Goal: Task Accomplishment & Management: Use online tool/utility

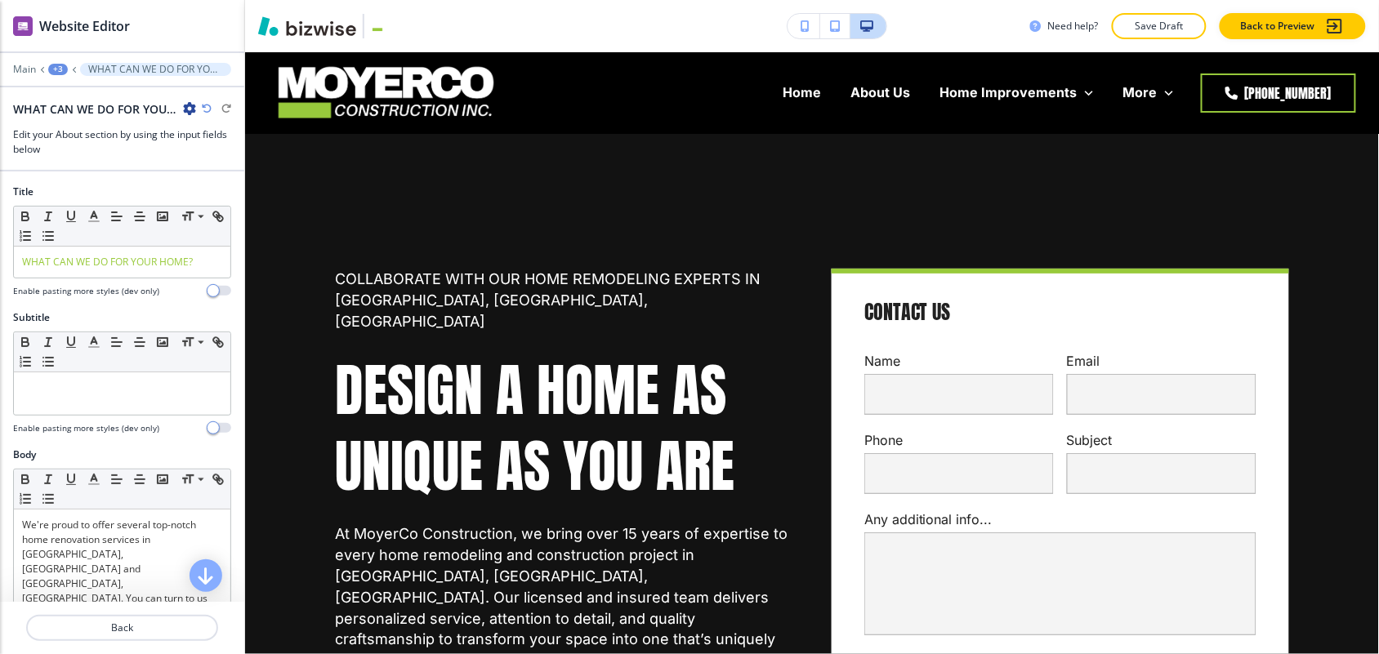
scroll to position [7384, 0]
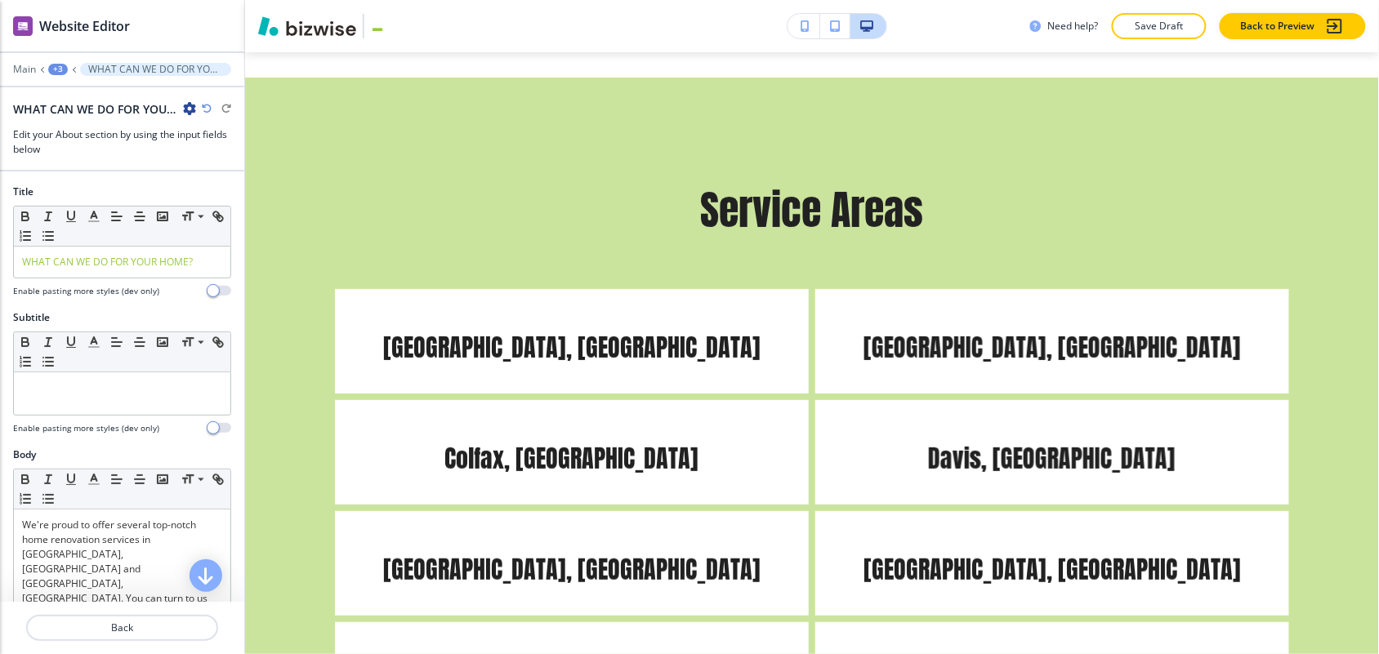
click at [56, 64] on div "+3" at bounding box center [58, 69] width 20 height 11
click at [82, 118] on p "Home" at bounding box center [100, 125] width 83 height 15
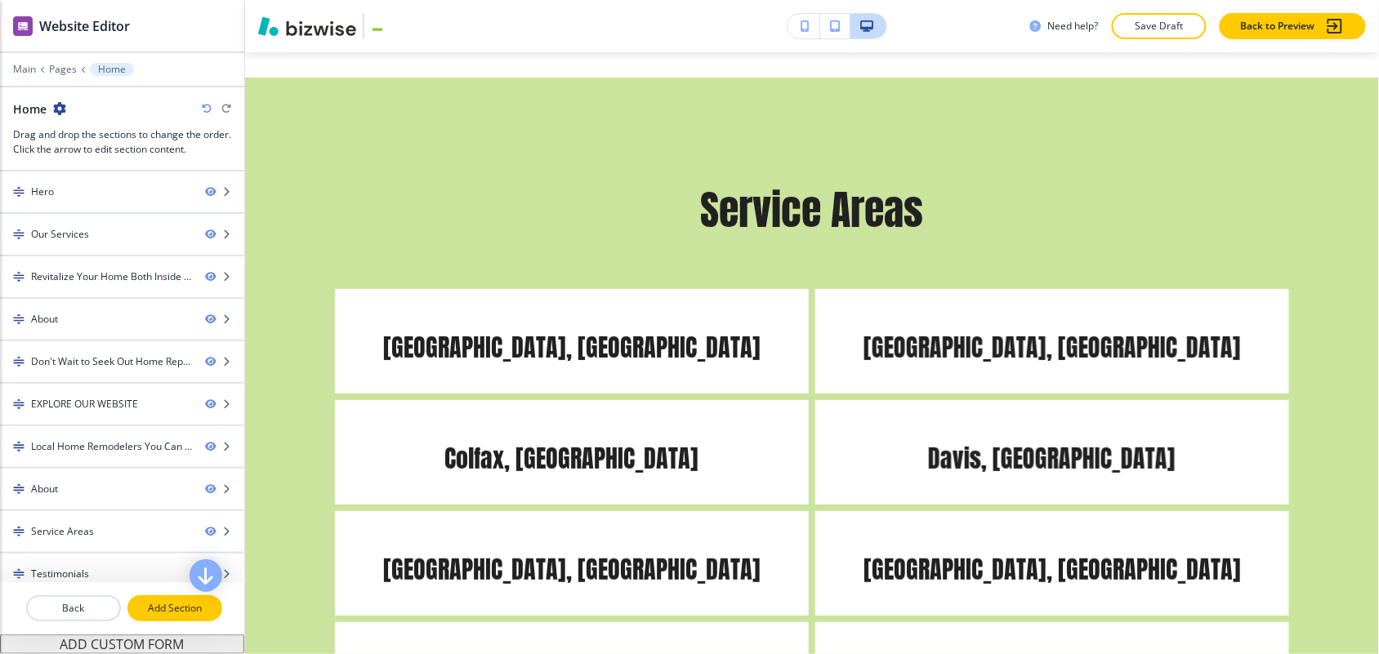
click at [163, 601] on p "Add Section" at bounding box center [174, 608] width 91 height 15
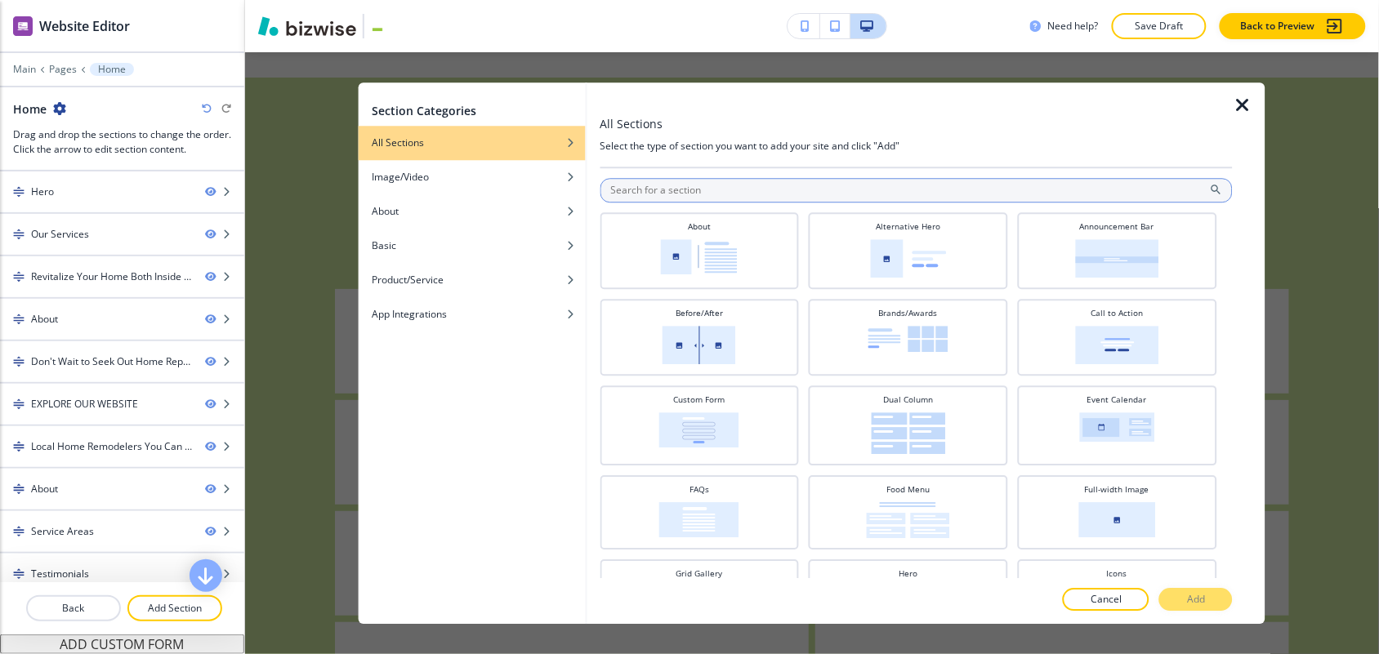
click at [721, 197] on input "text" at bounding box center [915, 190] width 633 height 25
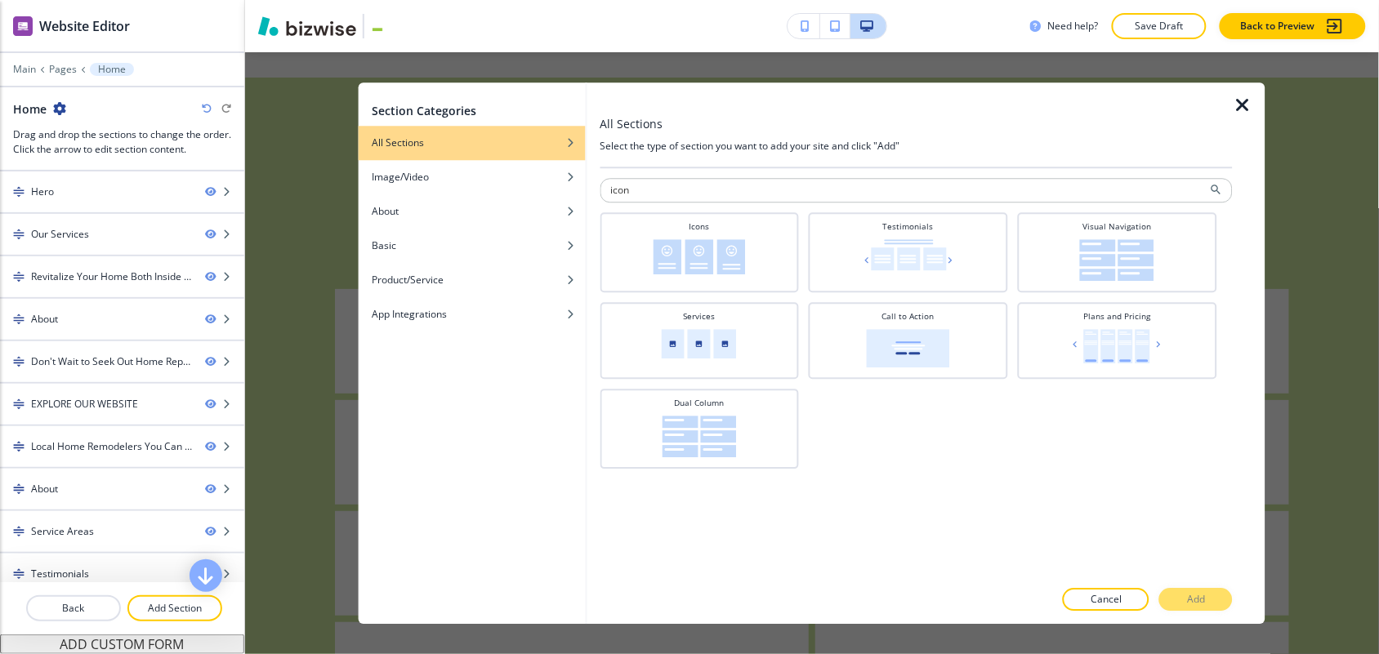
type input "icon"
click at [715, 294] on div at bounding box center [915, 297] width 633 height 10
click at [712, 274] on img at bounding box center [699, 256] width 92 height 35
click at [1201, 593] on p "Add" at bounding box center [1196, 599] width 18 height 15
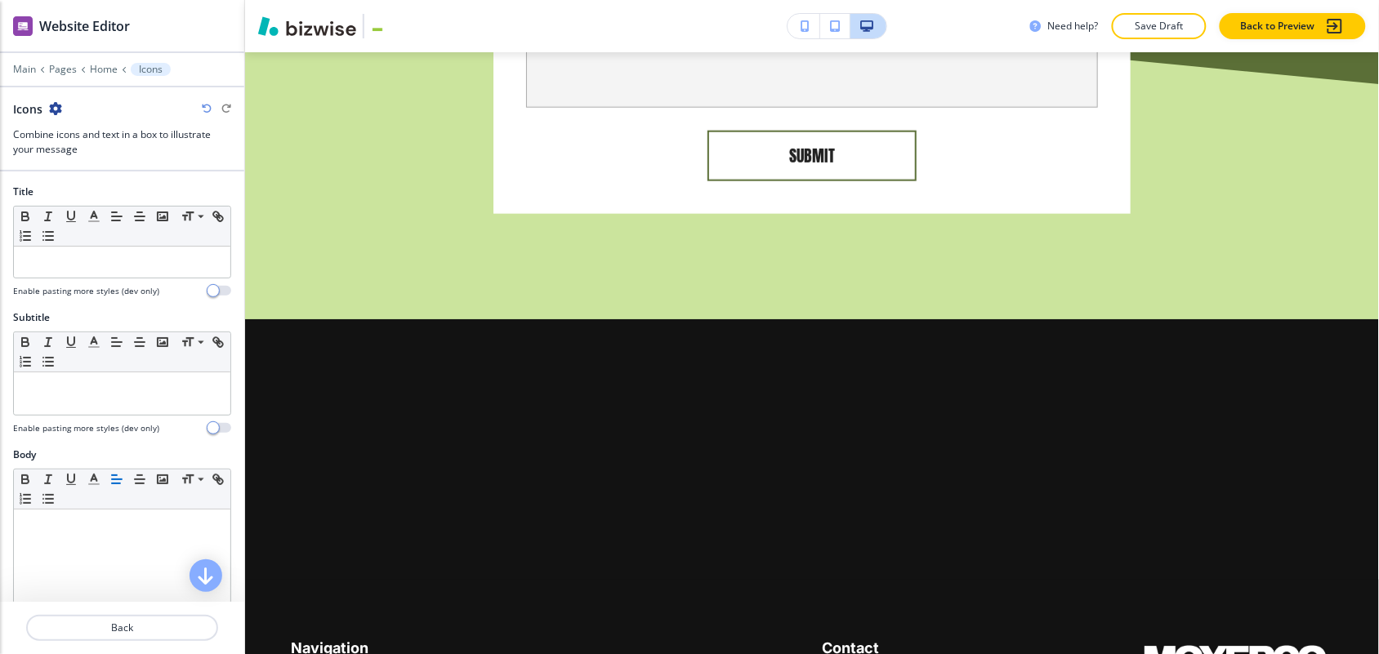
scroll to position [11806, 0]
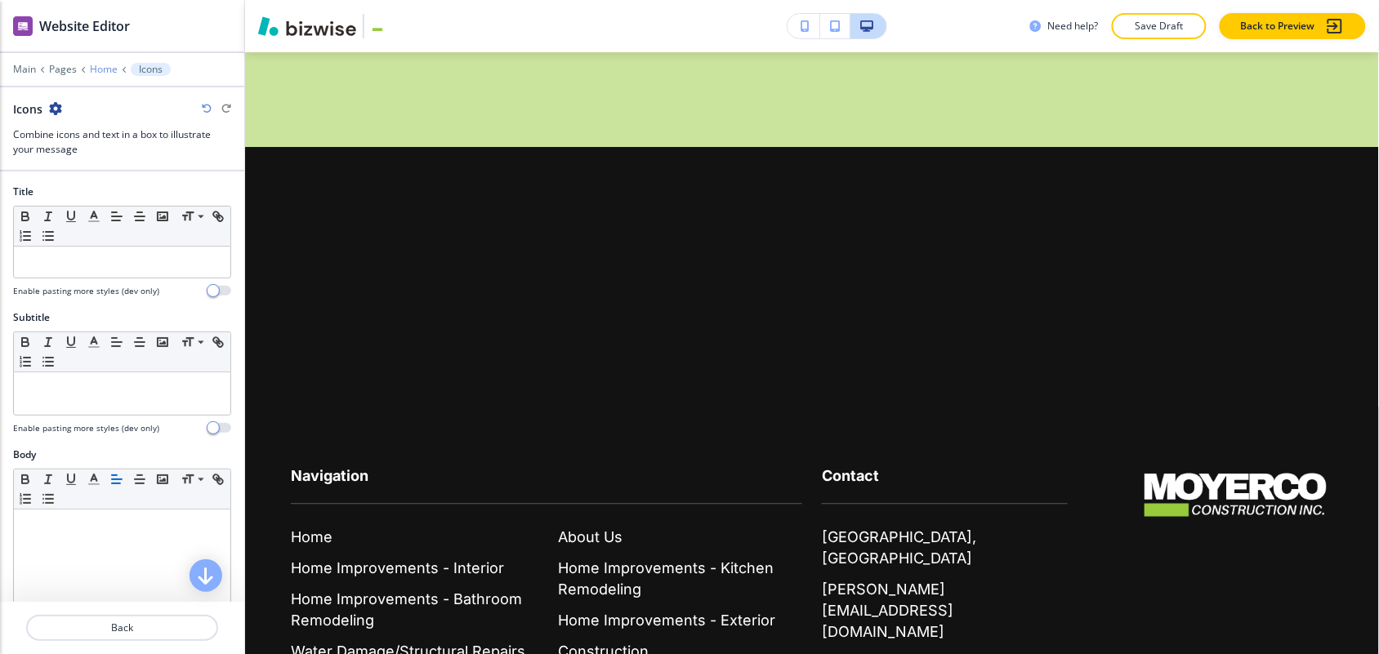
click at [107, 64] on p "Home" at bounding box center [104, 69] width 28 height 11
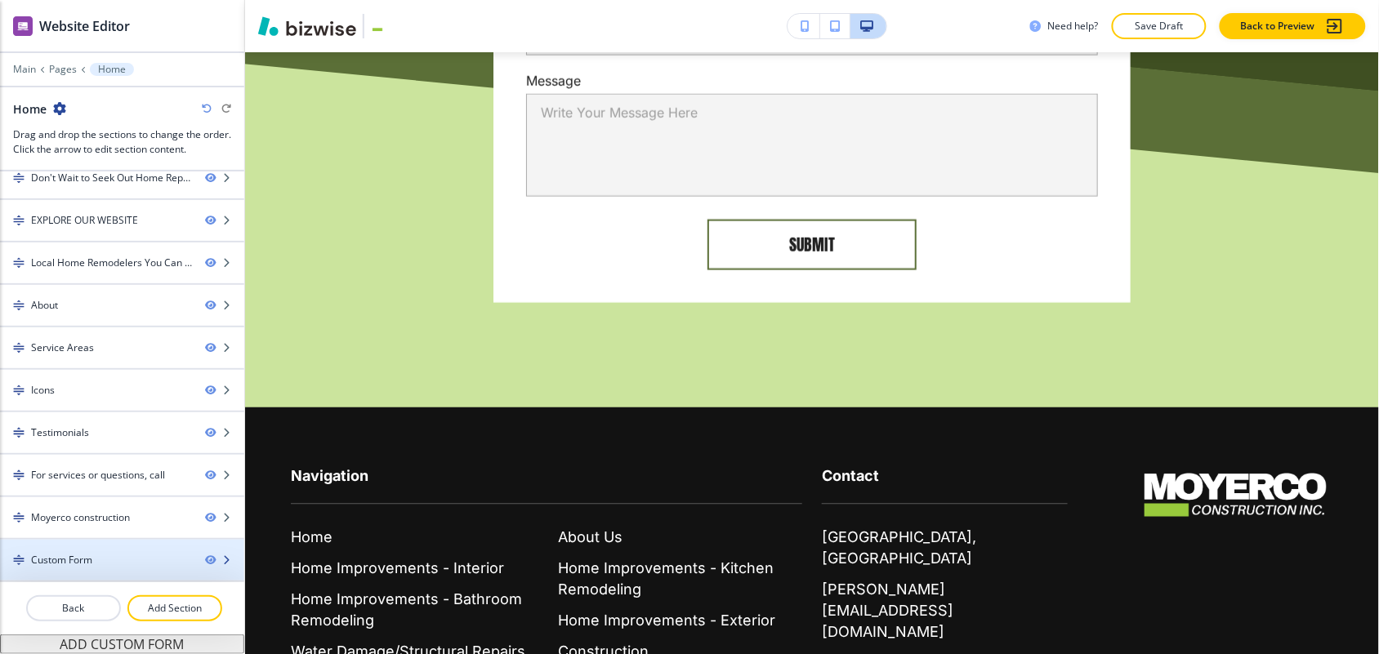
scroll to position [9091, 0]
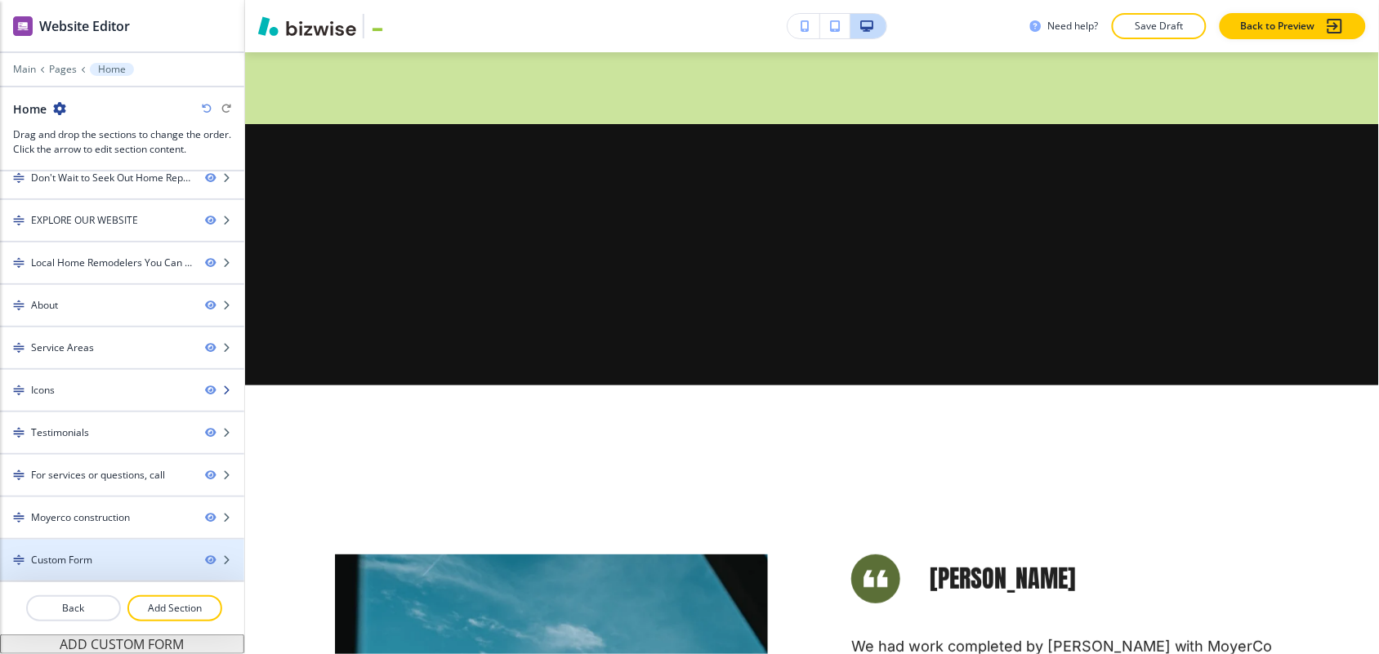
drag, startPoint x: 82, startPoint y: 545, endPoint x: 87, endPoint y: 373, distance: 171.6
click at [87, 383] on div "Icons" at bounding box center [96, 390] width 192 height 15
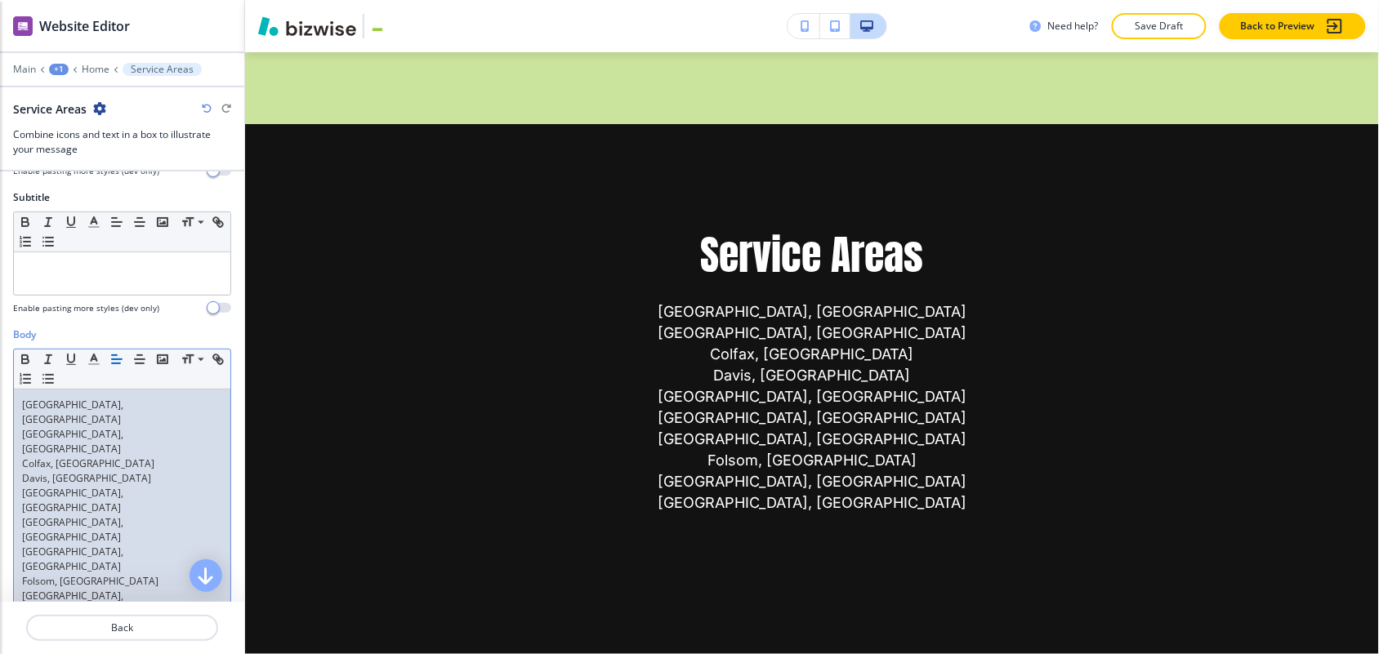
scroll to position [27, 0]
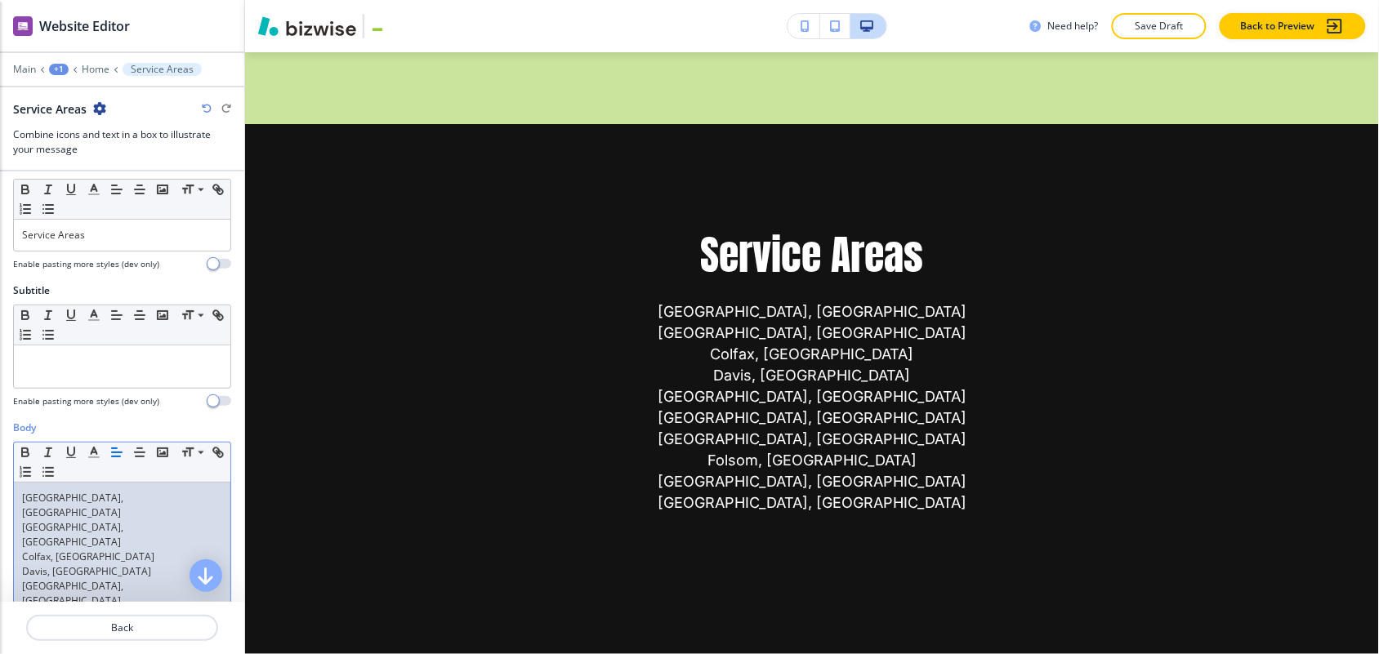
click at [117, 564] on p "Davis, [GEOGRAPHIC_DATA]" at bounding box center [122, 571] width 200 height 15
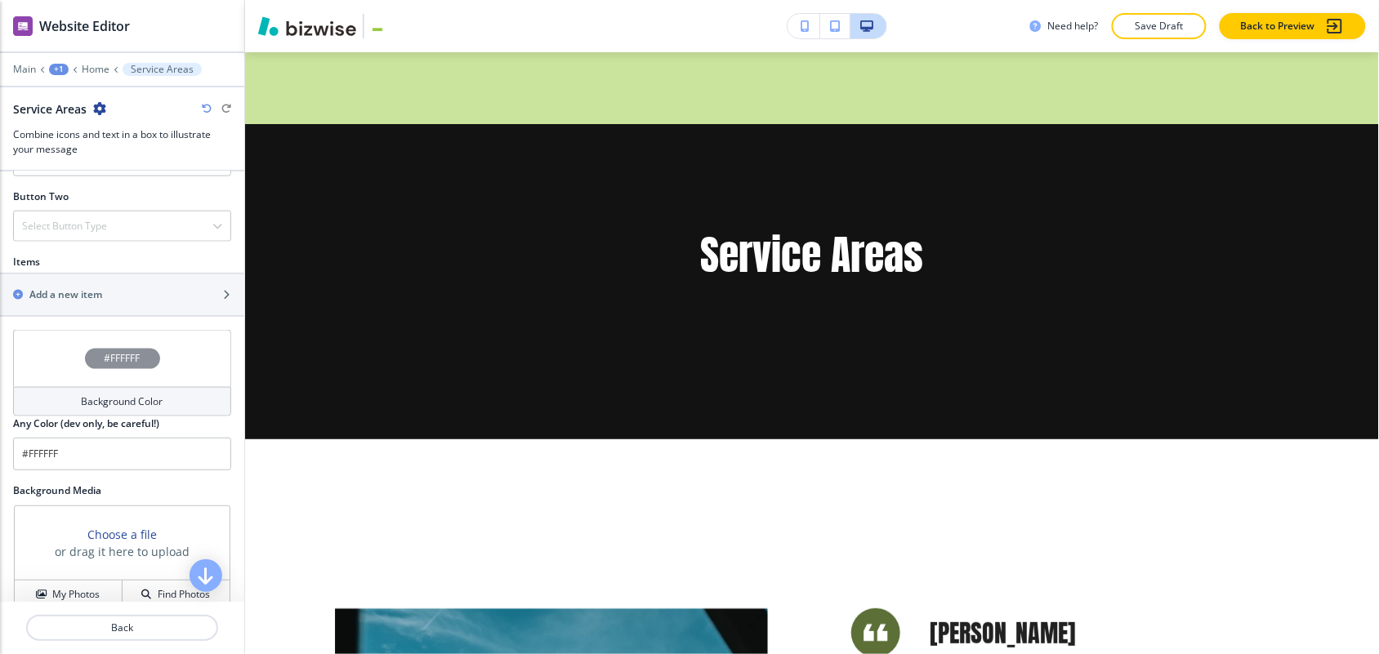
scroll to position [639, 0]
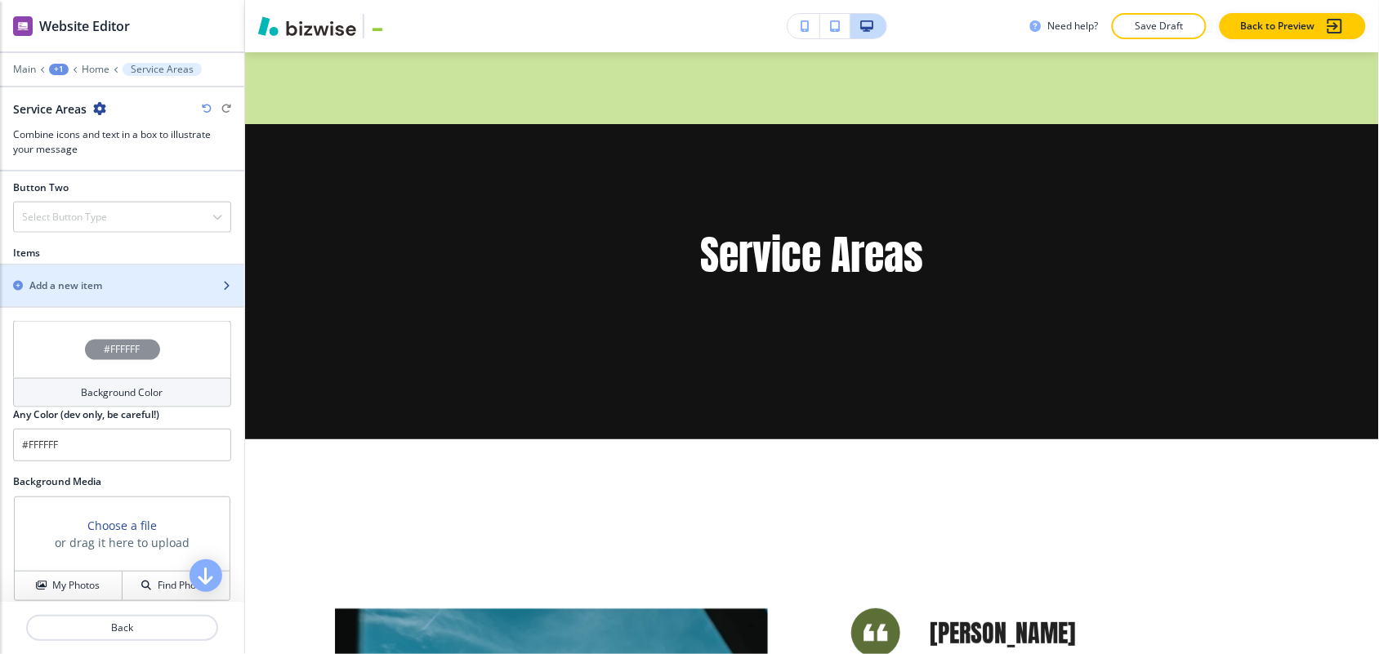
click at [90, 290] on h2 "Add a new item" at bounding box center [65, 285] width 73 height 15
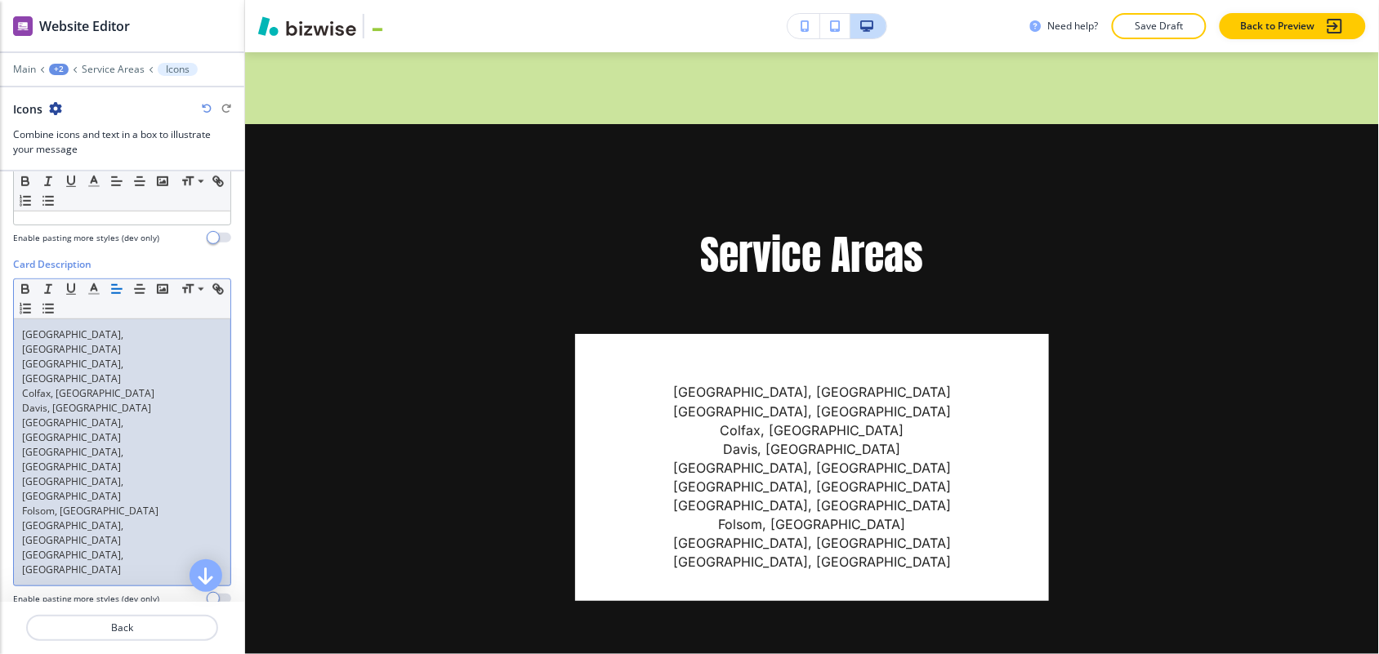
scroll to position [408, 0]
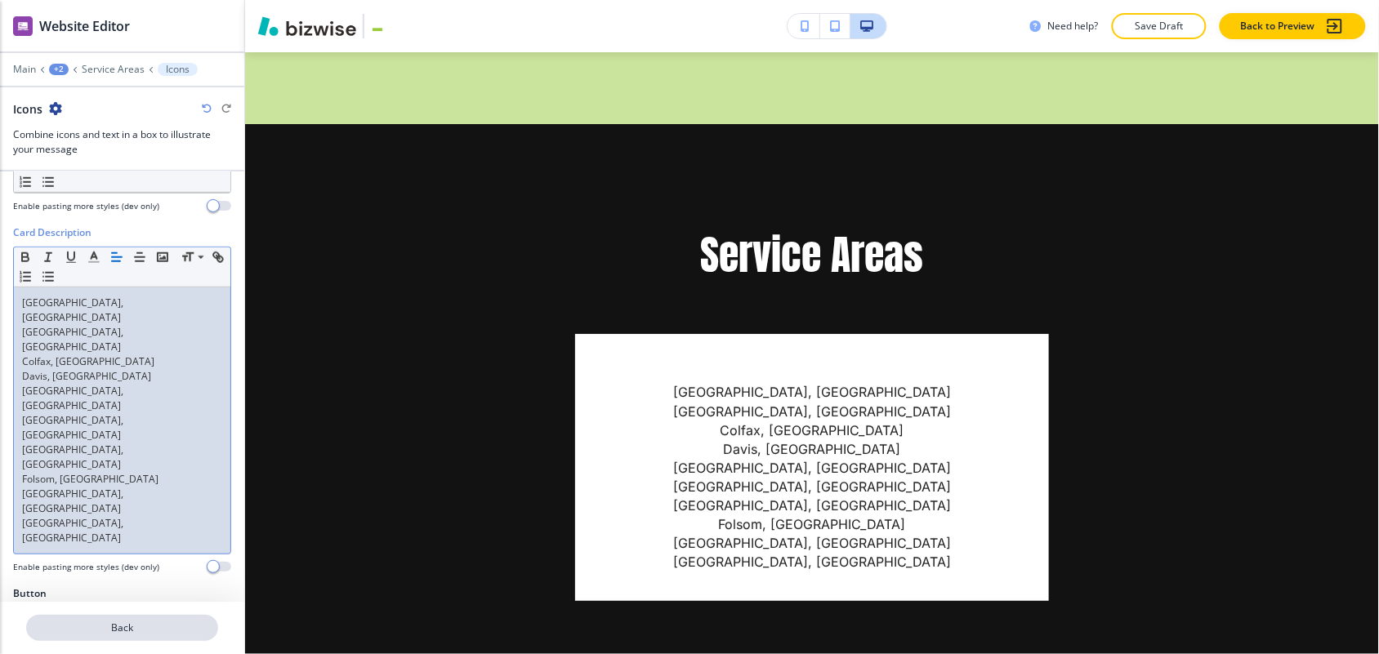
click at [136, 623] on p "Back" at bounding box center [122, 628] width 189 height 15
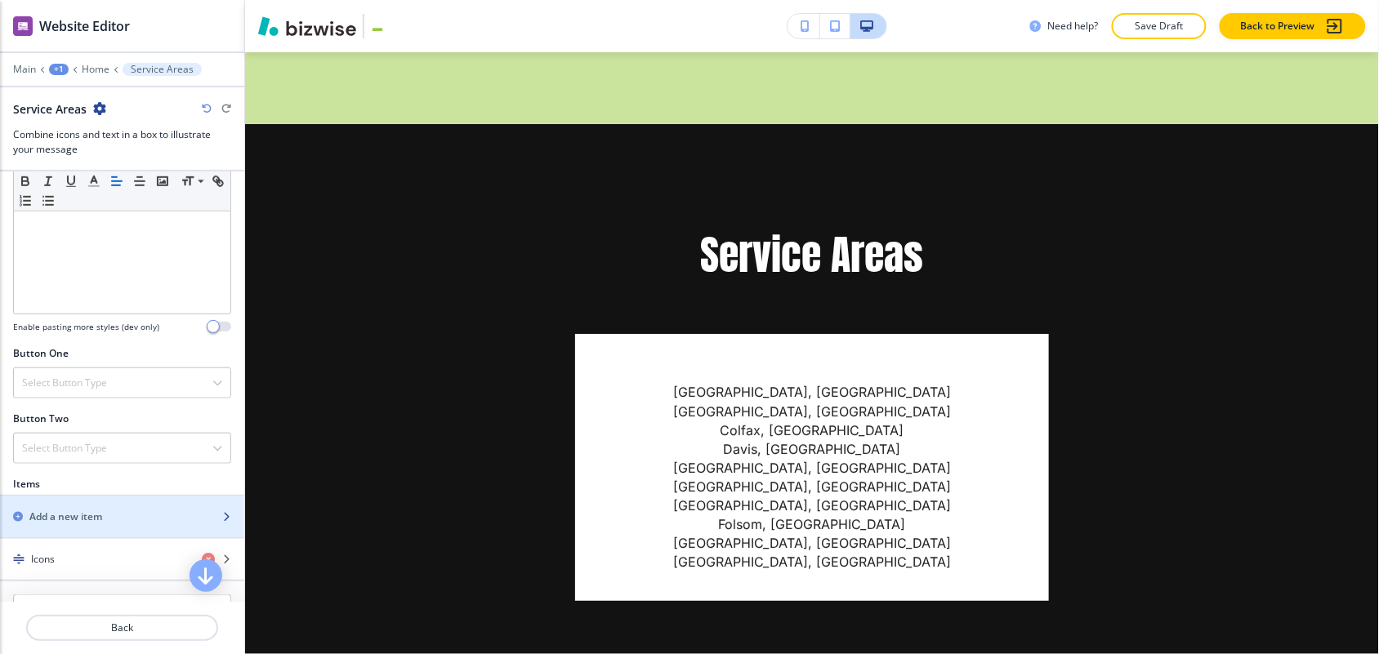
click at [111, 510] on div "Add a new item" at bounding box center [104, 517] width 208 height 15
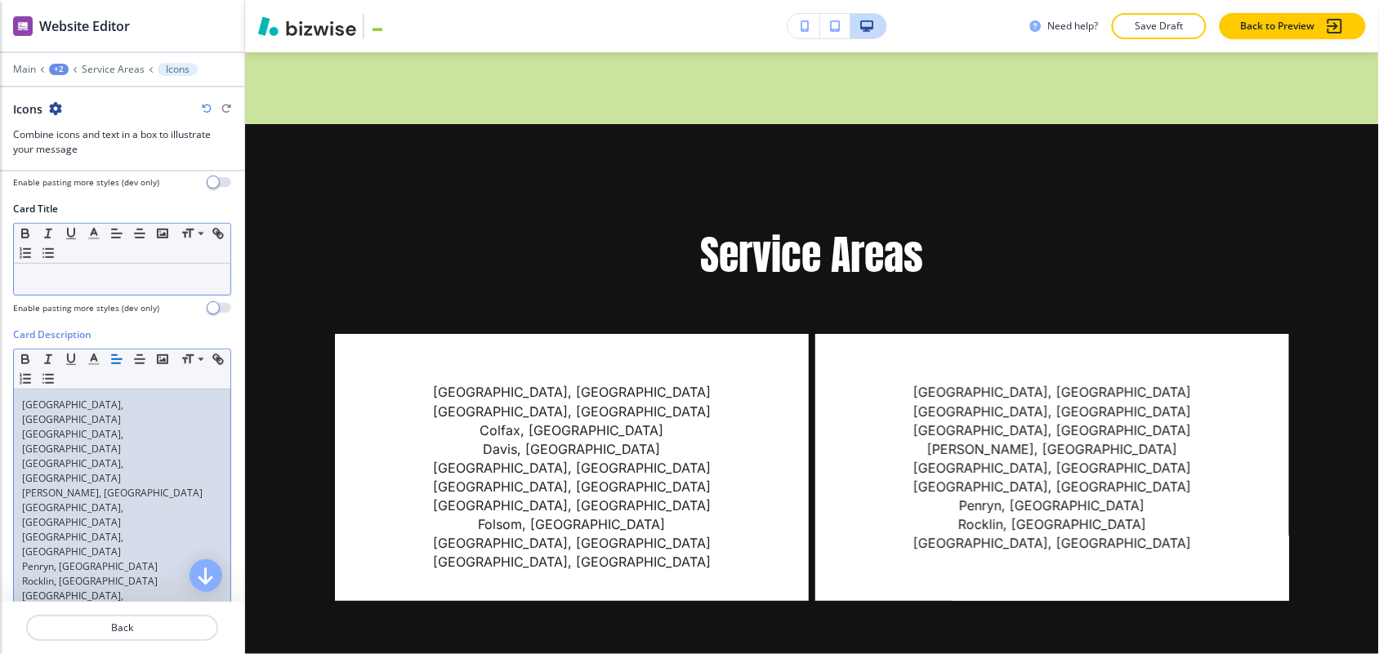
scroll to position [0, 0]
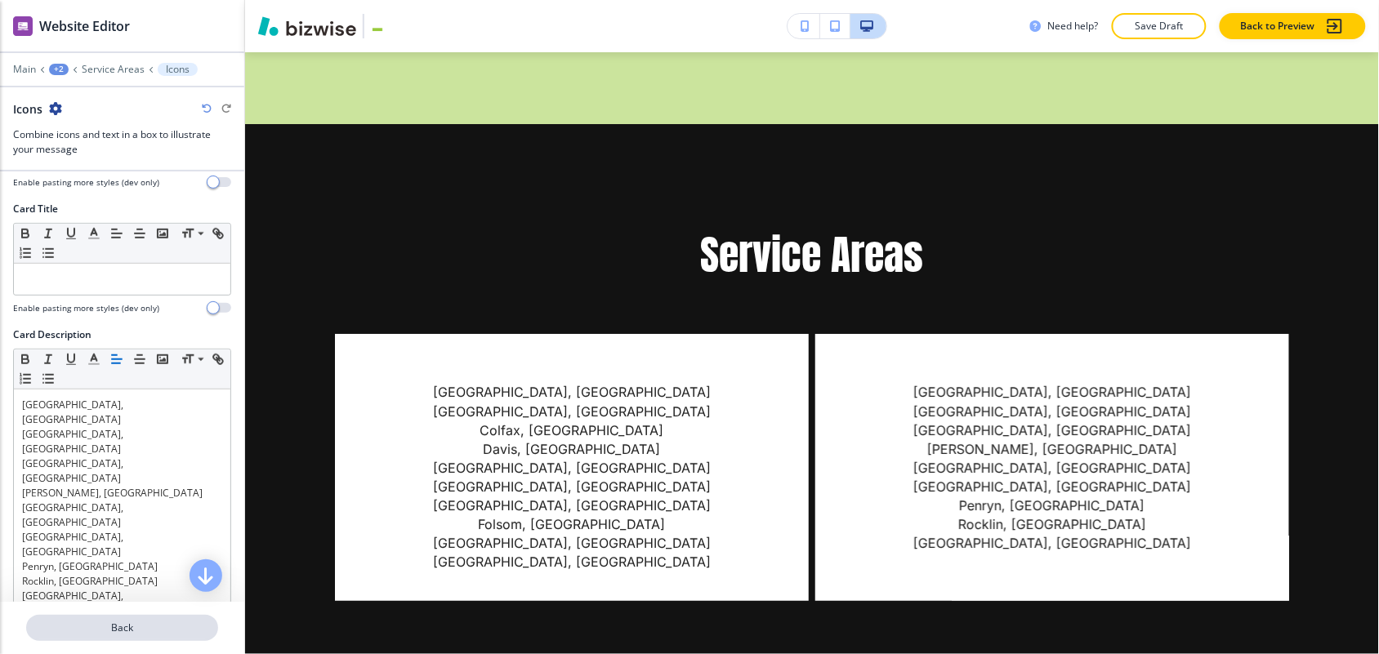
click at [156, 621] on p "Back" at bounding box center [122, 628] width 189 height 15
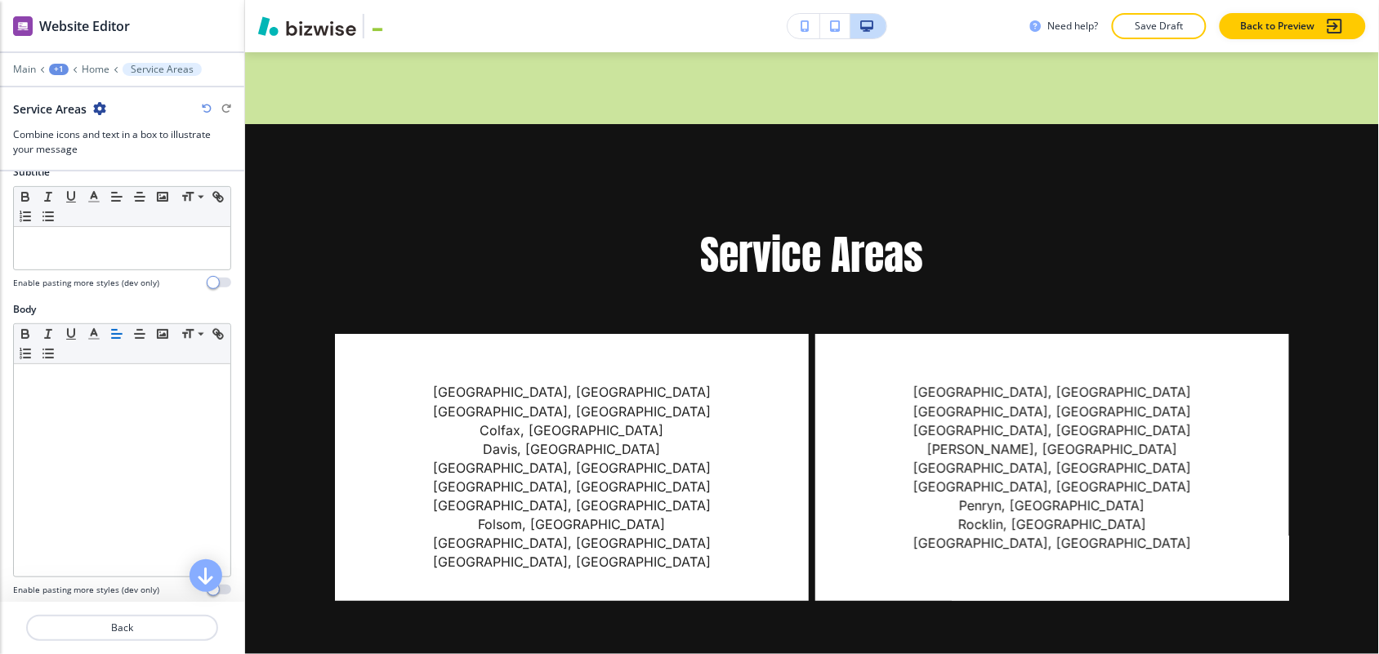
scroll to position [408, 0]
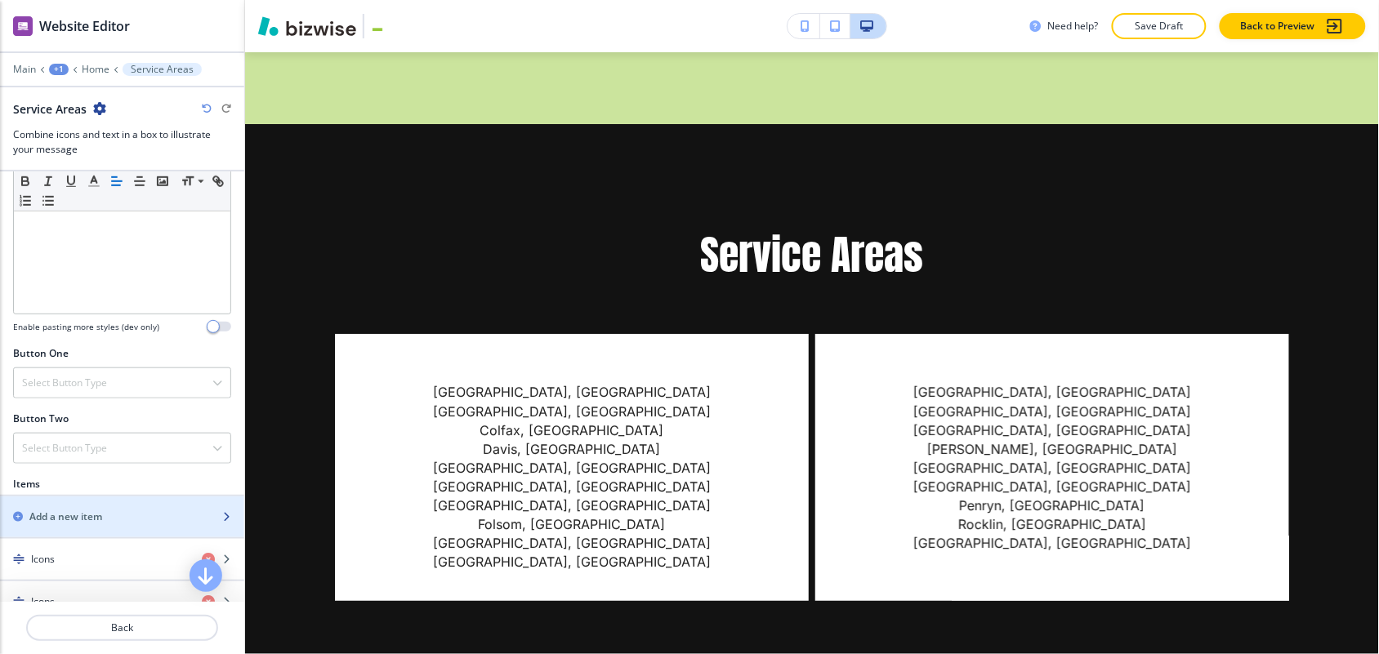
click at [119, 524] on div "button" at bounding box center [122, 530] width 244 height 13
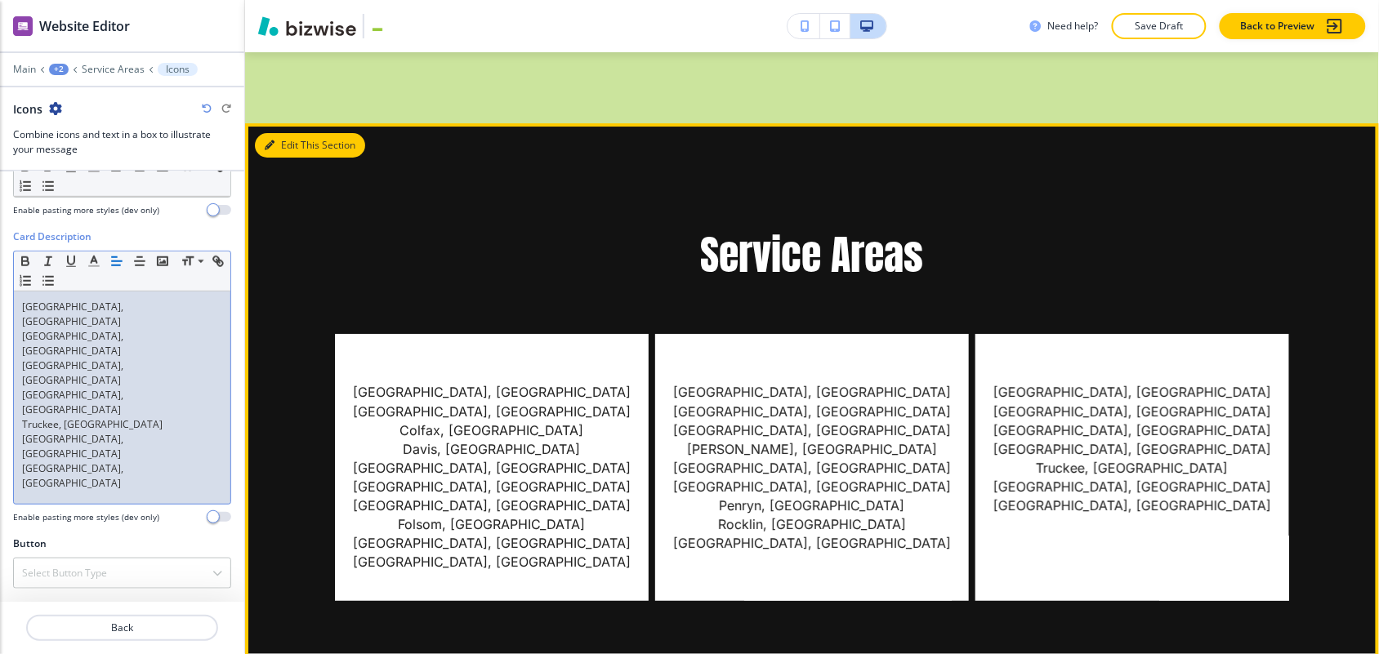
click at [279, 133] on button "Edit This Section" at bounding box center [310, 145] width 110 height 25
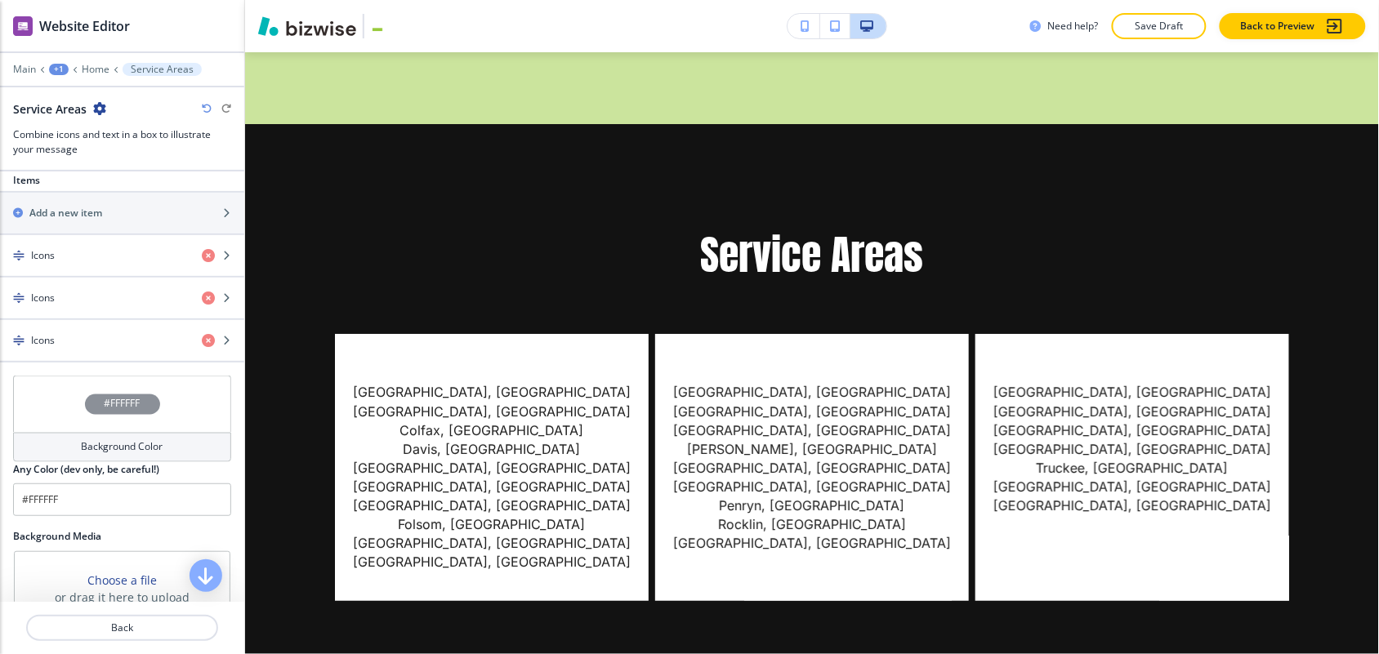
scroll to position [715, 0]
click at [104, 261] on div "button" at bounding box center [122, 267] width 244 height 13
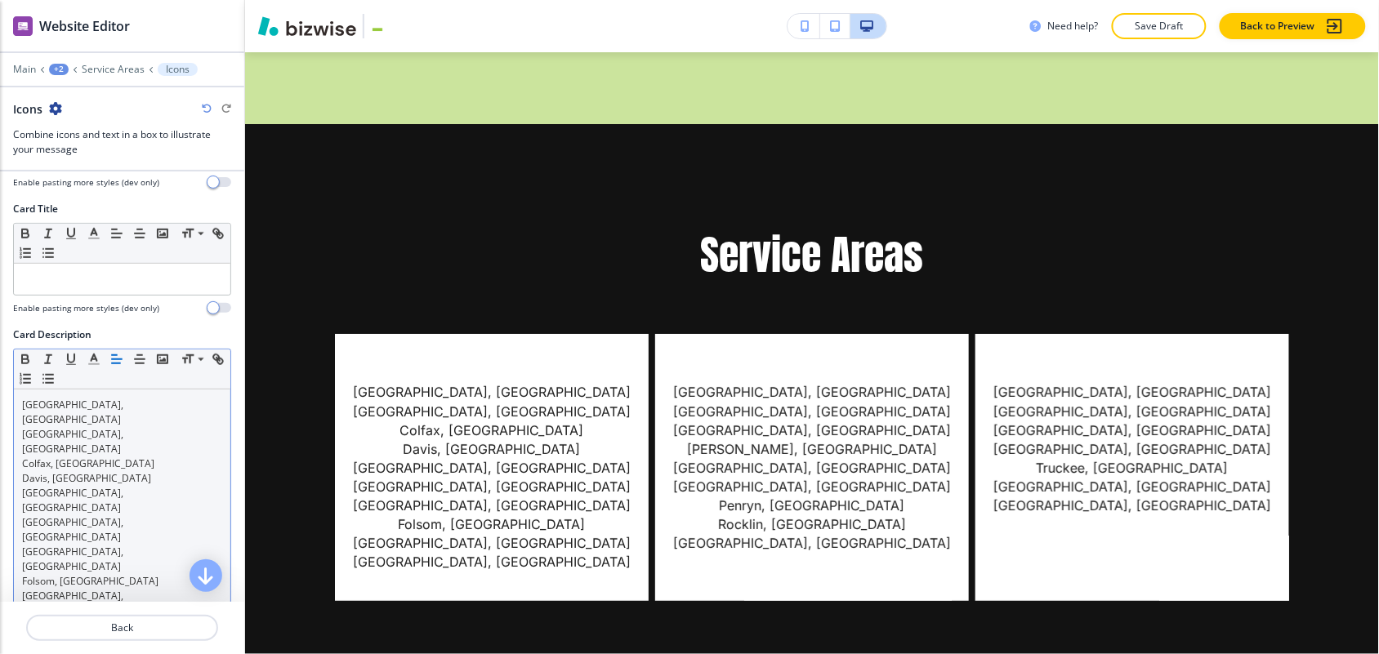
scroll to position [408, 0]
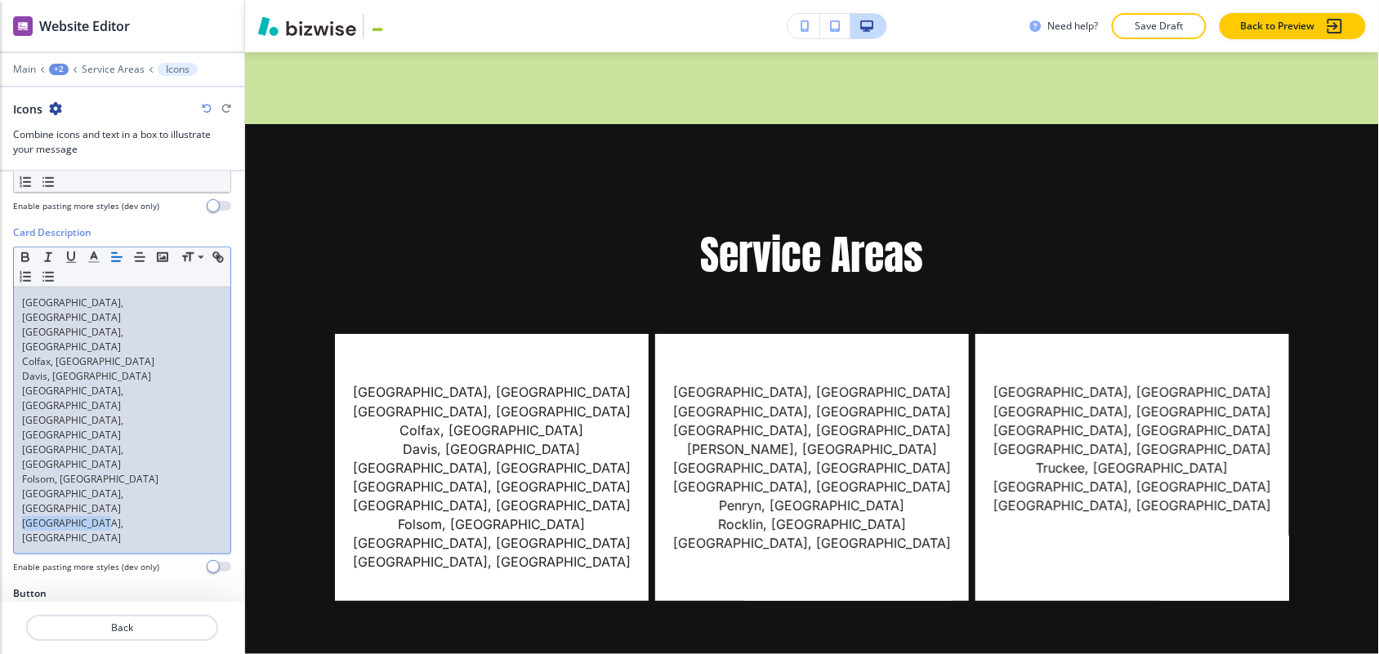
drag, startPoint x: 110, startPoint y: 433, endPoint x: 0, endPoint y: 427, distance: 110.4
click at [0, 427] on div "Card Description Small Normal Large Huge [GEOGRAPHIC_DATA], [GEOGRAPHIC_DATA] […" at bounding box center [122, 405] width 244 height 361
click at [112, 516] on p "[GEOGRAPHIC_DATA], [GEOGRAPHIC_DATA]" at bounding box center [122, 530] width 200 height 29
click at [149, 516] on p "[GEOGRAPHIC_DATA], [GEOGRAPHIC_DATA]" at bounding box center [122, 530] width 200 height 29
drag, startPoint x: 129, startPoint y: 418, endPoint x: 9, endPoint y: 412, distance: 120.2
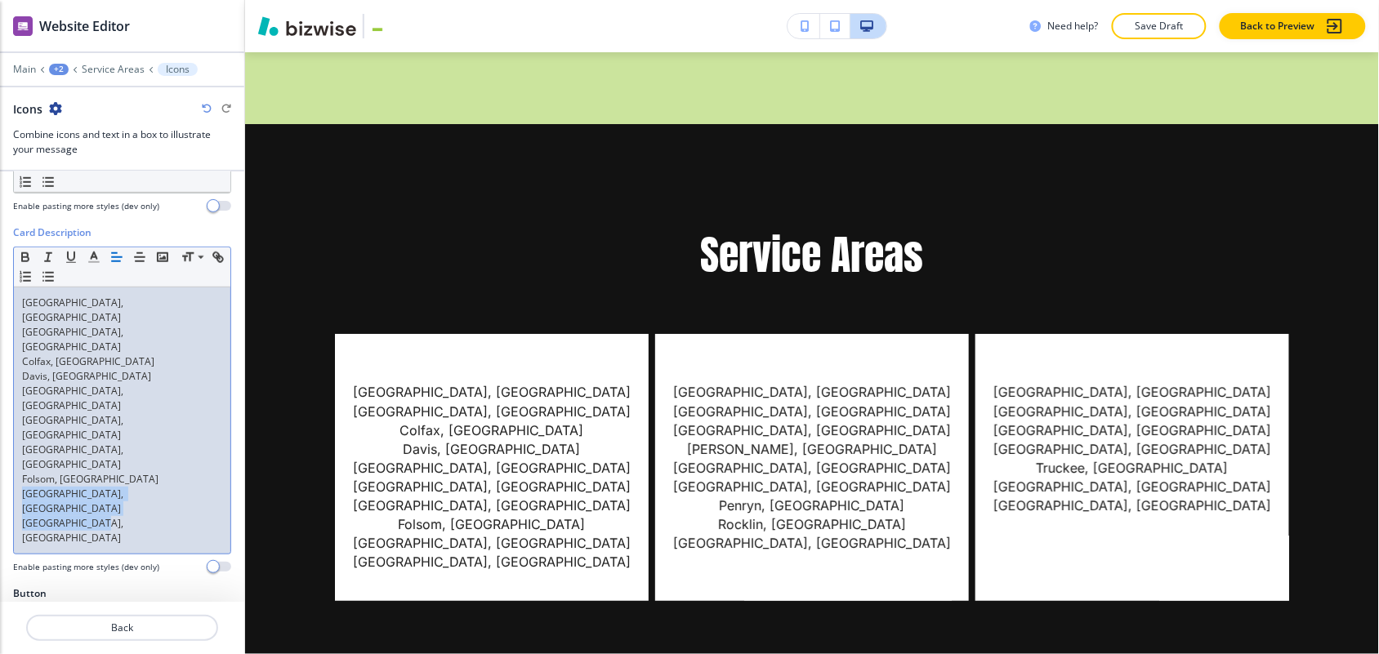
click at [9, 412] on div "Card Description Small Normal Large Huge [GEOGRAPHIC_DATA], [GEOGRAPHIC_DATA] […" at bounding box center [122, 405] width 244 height 361
click at [106, 437] on div "[GEOGRAPHIC_DATA], [GEOGRAPHIC_DATA], [GEOGRAPHIC_DATA] [GEOGRAPHIC_DATA], [GEO…" at bounding box center [122, 420] width 216 height 266
drag, startPoint x: 125, startPoint y: 426, endPoint x: 0, endPoint y: 430, distance: 125.0
click at [0, 430] on div "Card Description Small Normal Large Huge [GEOGRAPHIC_DATA], [GEOGRAPHIC_DATA] […" at bounding box center [122, 405] width 244 height 361
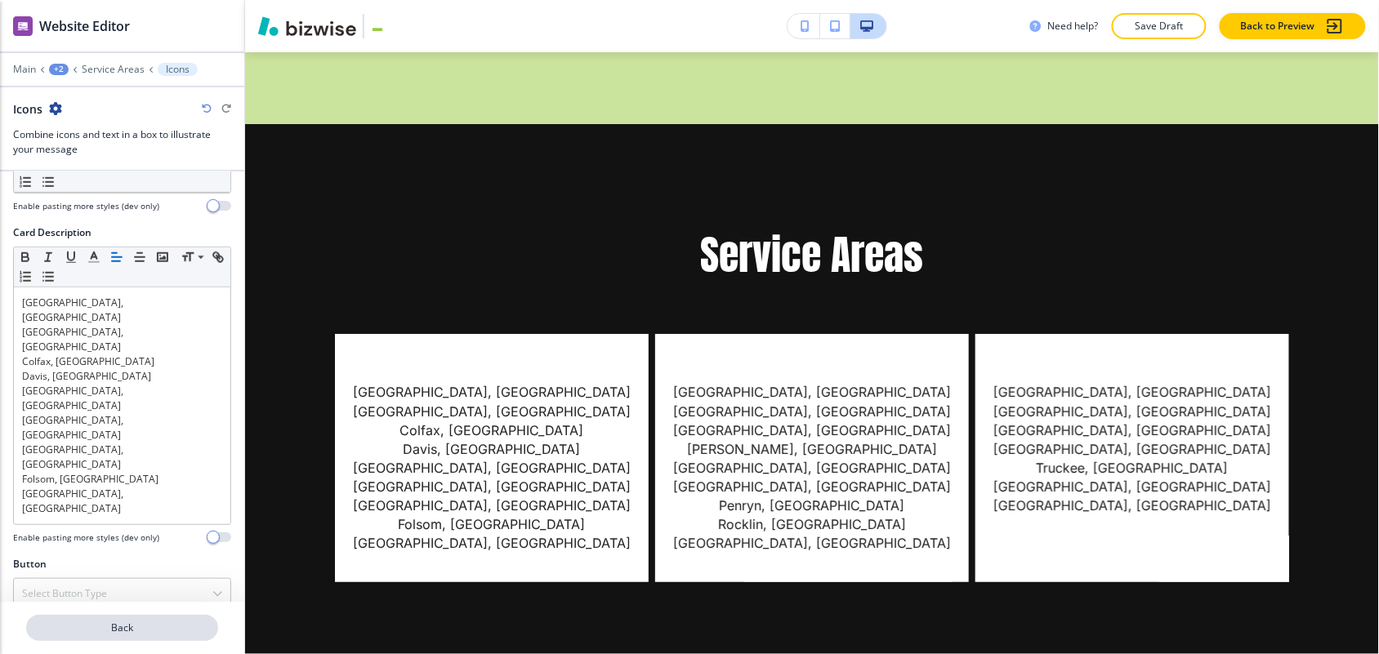
click at [123, 621] on p "Back" at bounding box center [122, 628] width 189 height 15
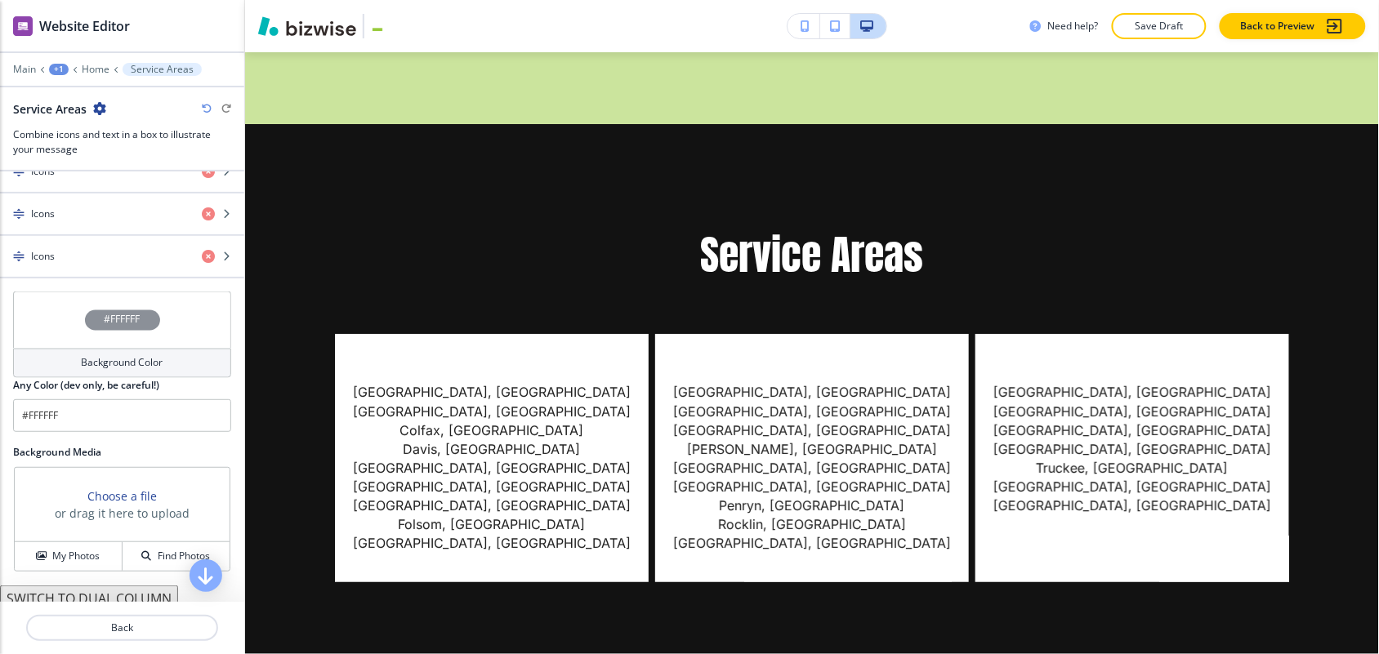
scroll to position [817, 0]
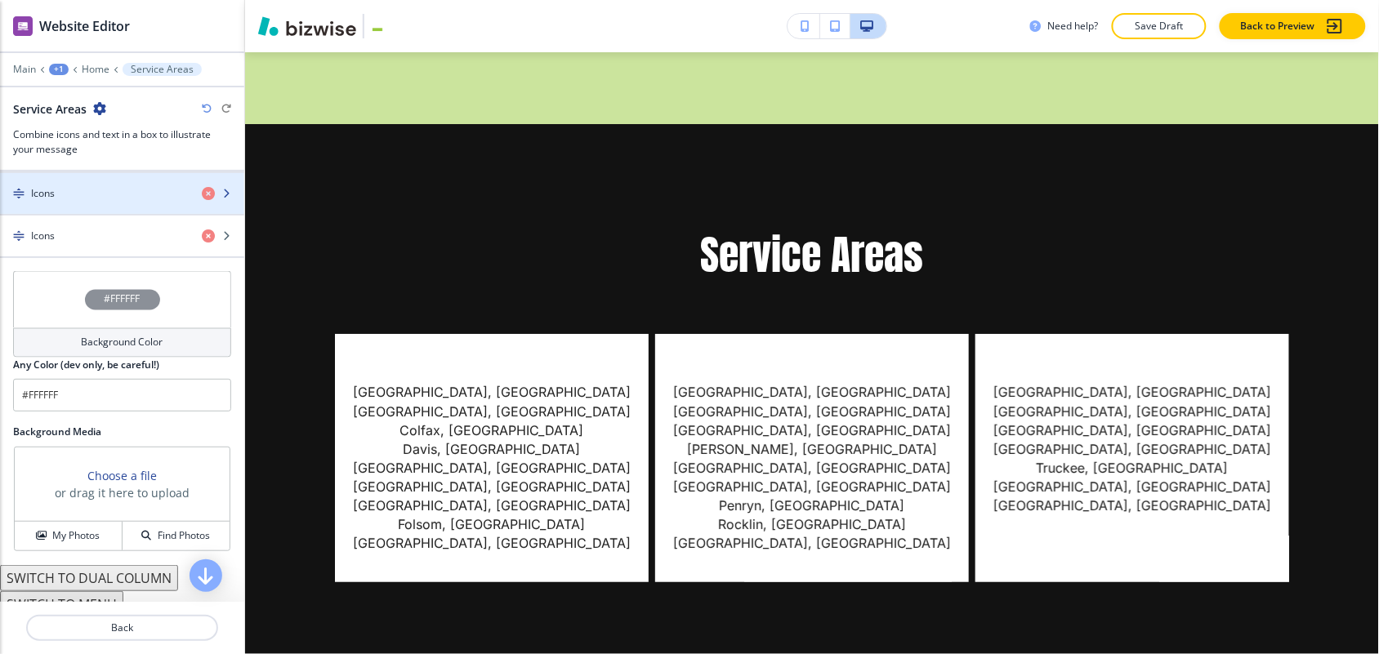
click at [83, 186] on div "Icons" at bounding box center [94, 193] width 189 height 15
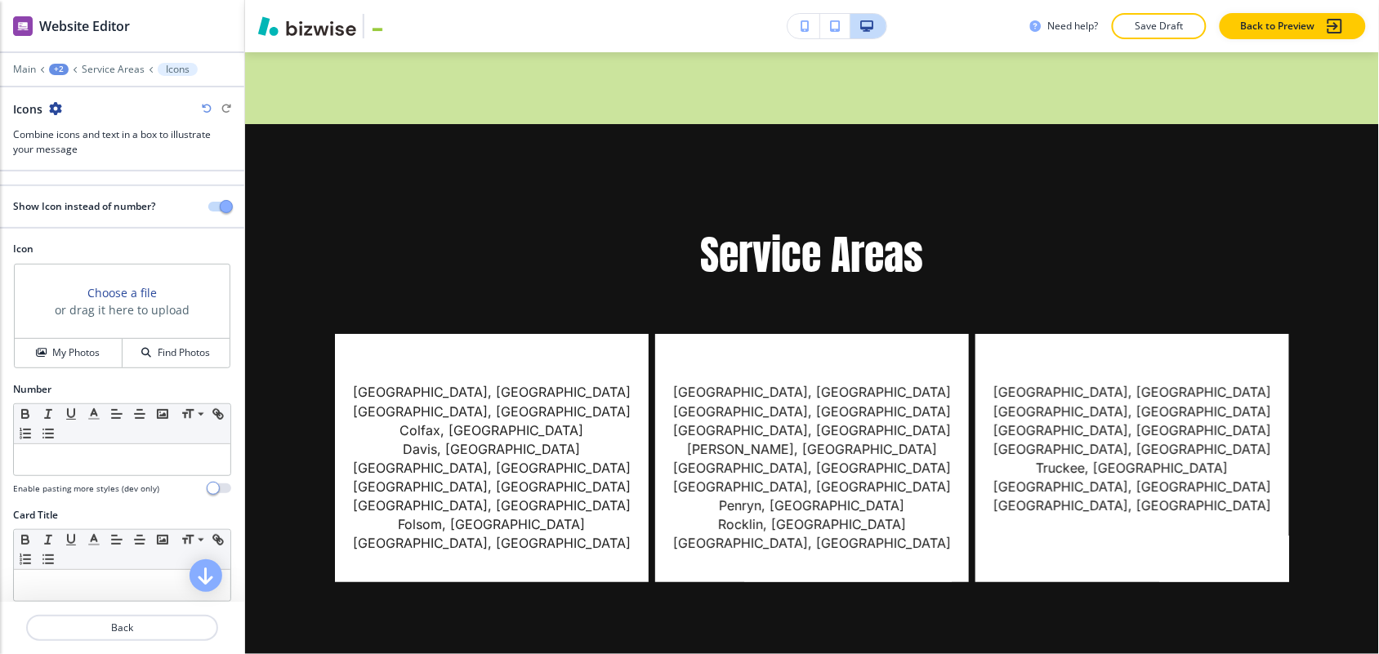
scroll to position [408, 0]
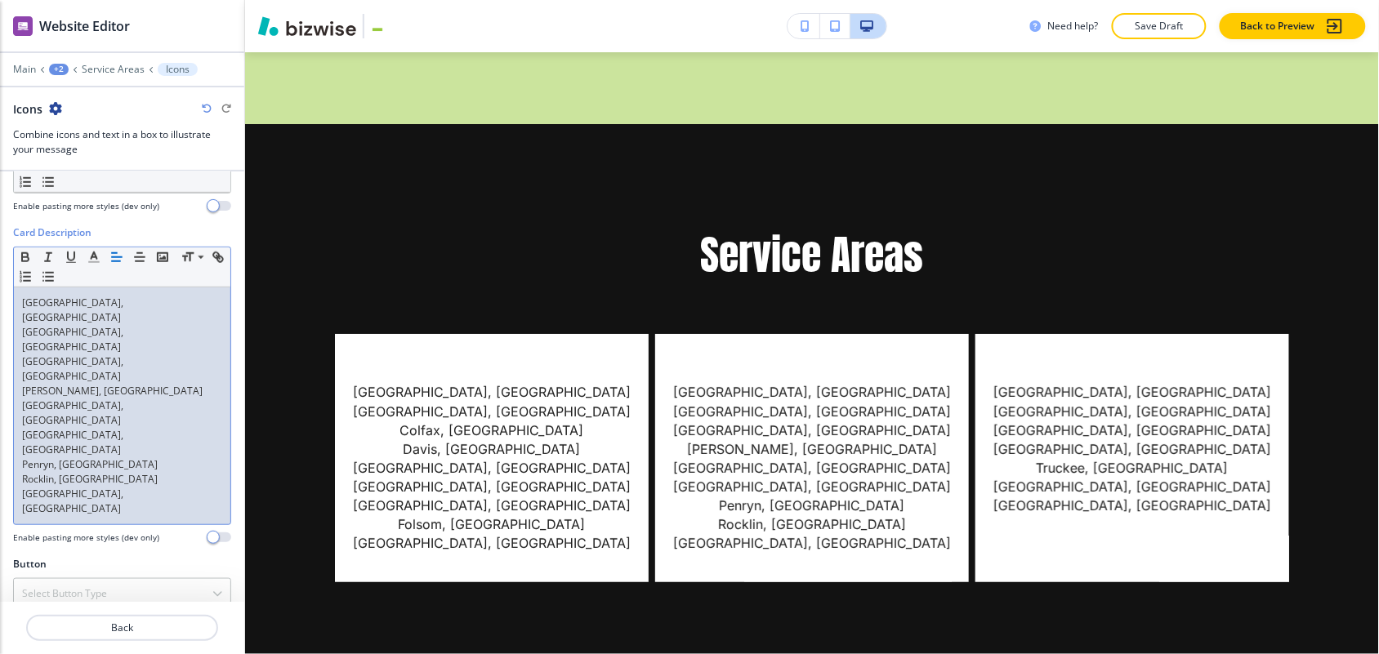
click at [17, 287] on div "[GEOGRAPHIC_DATA], [GEOGRAPHIC_DATA], [GEOGRAPHIC_DATA] [GEOGRAPHIC_DATA], [GEO…" at bounding box center [122, 405] width 216 height 237
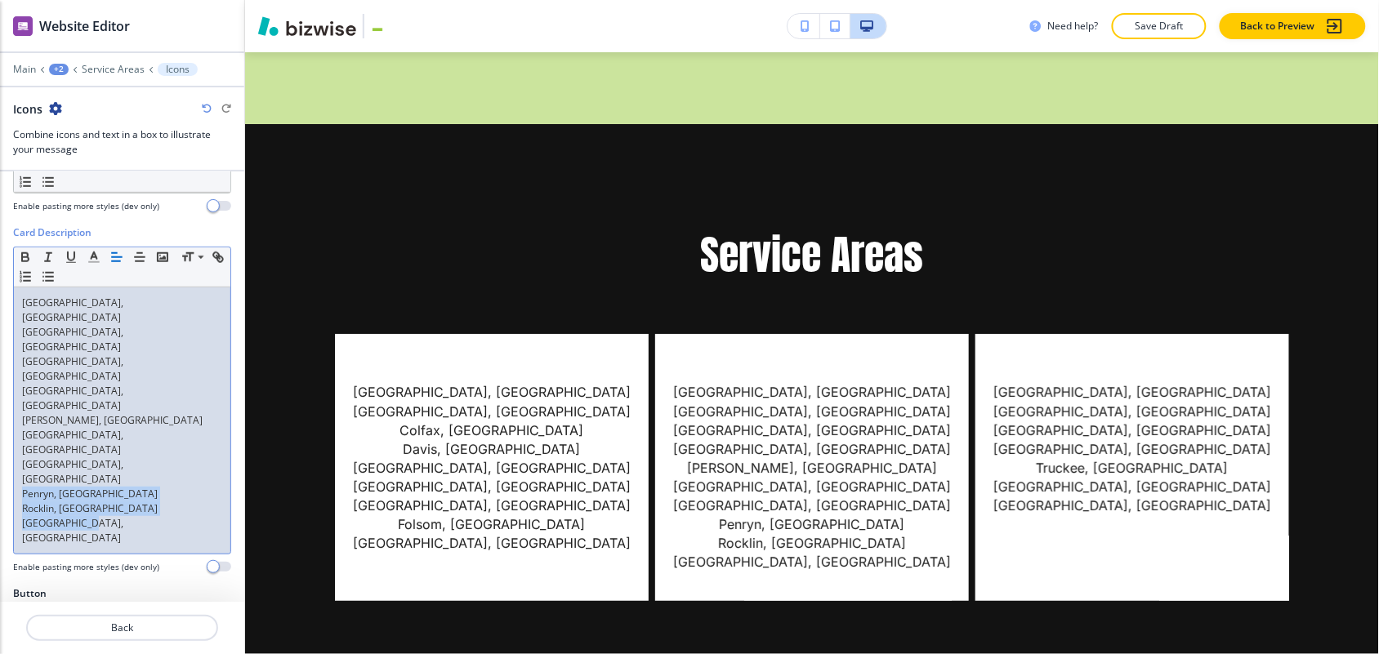
drag, startPoint x: 107, startPoint y: 425, endPoint x: 11, endPoint y: 401, distance: 99.2
click at [11, 401] on div "Card Description Small Normal Large Huge [GEOGRAPHIC_DATA], [GEOGRAPHIC_DATA] […" at bounding box center [122, 405] width 244 height 361
click at [91, 501] on p "Rocklin, [GEOGRAPHIC_DATA]" at bounding box center [122, 508] width 200 height 15
drag, startPoint x: 94, startPoint y: 419, endPoint x: 15, endPoint y: 410, distance: 79.7
click at [15, 410] on div "[GEOGRAPHIC_DATA], [GEOGRAPHIC_DATA] [GEOGRAPHIC_DATA], [GEOGRAPHIC_DATA] [GEOG…" at bounding box center [122, 420] width 216 height 266
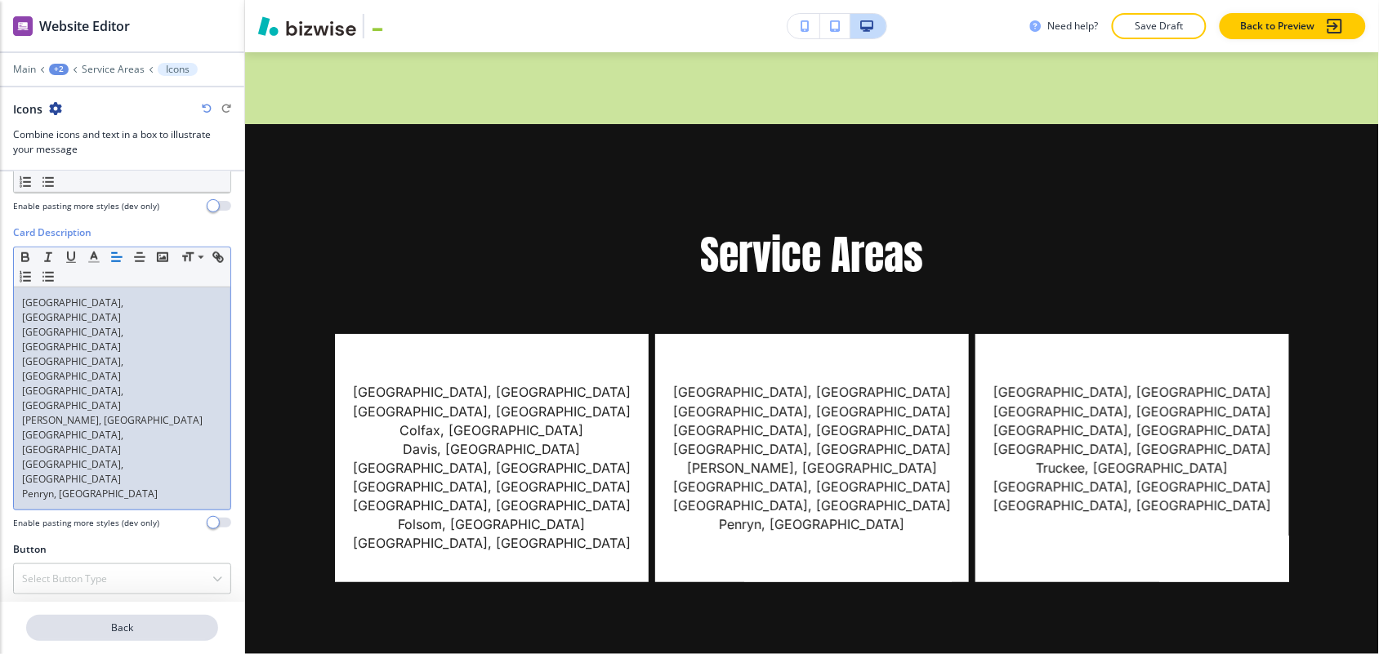
click at [170, 621] on p "Back" at bounding box center [122, 628] width 189 height 15
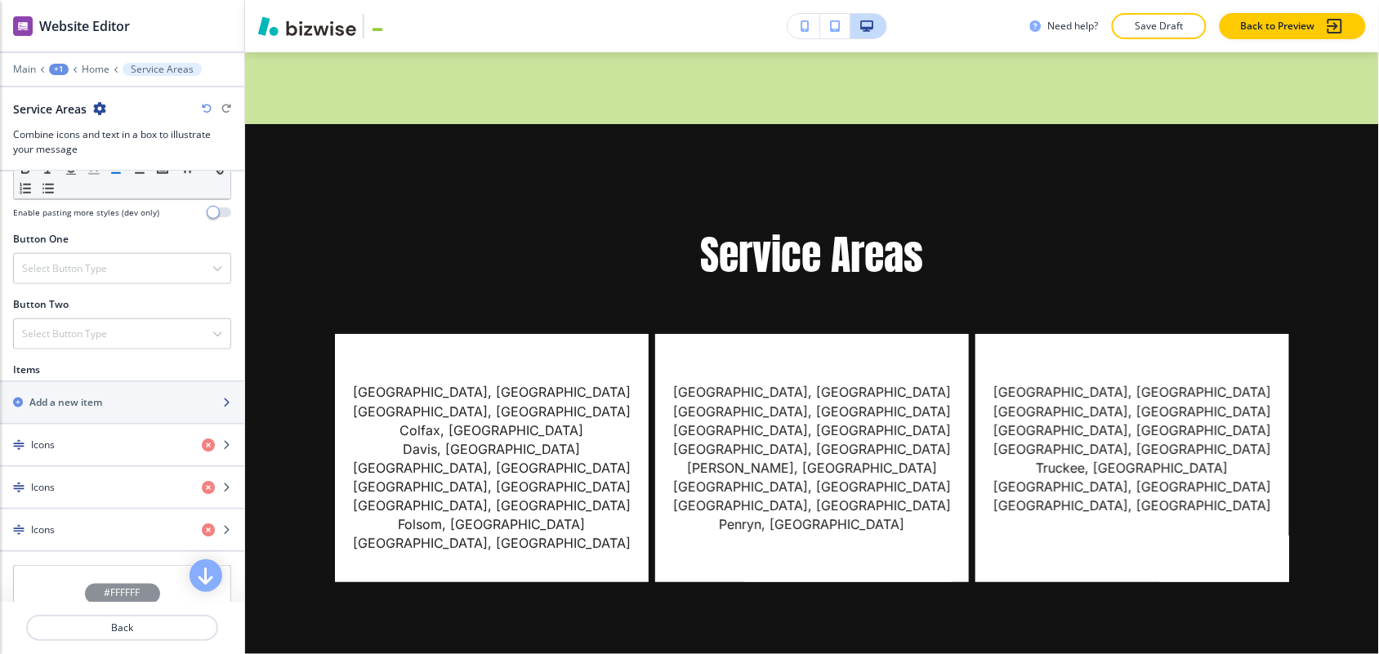
scroll to position [715, 0]
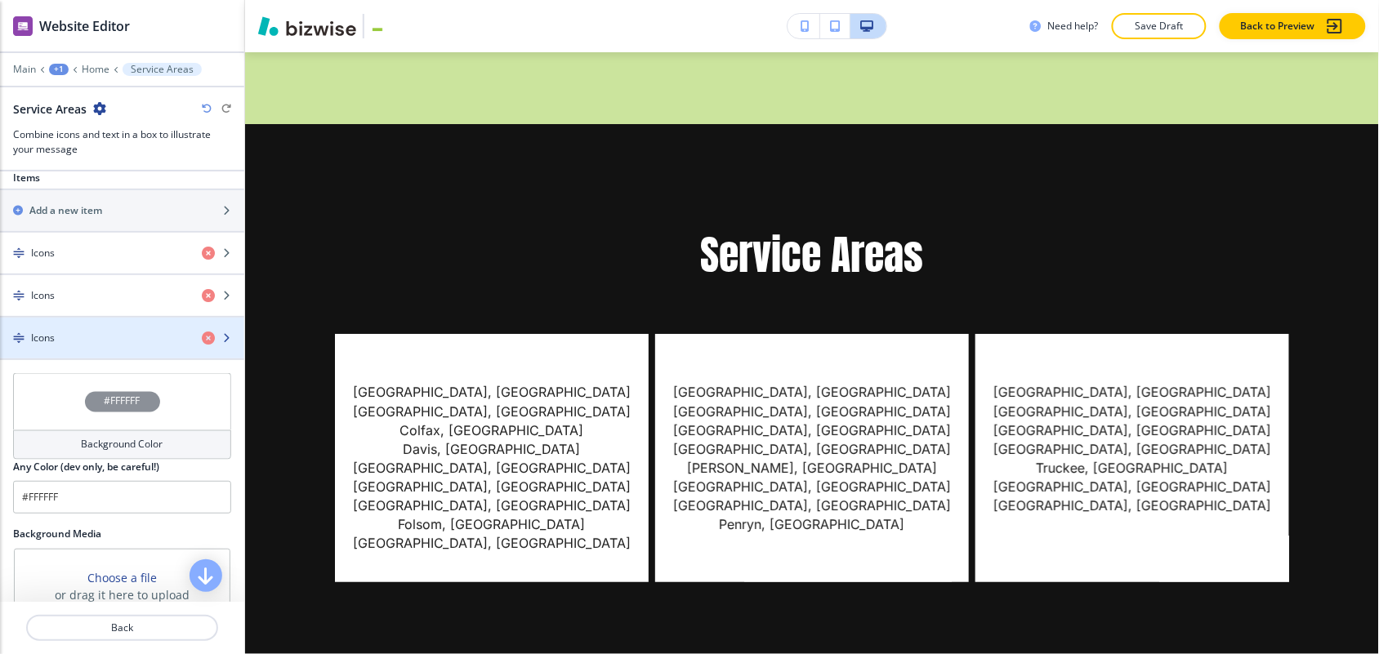
click at [78, 345] on div "button" at bounding box center [122, 351] width 244 height 13
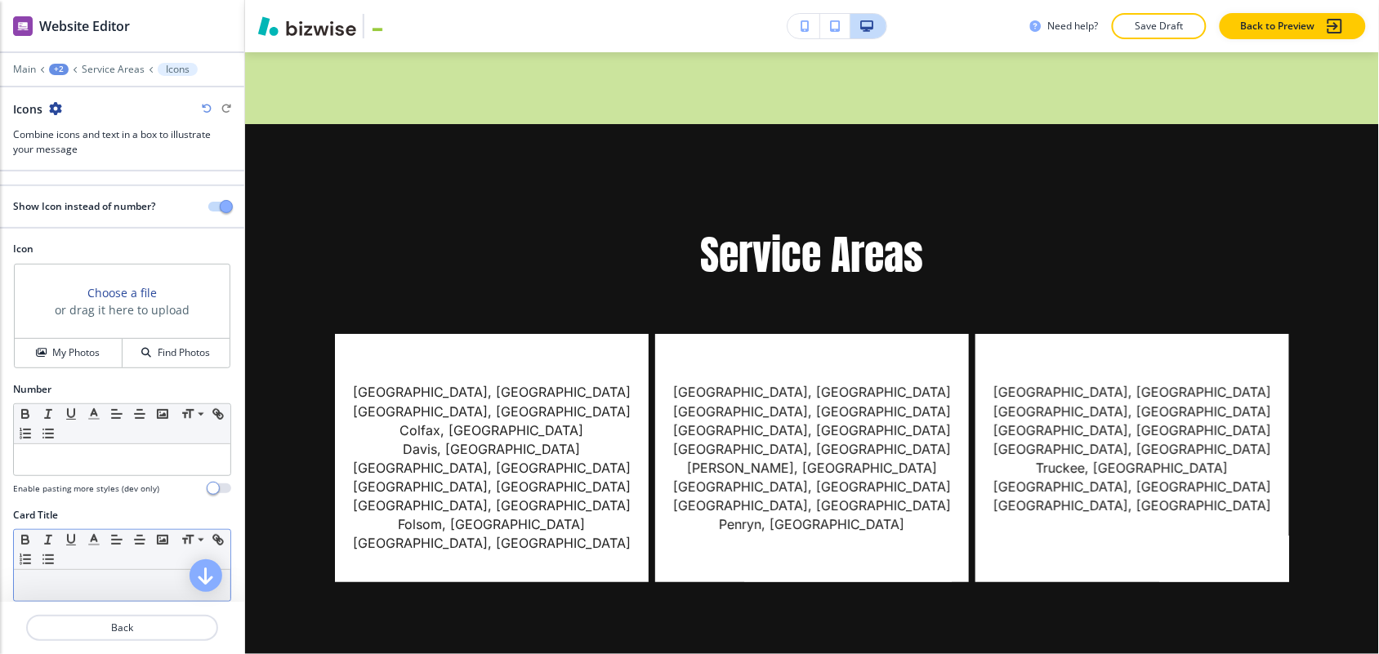
scroll to position [306, 0]
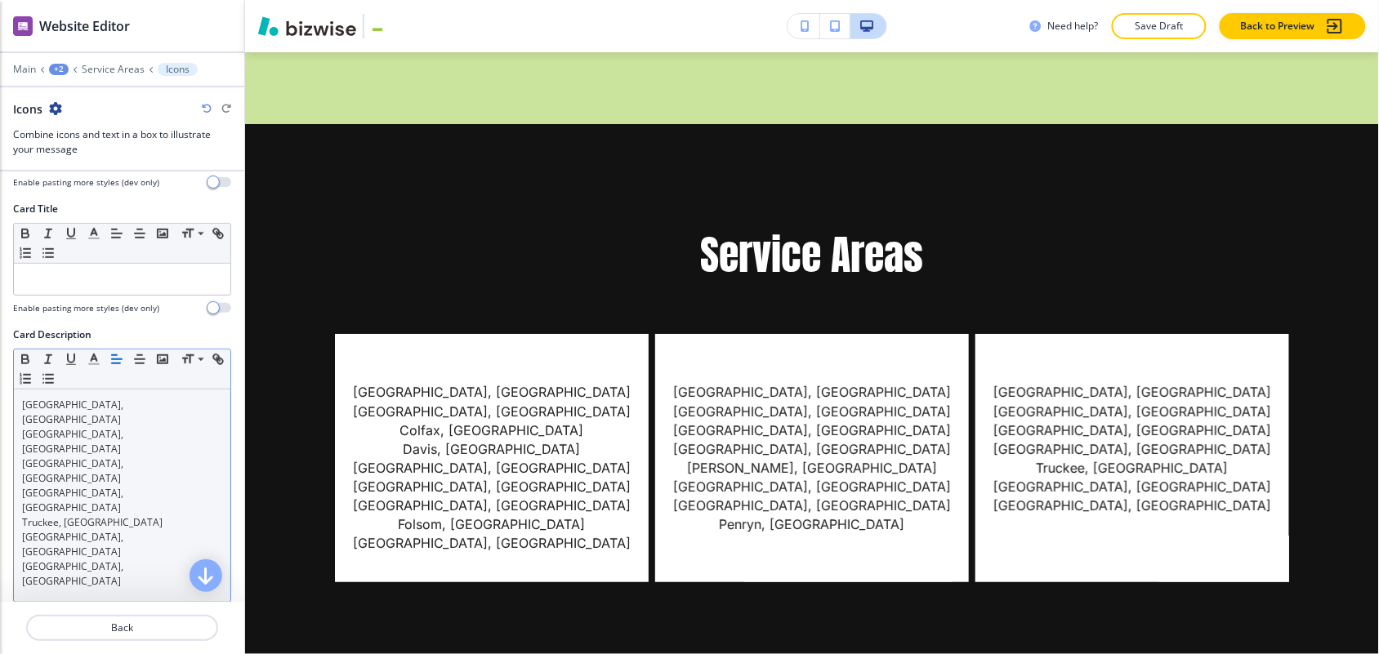
click at [18, 394] on div "[GEOGRAPHIC_DATA], [GEOGRAPHIC_DATA] [GEOGRAPHIC_DATA], [GEOGRAPHIC_DATA] [GEOG…" at bounding box center [122, 496] width 216 height 212
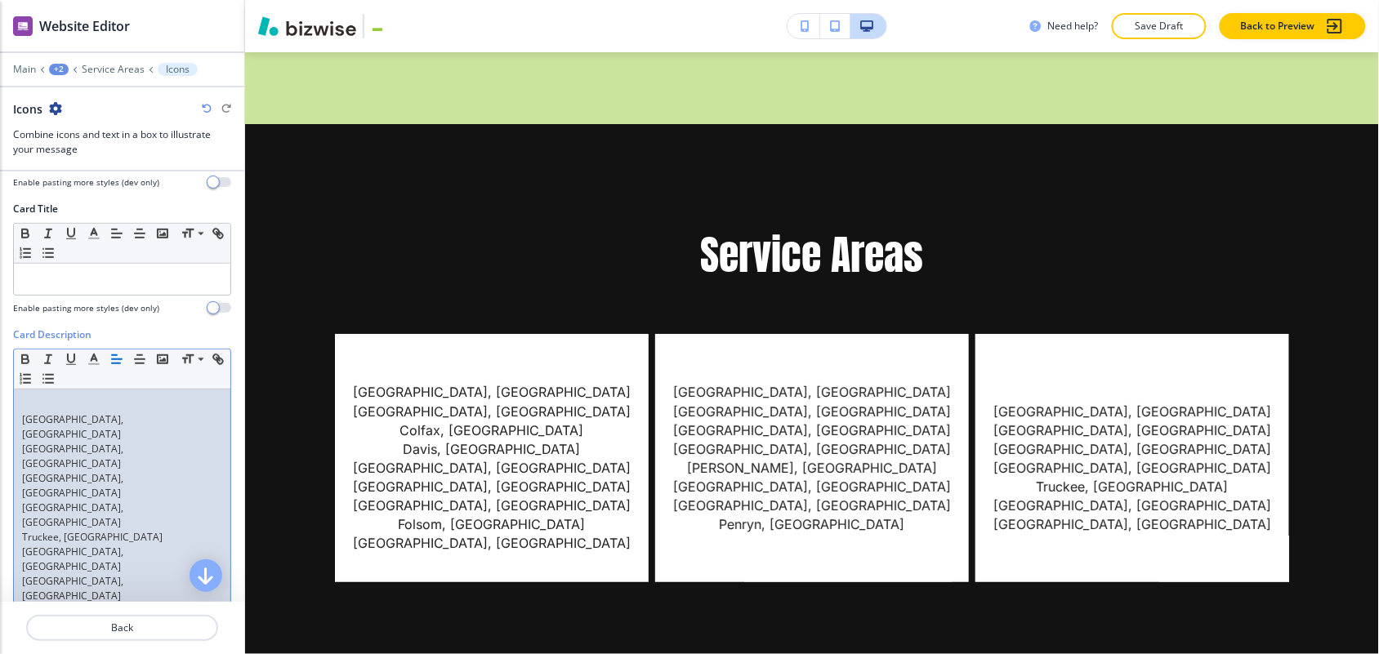
scroll to position [321, 0]
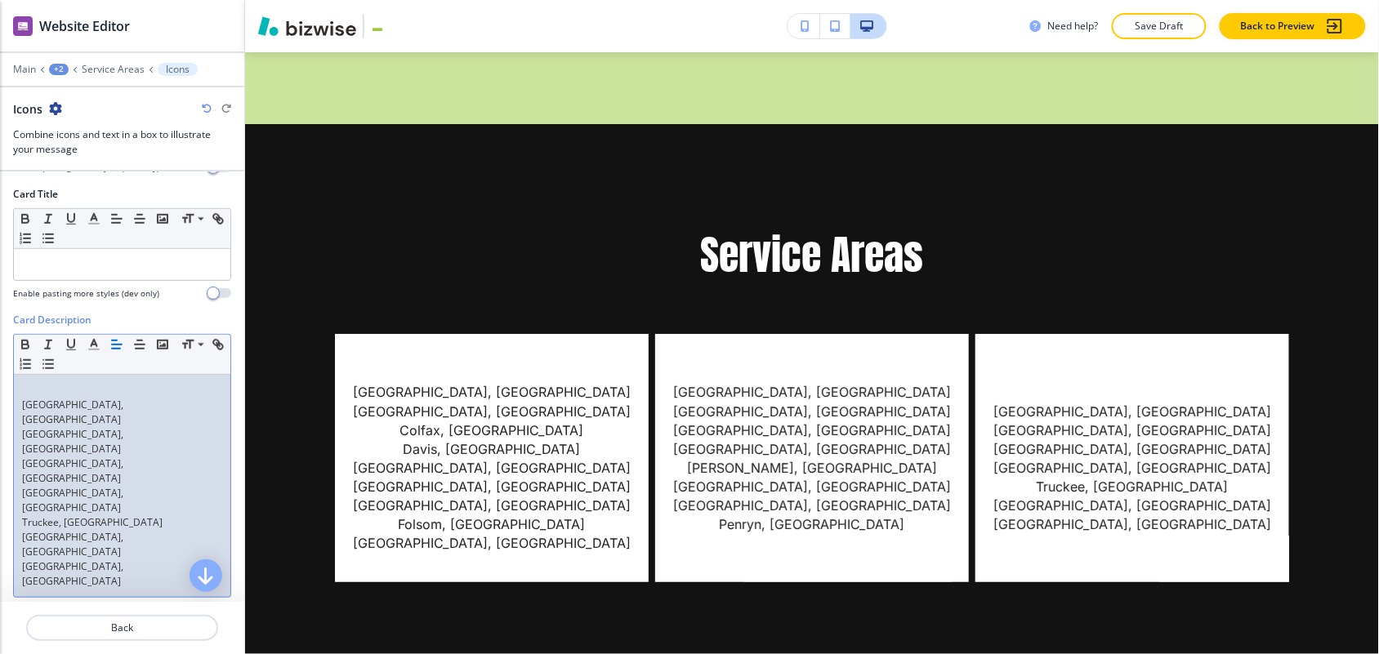
click at [42, 392] on p at bounding box center [122, 390] width 200 height 15
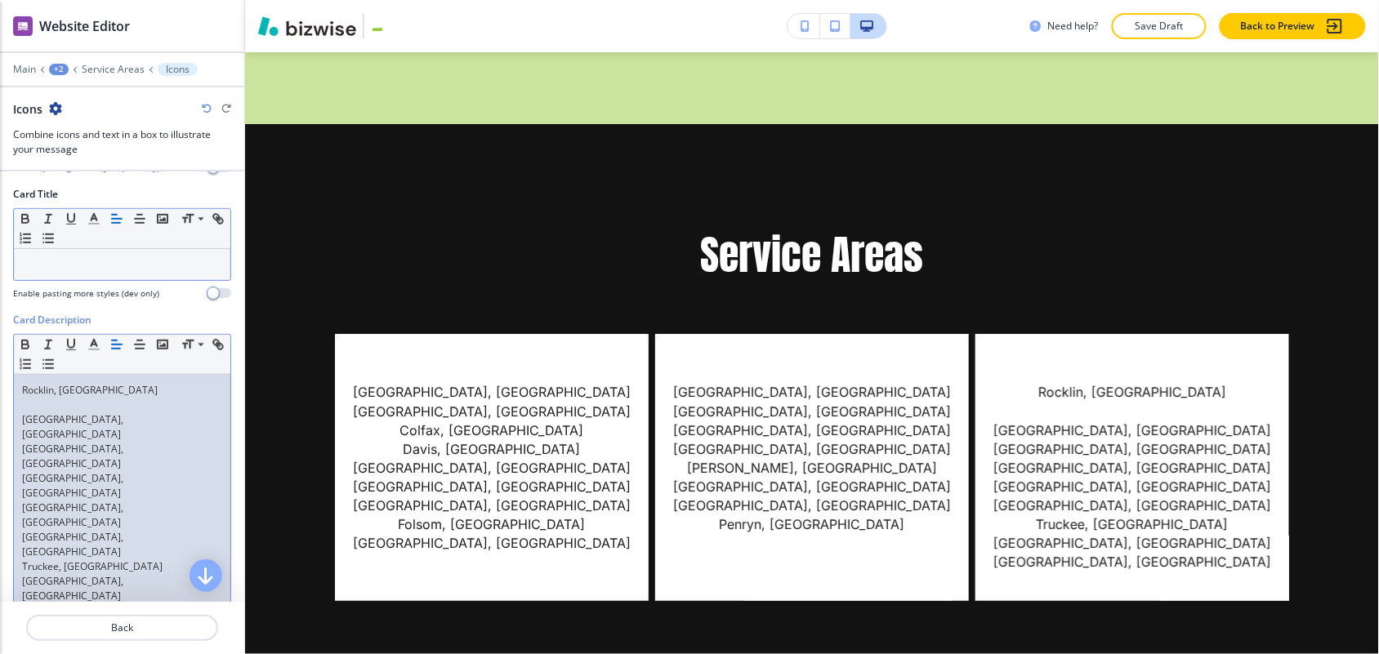
scroll to position [0, 0]
click at [27, 412] on p at bounding box center [122, 405] width 200 height 15
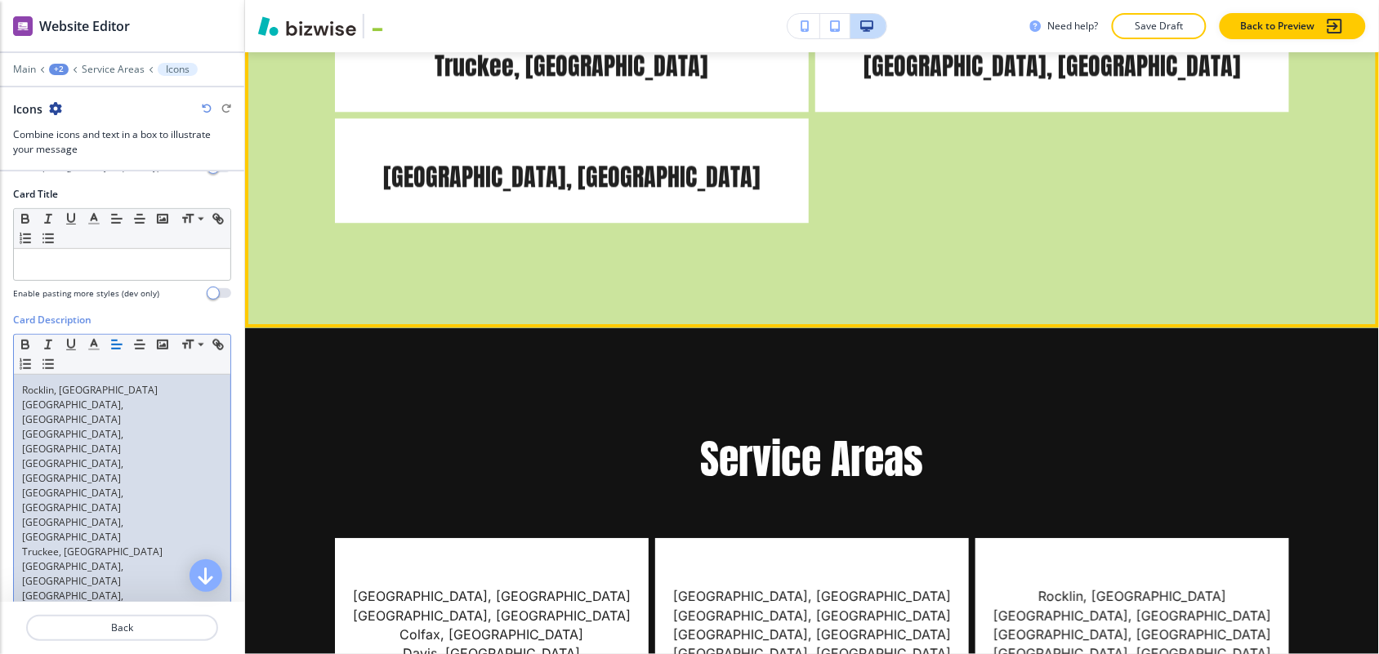
scroll to position [9091, 0]
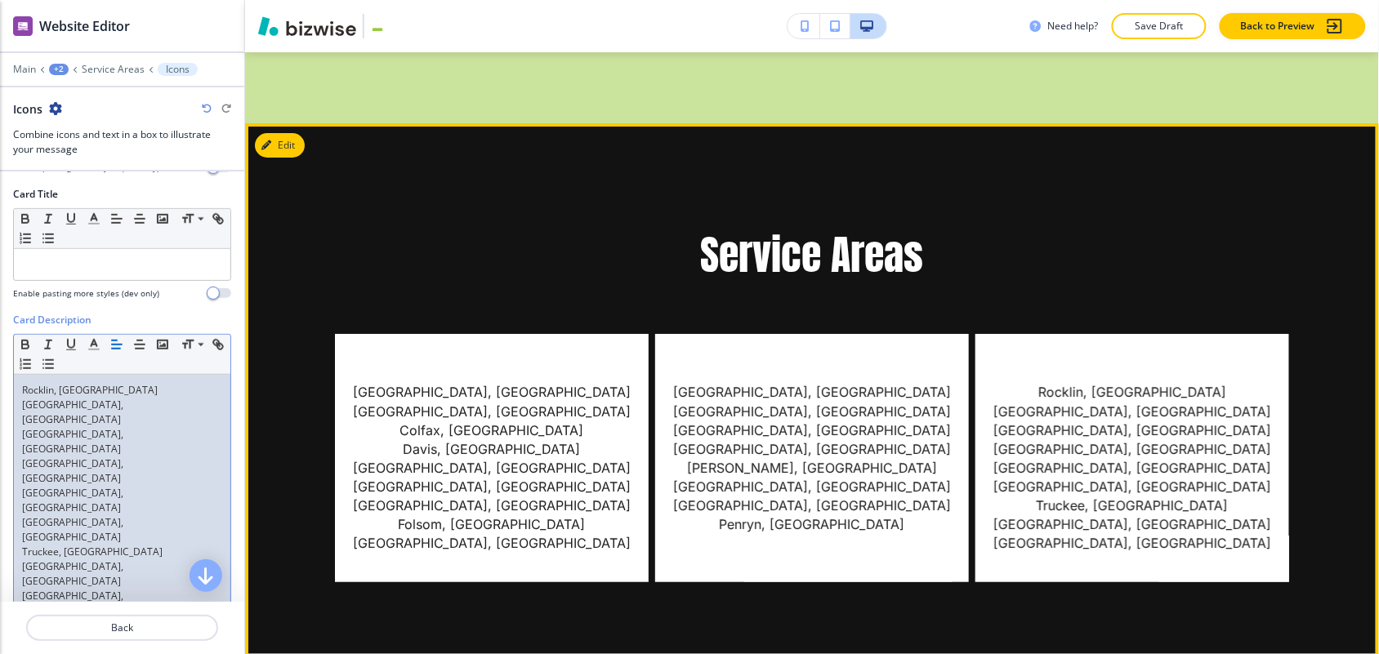
click at [278, 133] on button "Edit" at bounding box center [280, 145] width 50 height 25
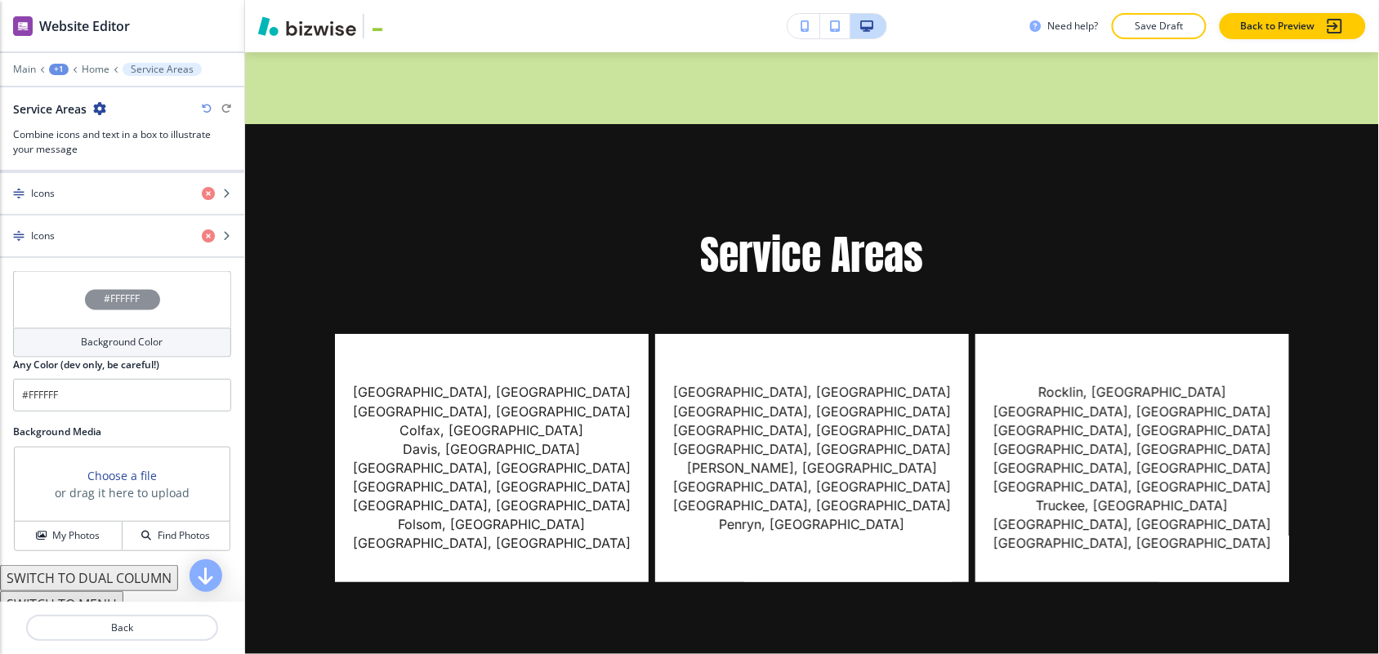
scroll to position [890, 0]
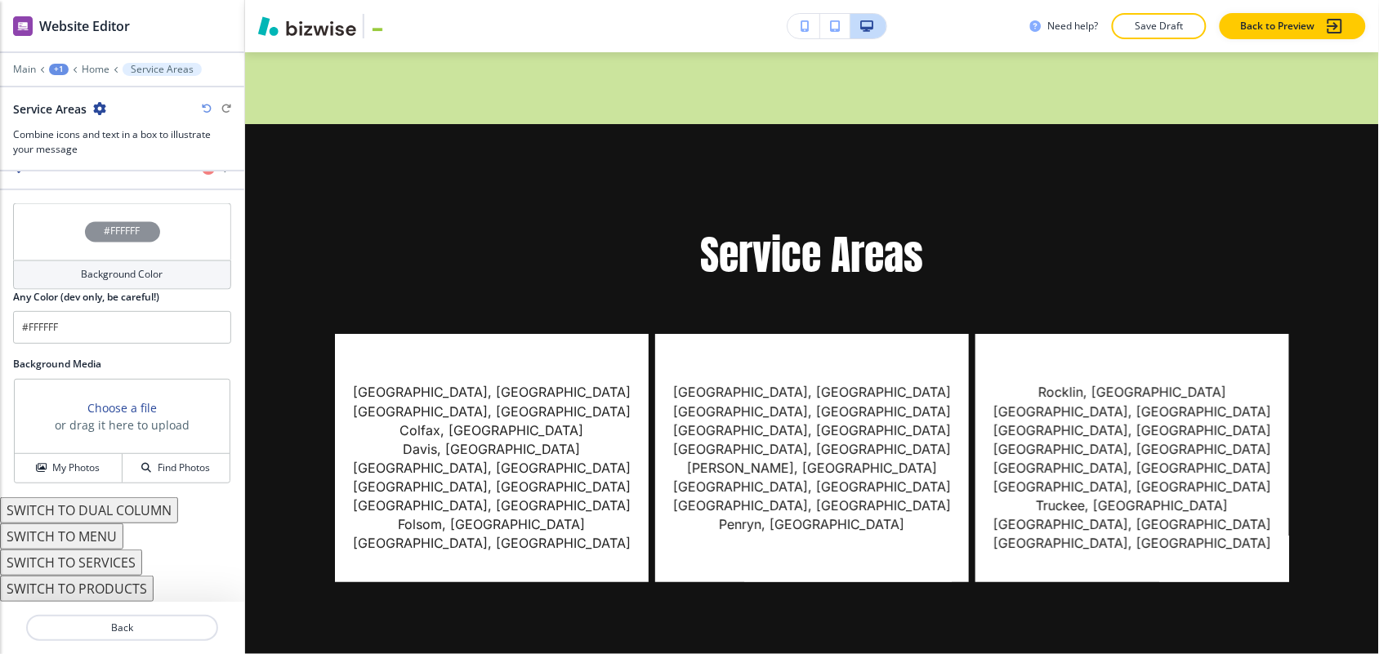
click at [31, 231] on div "#FFFFFF" at bounding box center [122, 231] width 218 height 57
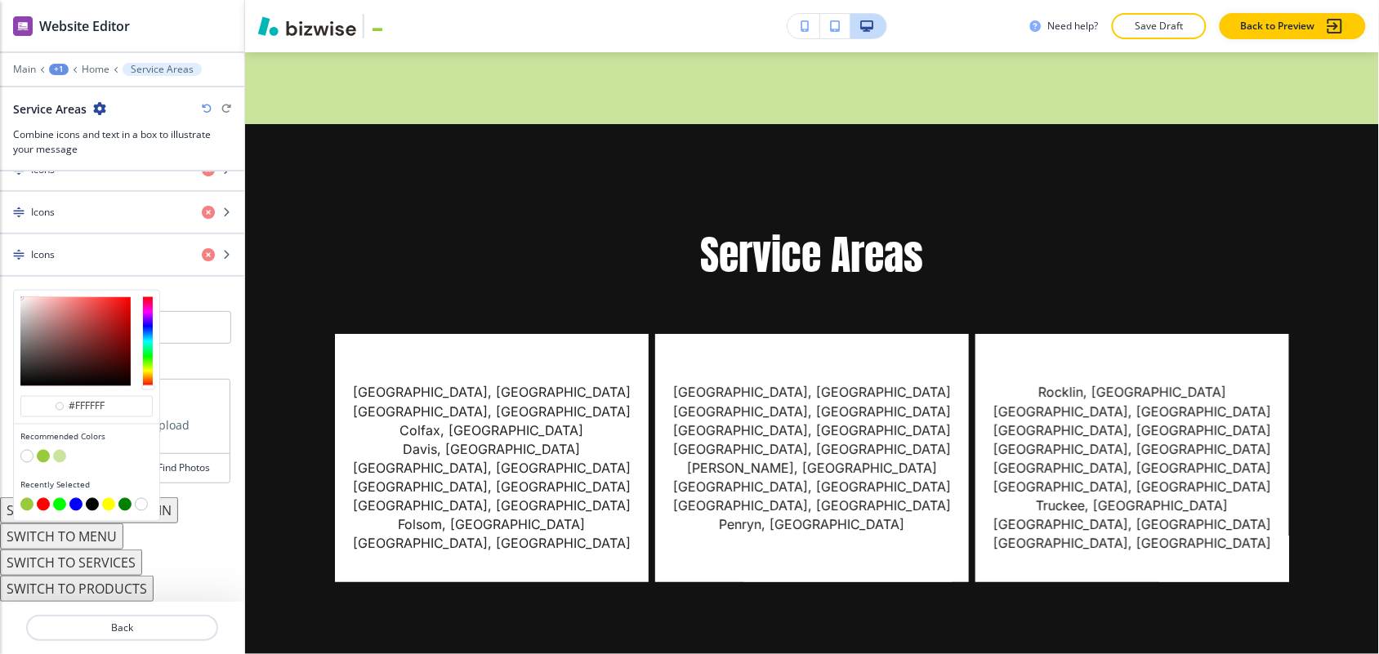
scroll to position [803, 0]
drag, startPoint x: 47, startPoint y: 441, endPoint x: 57, endPoint y: 441, distance: 9.8
click at [47, 450] on button "button" at bounding box center [43, 456] width 13 height 13
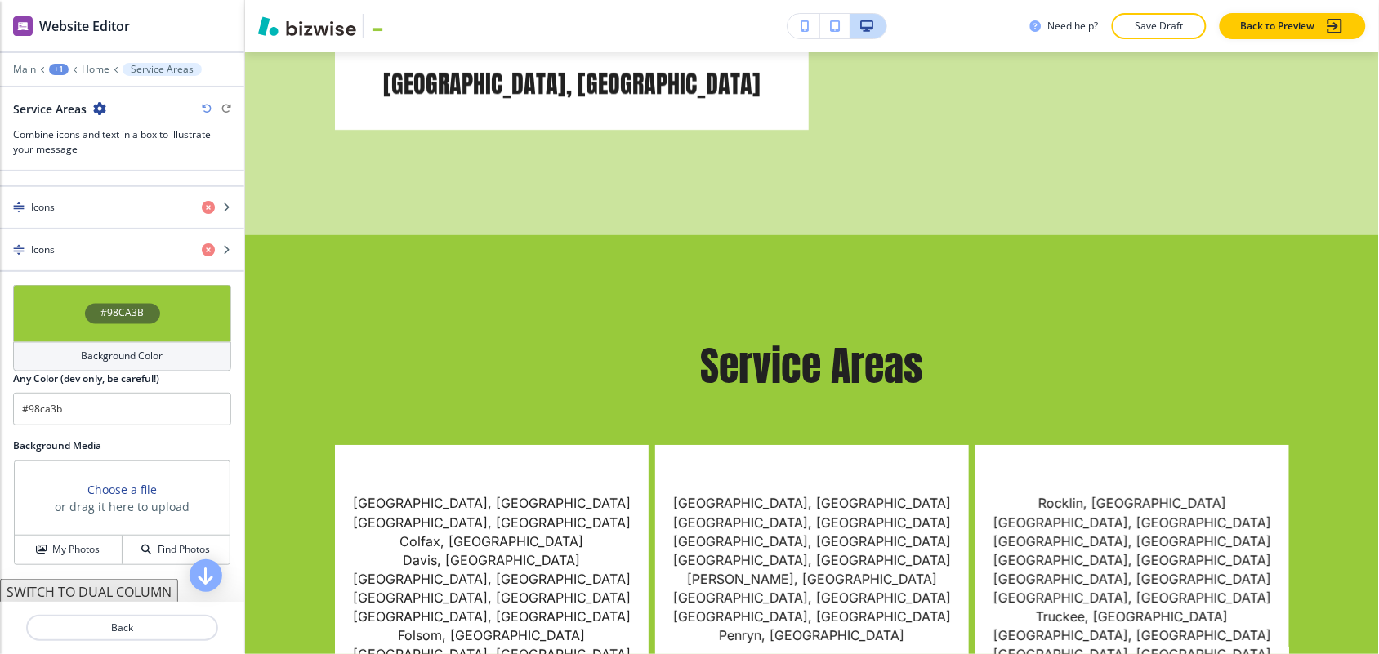
scroll to position [9091, 0]
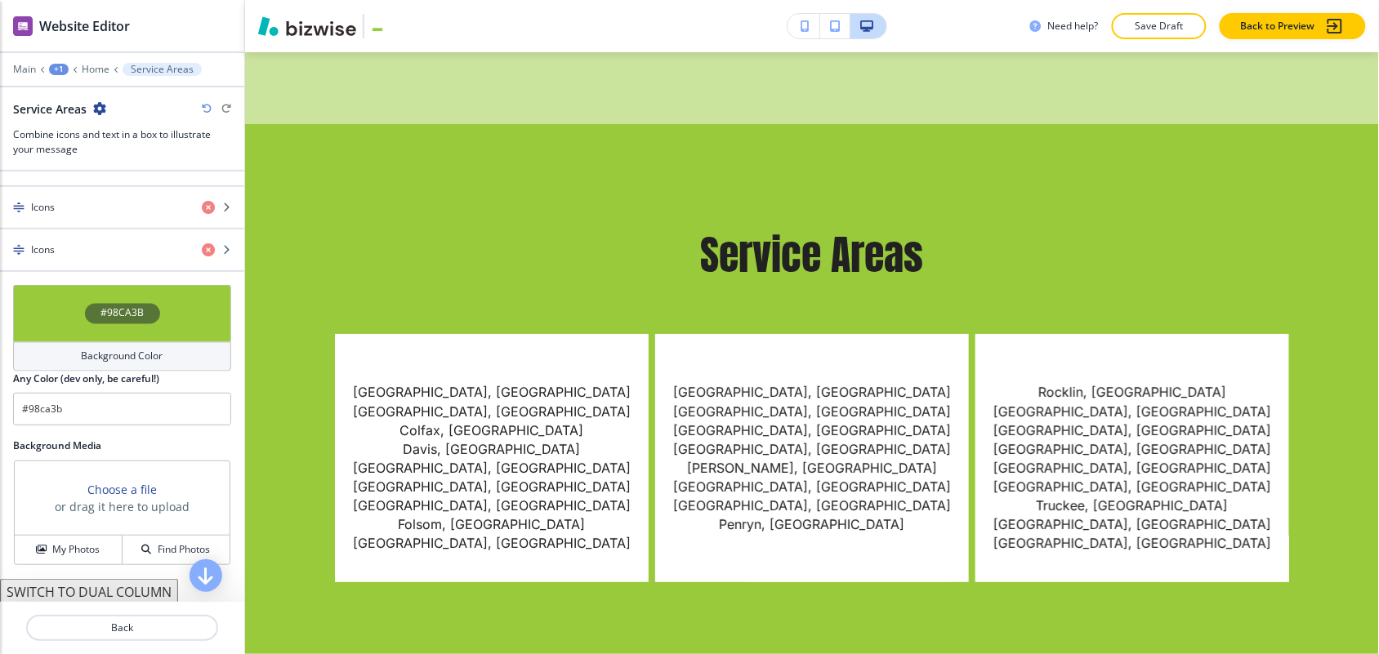
click at [58, 290] on div "#98CA3B" at bounding box center [122, 313] width 218 height 57
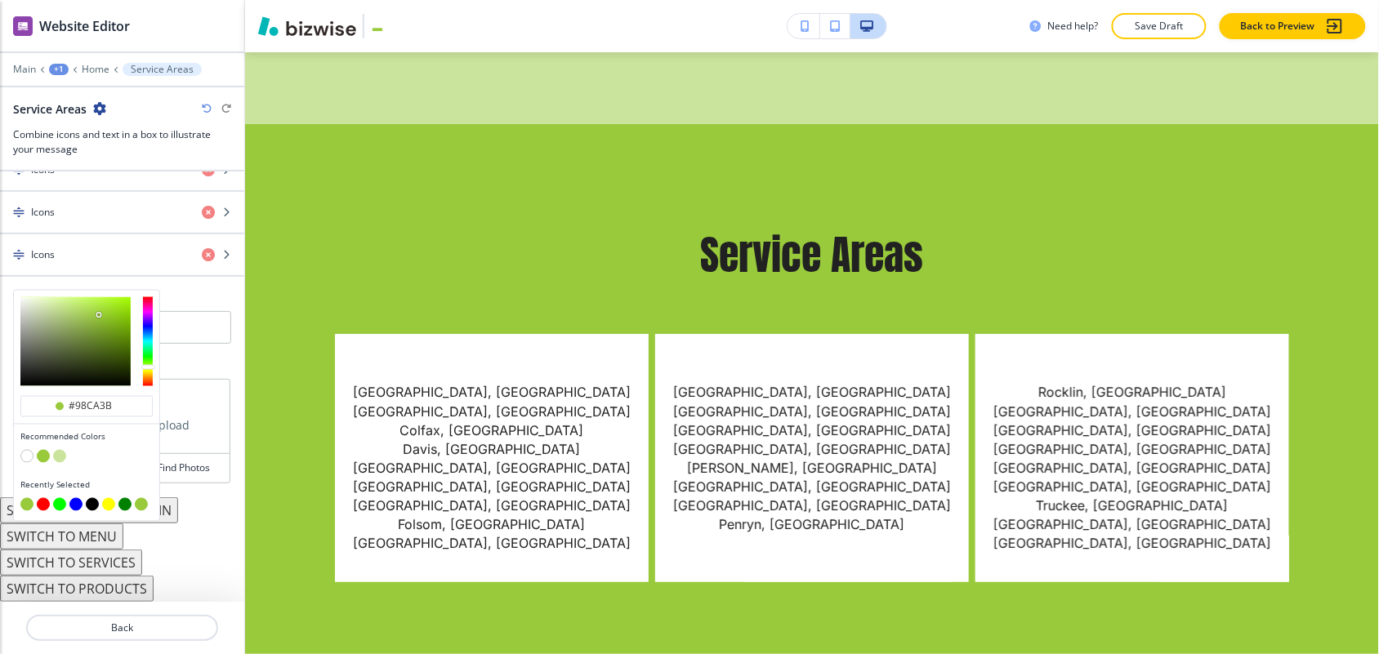
click at [56, 450] on button "button" at bounding box center [59, 456] width 13 height 13
type input "#cbe49d"
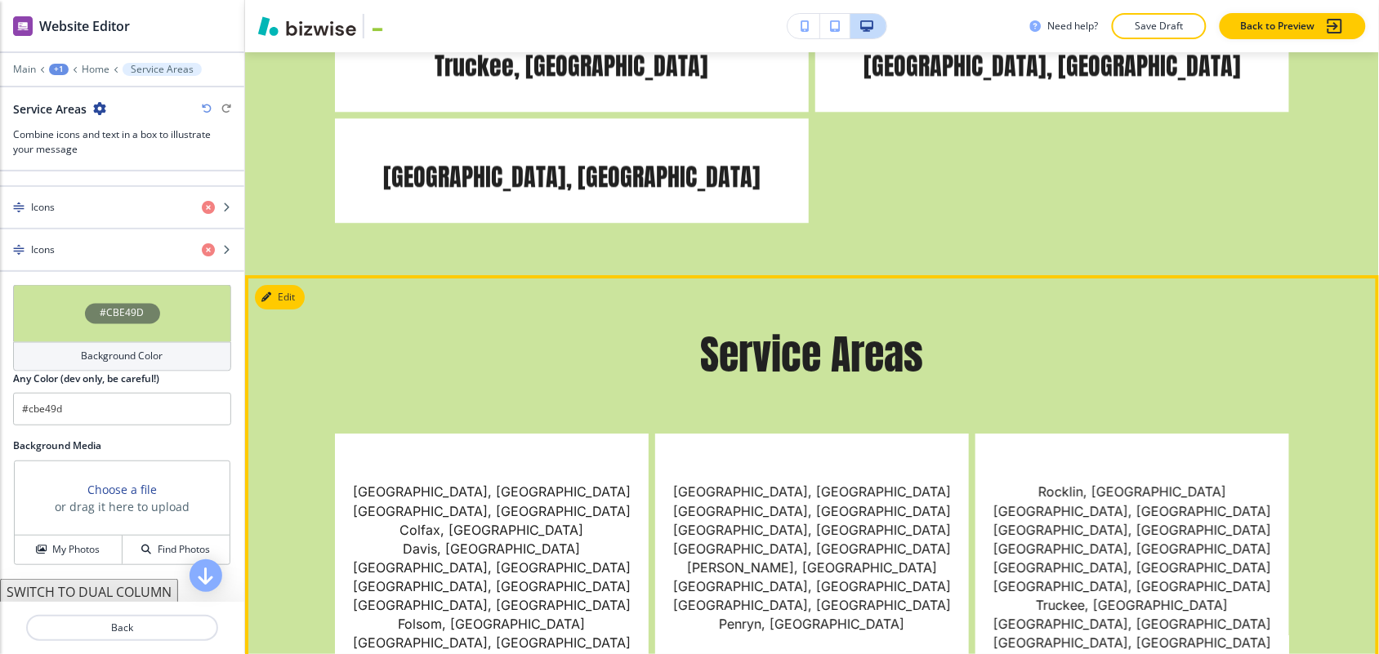
scroll to position [8989, 0]
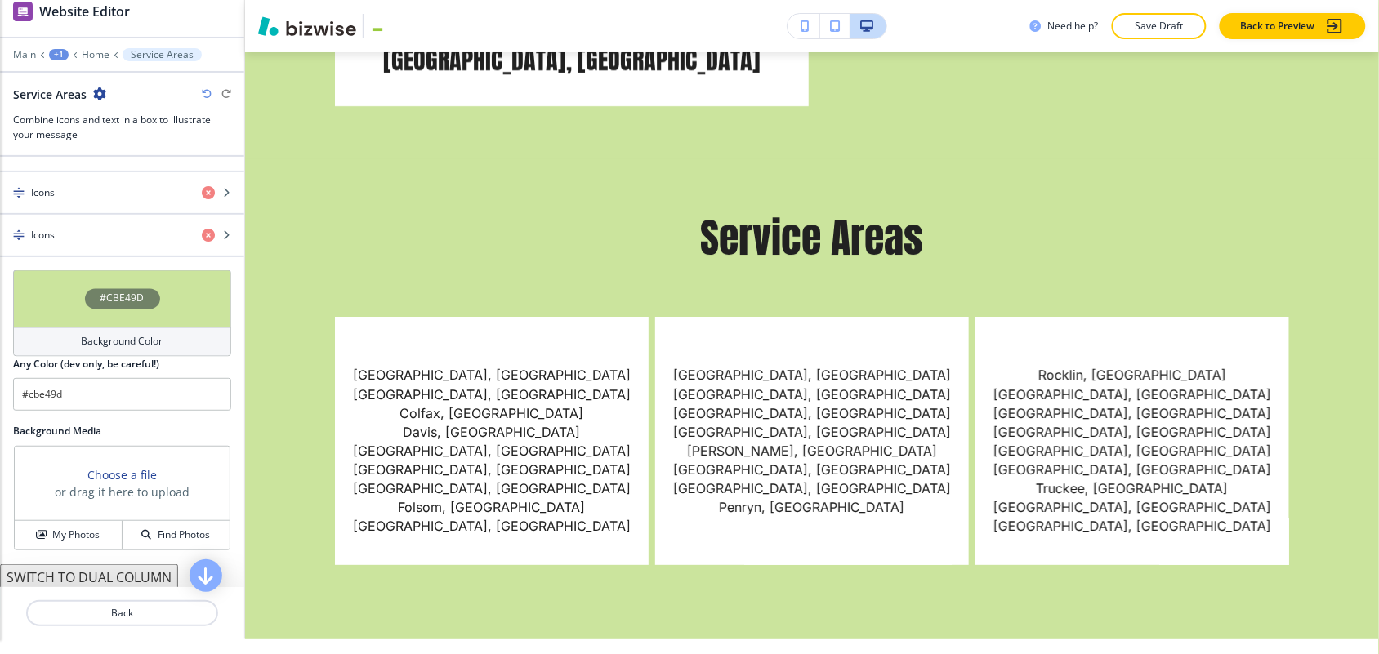
drag, startPoint x: 260, startPoint y: 71, endPoint x: 1374, endPoint y: 564, distance: 1218.3
click at [1374, 564] on div "Cancel Copy Capture" at bounding box center [689, 333] width 1379 height 670
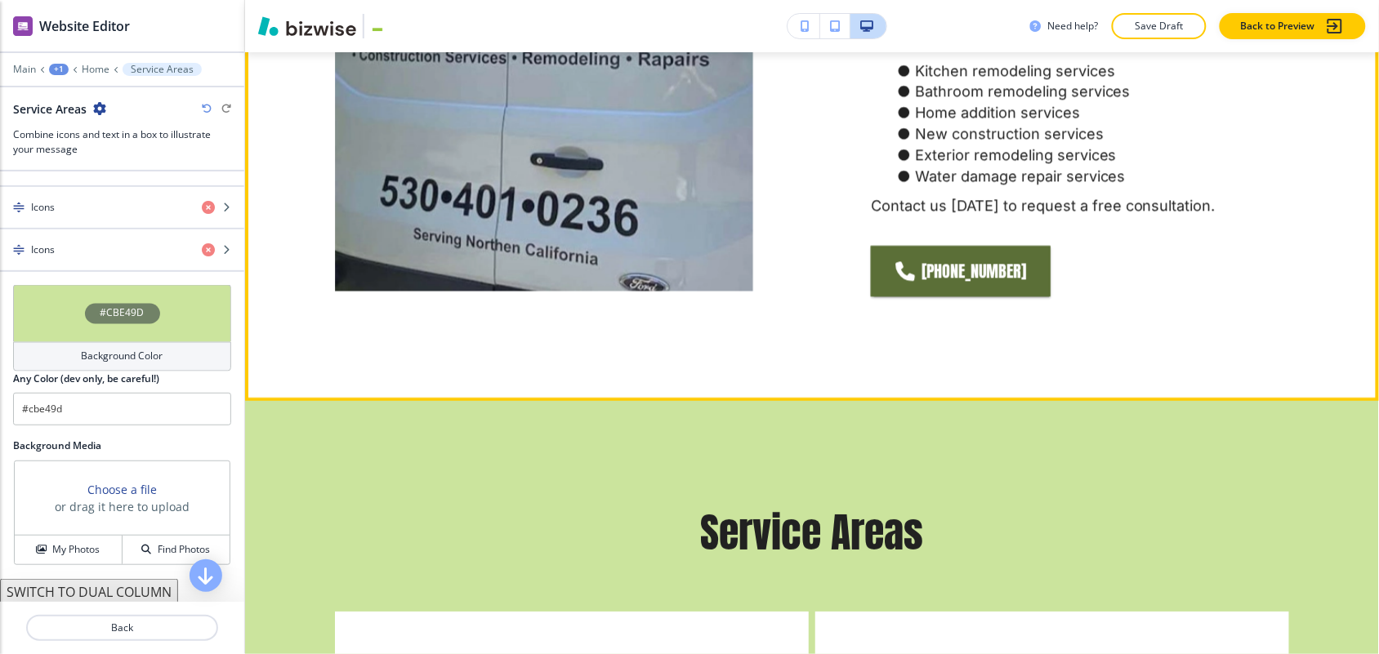
scroll to position [7049, 0]
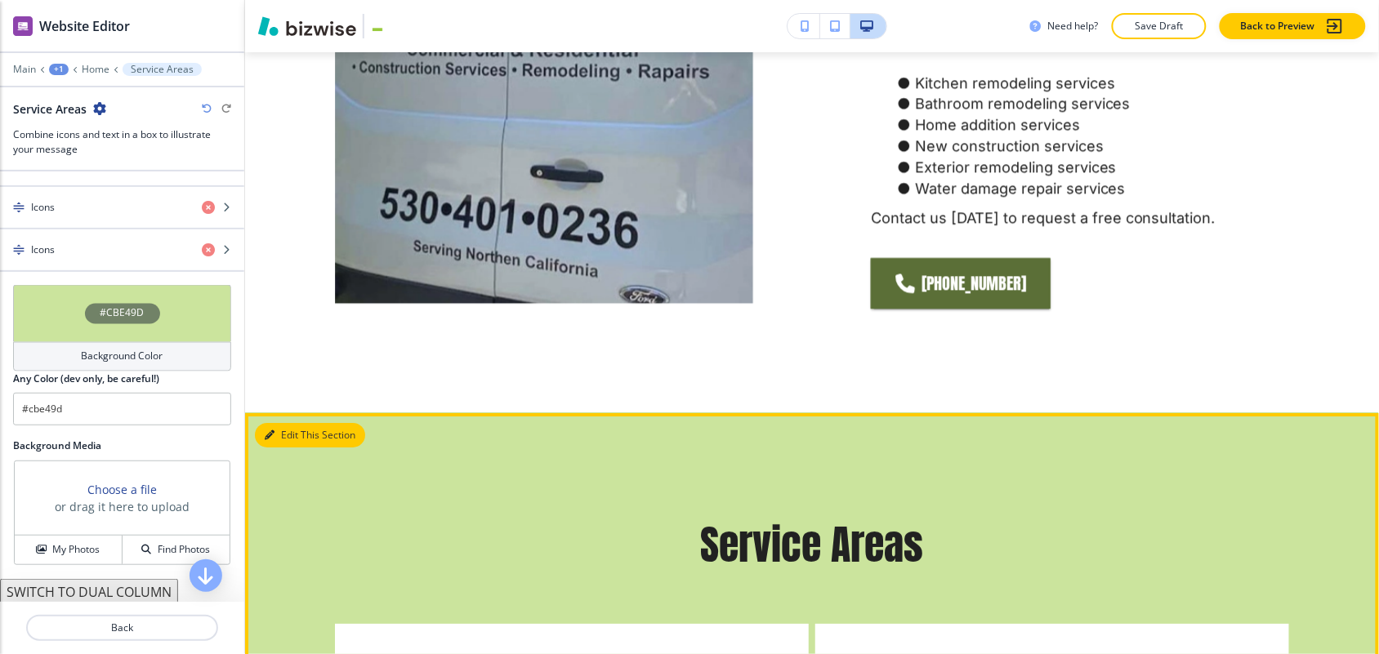
click at [280, 423] on button "Edit This Section" at bounding box center [310, 435] width 110 height 25
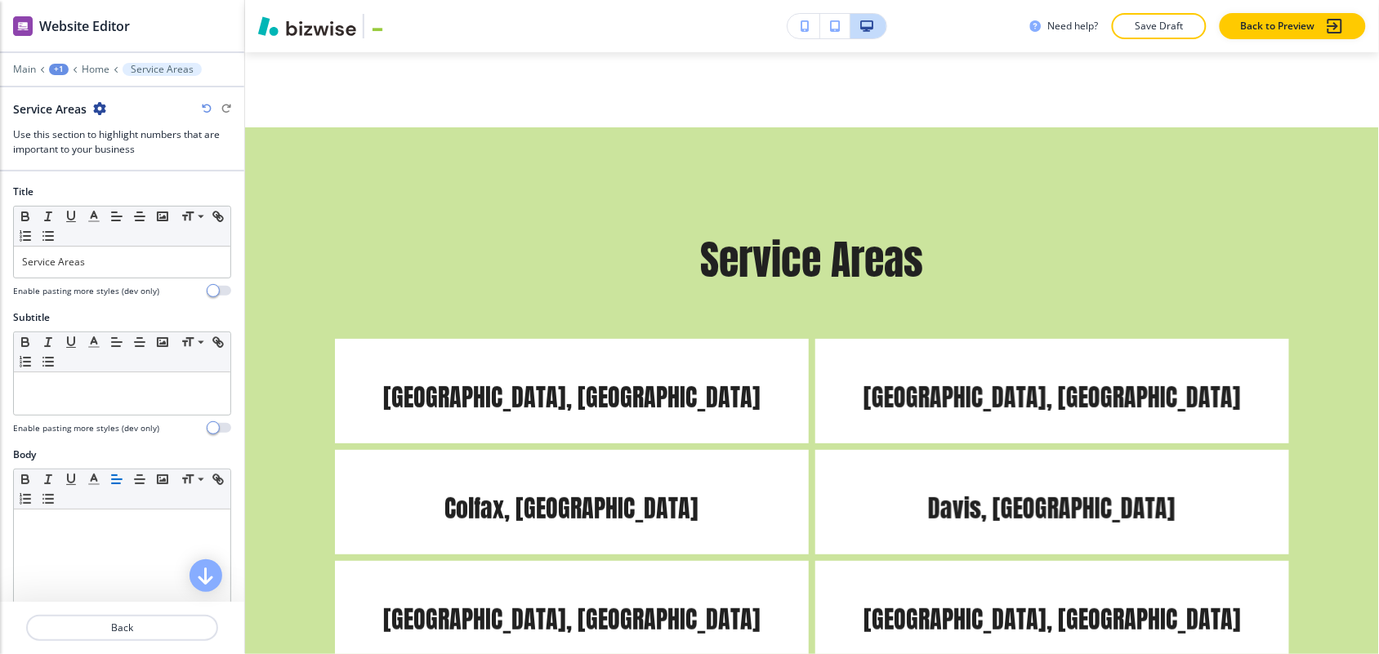
scroll to position [7340, 0]
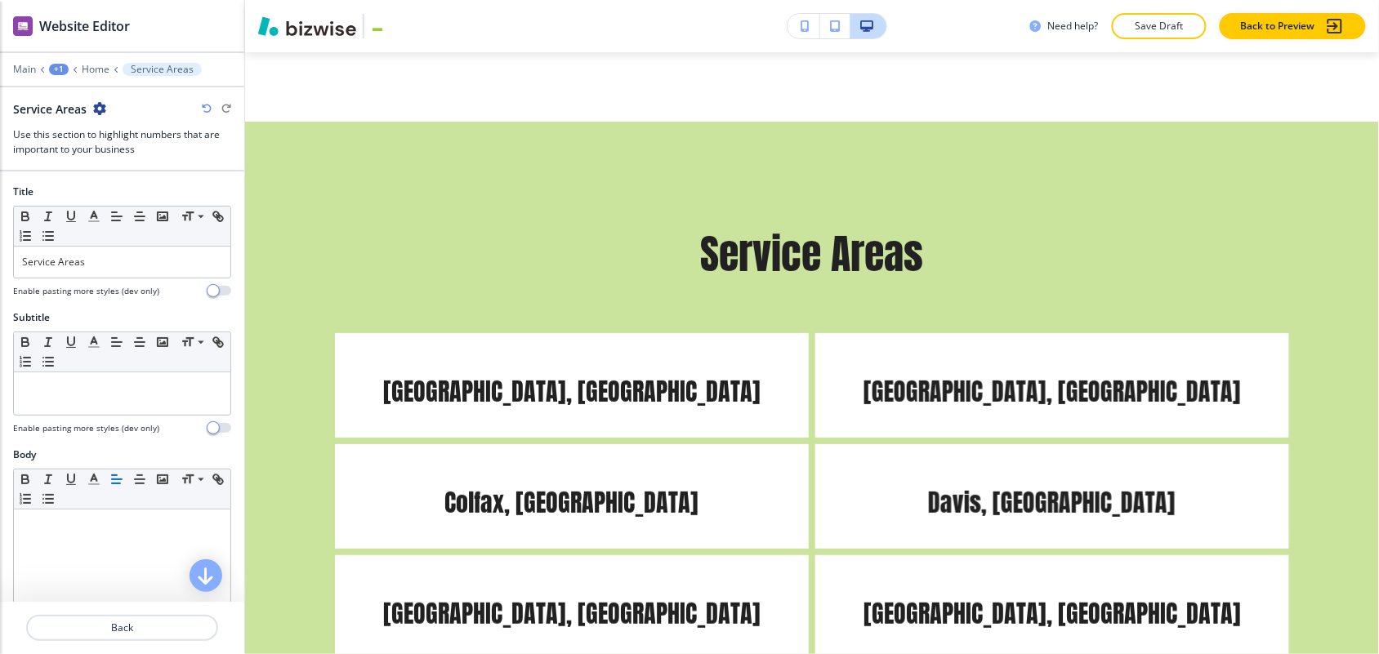
click at [106, 102] on icon "button" at bounding box center [99, 108] width 13 height 13
click at [123, 188] on p "Delete Section" at bounding box center [145, 195] width 83 height 15
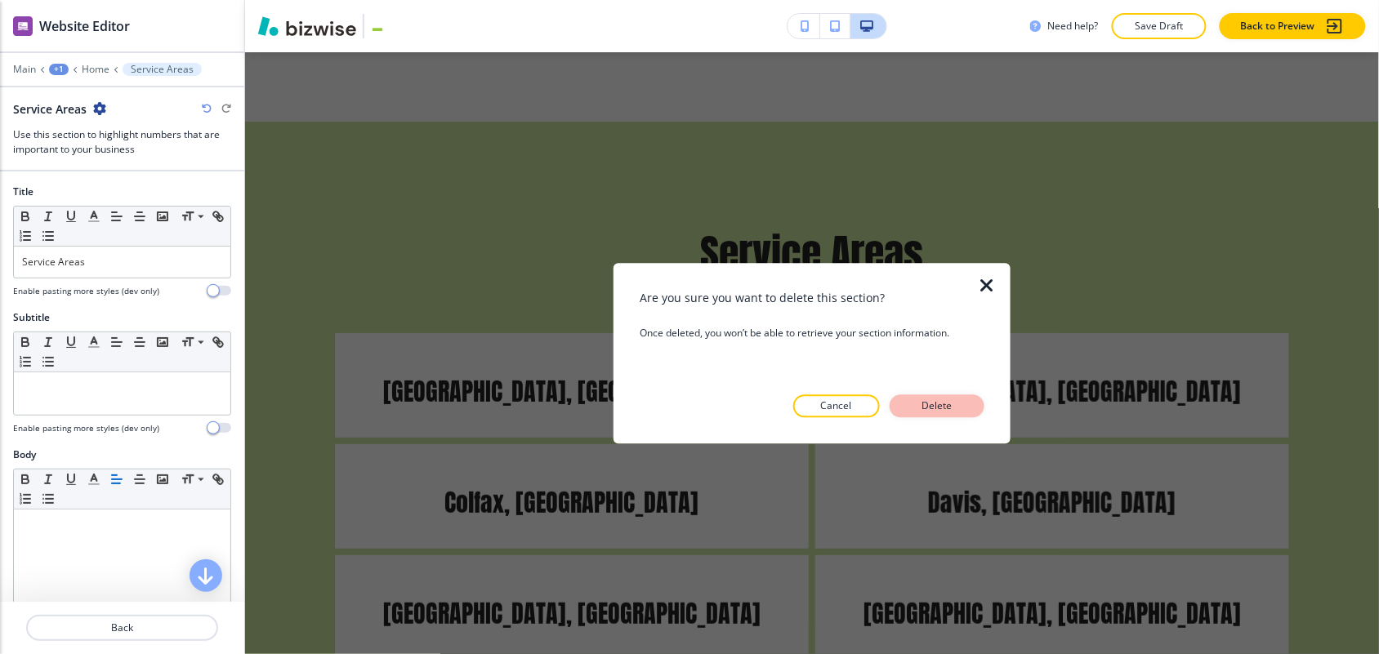
click at [956, 406] on p "Delete" at bounding box center [936, 406] width 39 height 15
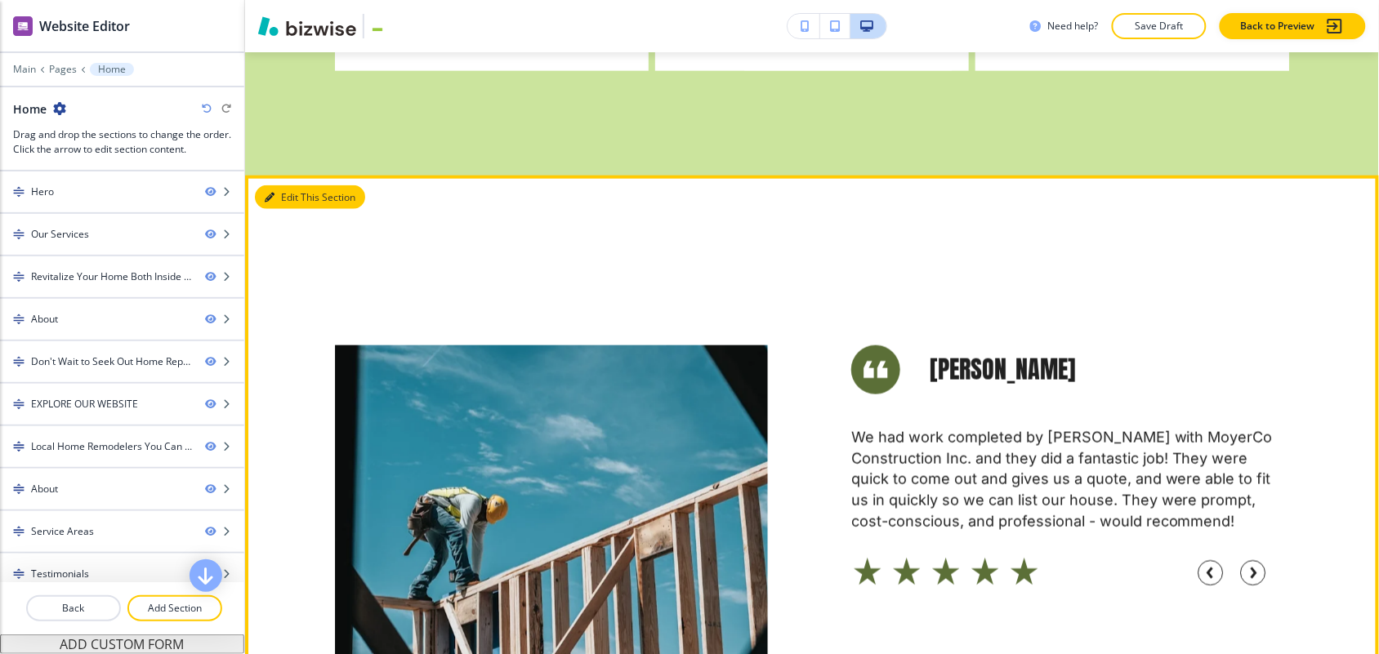
click at [296, 185] on button "Edit This Section" at bounding box center [310, 197] width 110 height 25
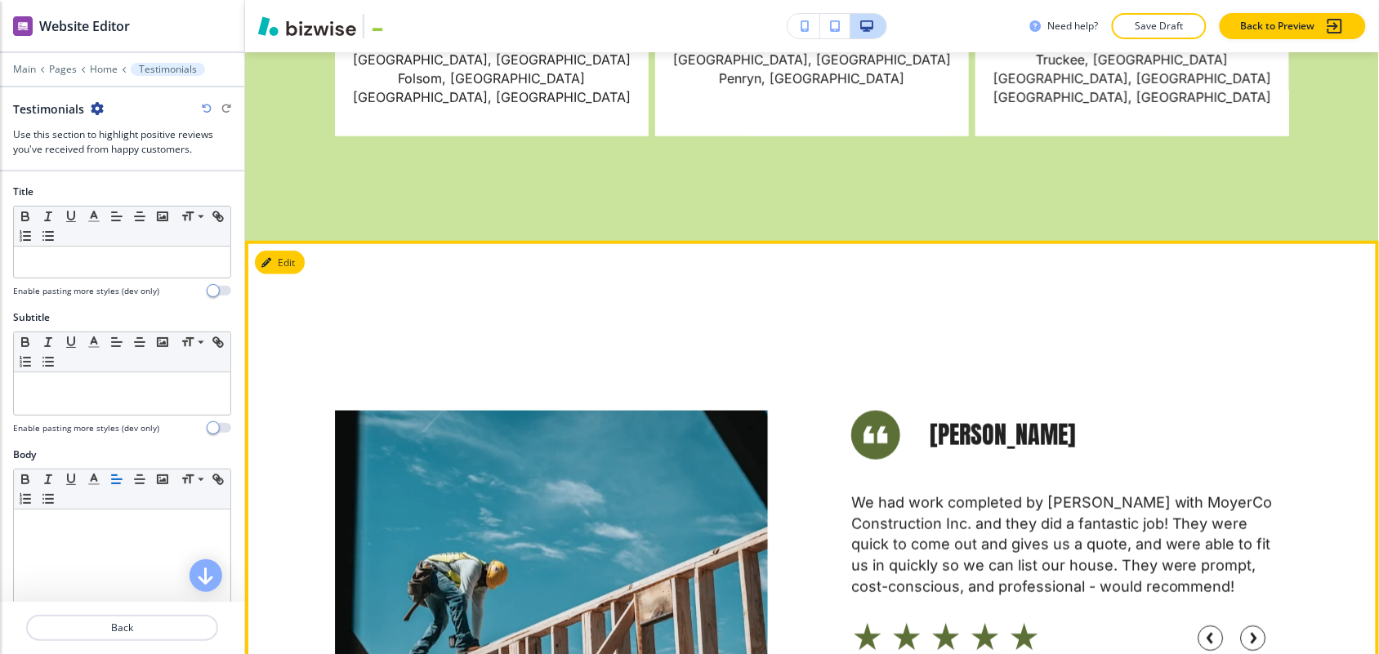
scroll to position [7903, 0]
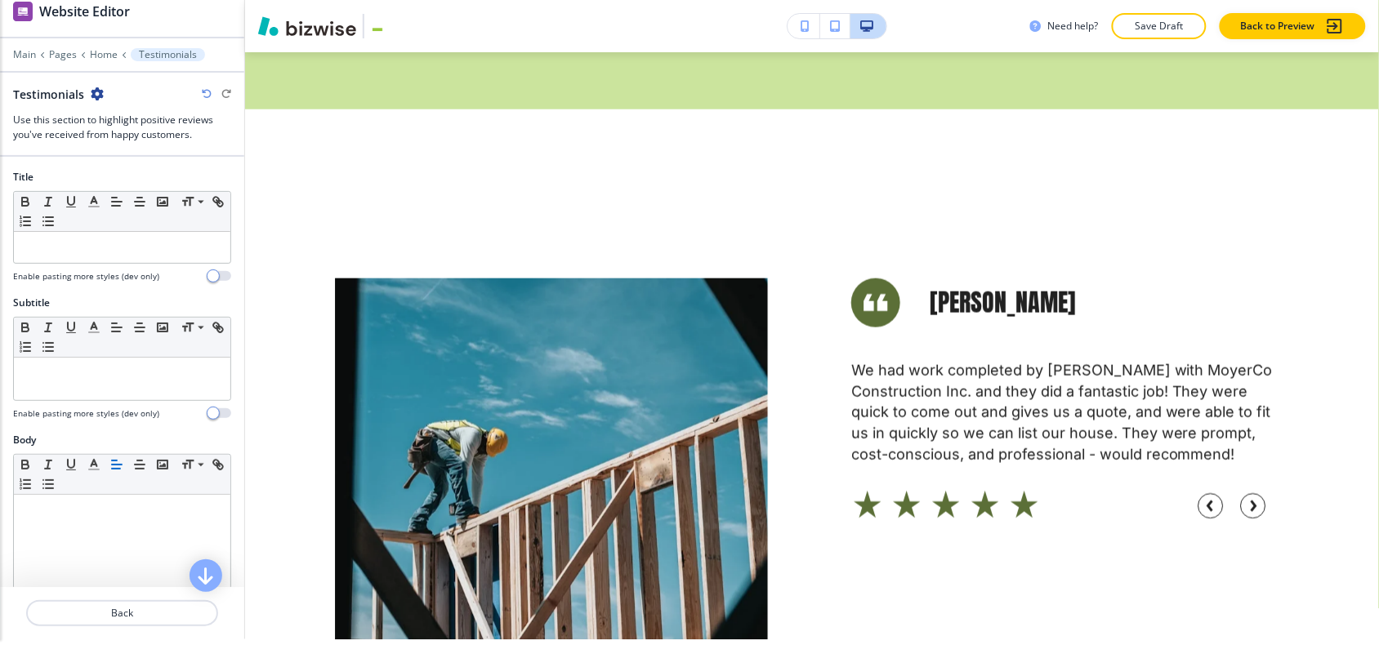
drag, startPoint x: 257, startPoint y: 56, endPoint x: 1341, endPoint y: 617, distance: 1220.7
click at [1364, 633] on div "Cancel Copy Capture" at bounding box center [689, 333] width 1379 height 670
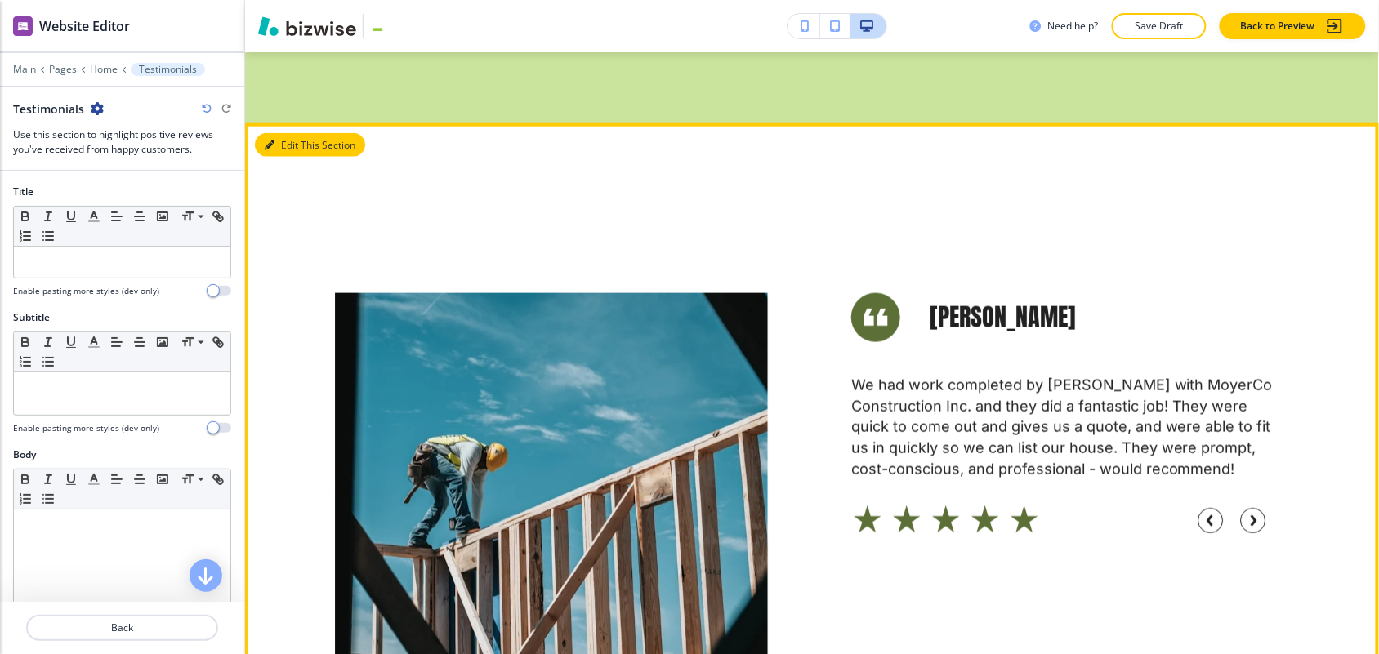
click at [287, 133] on button "Edit This Section" at bounding box center [310, 145] width 110 height 25
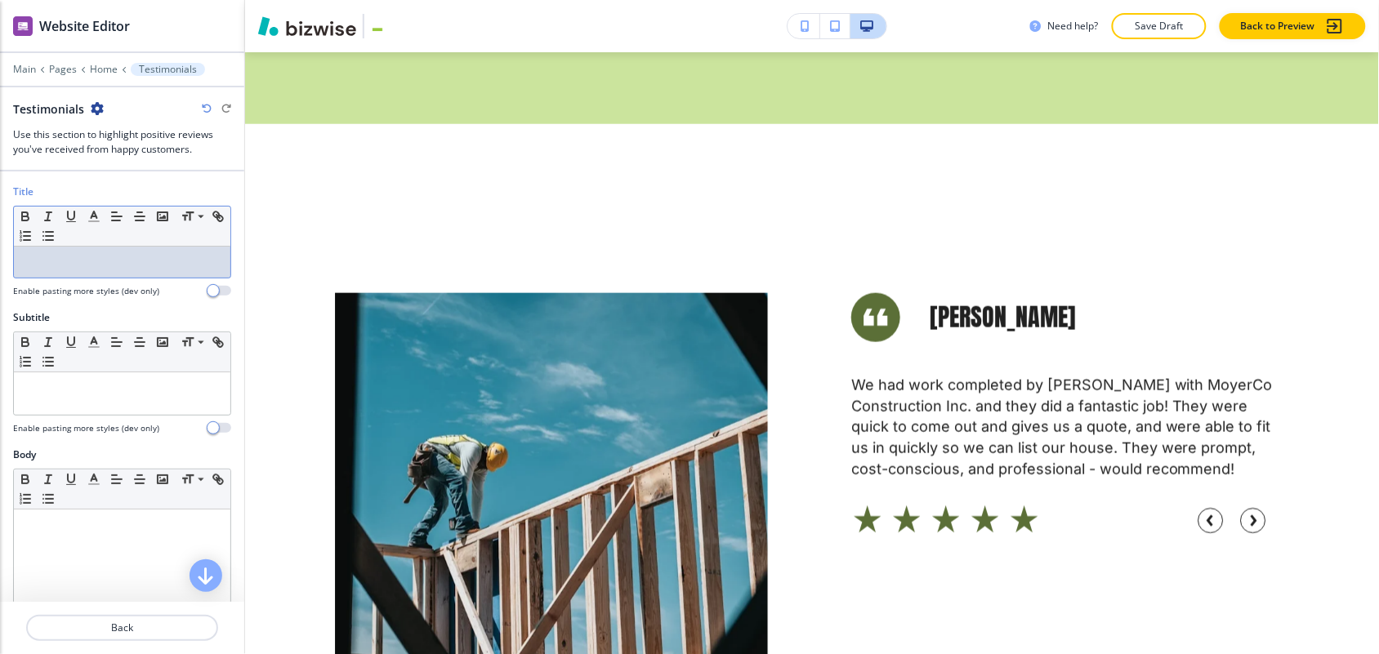
click at [83, 255] on p at bounding box center [122, 262] width 200 height 15
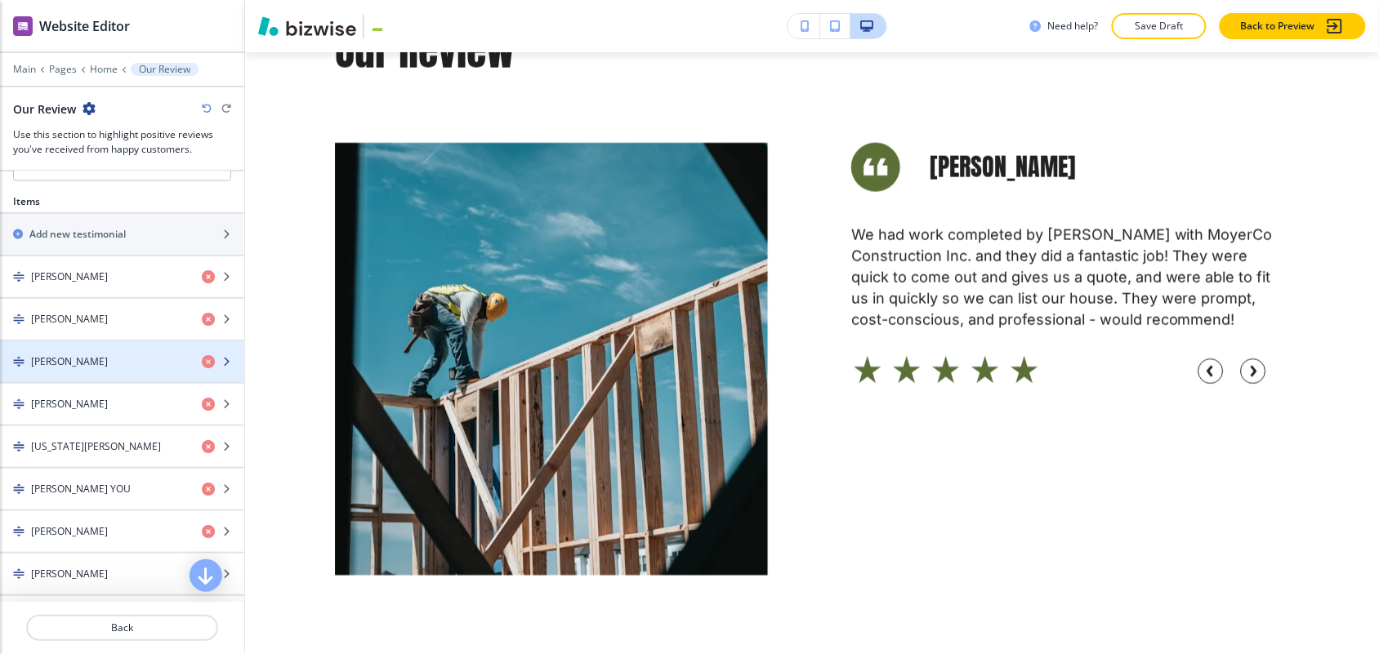
scroll to position [817, 0]
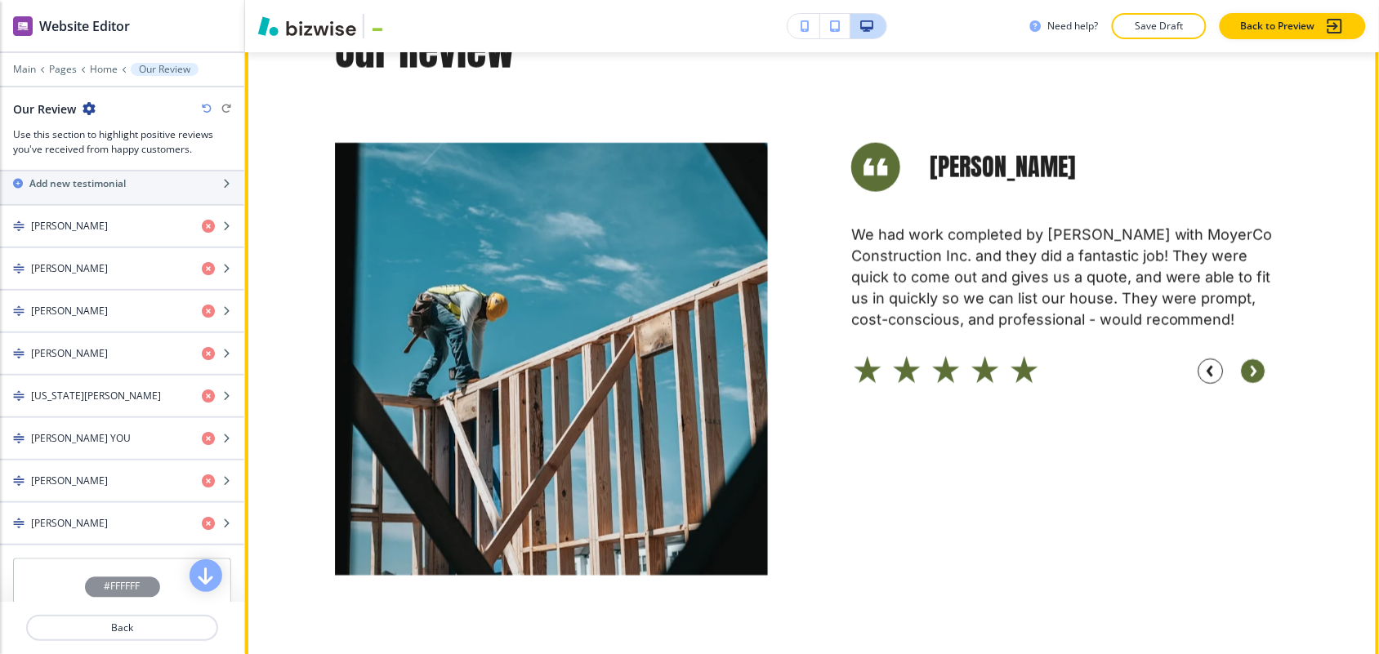
click at [1248, 359] on circle "button" at bounding box center [1253, 371] width 25 height 25
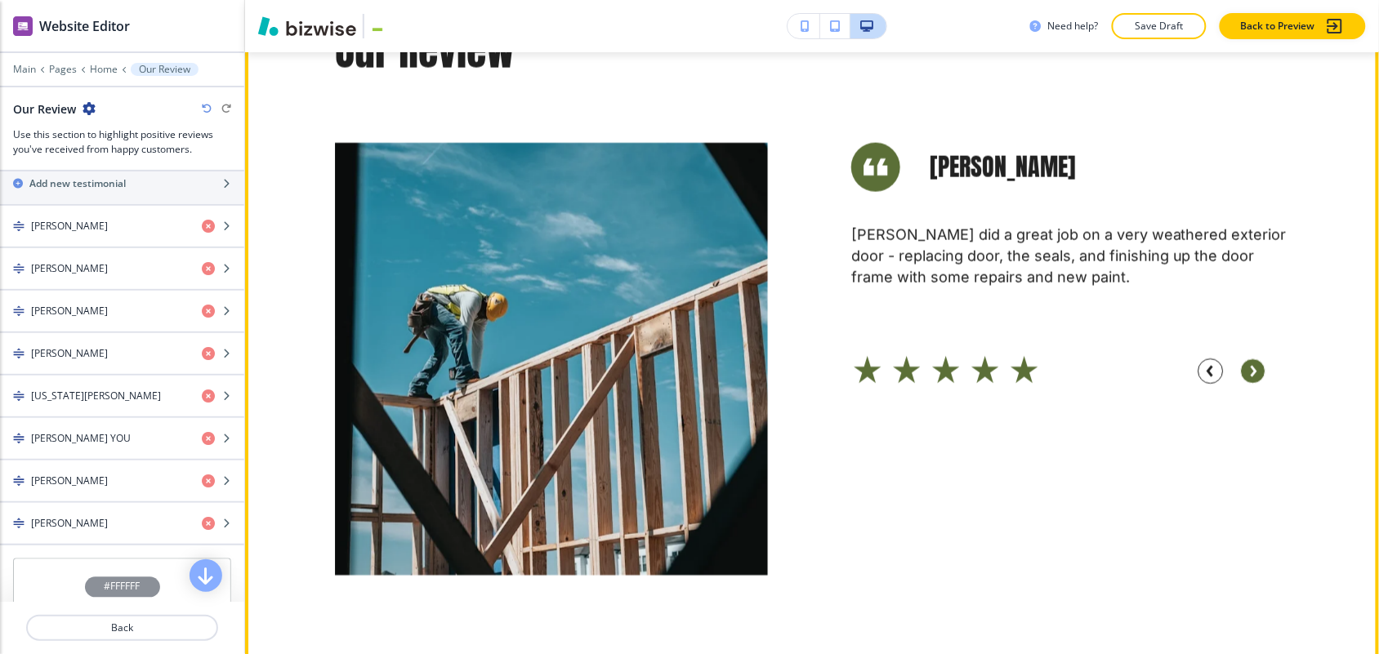
click at [1248, 359] on circle "button" at bounding box center [1253, 371] width 25 height 25
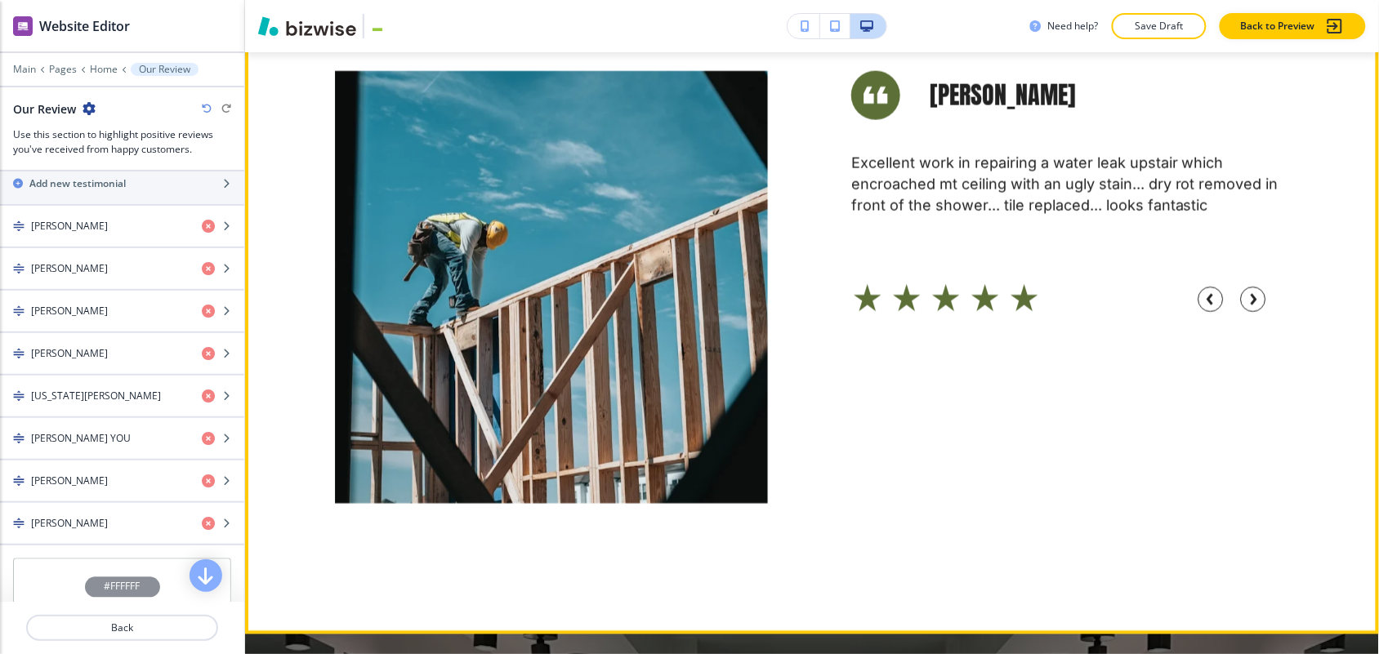
scroll to position [8005, 0]
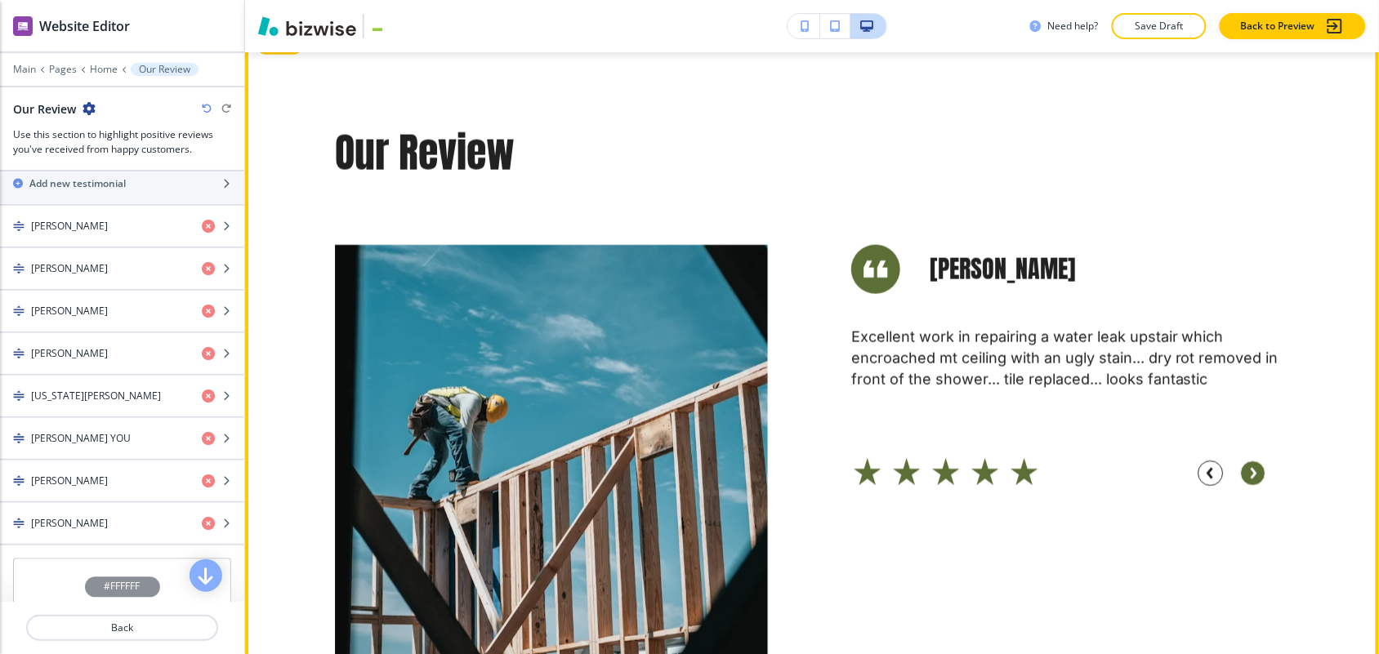
click at [1245, 461] on circle "button" at bounding box center [1253, 473] width 25 height 25
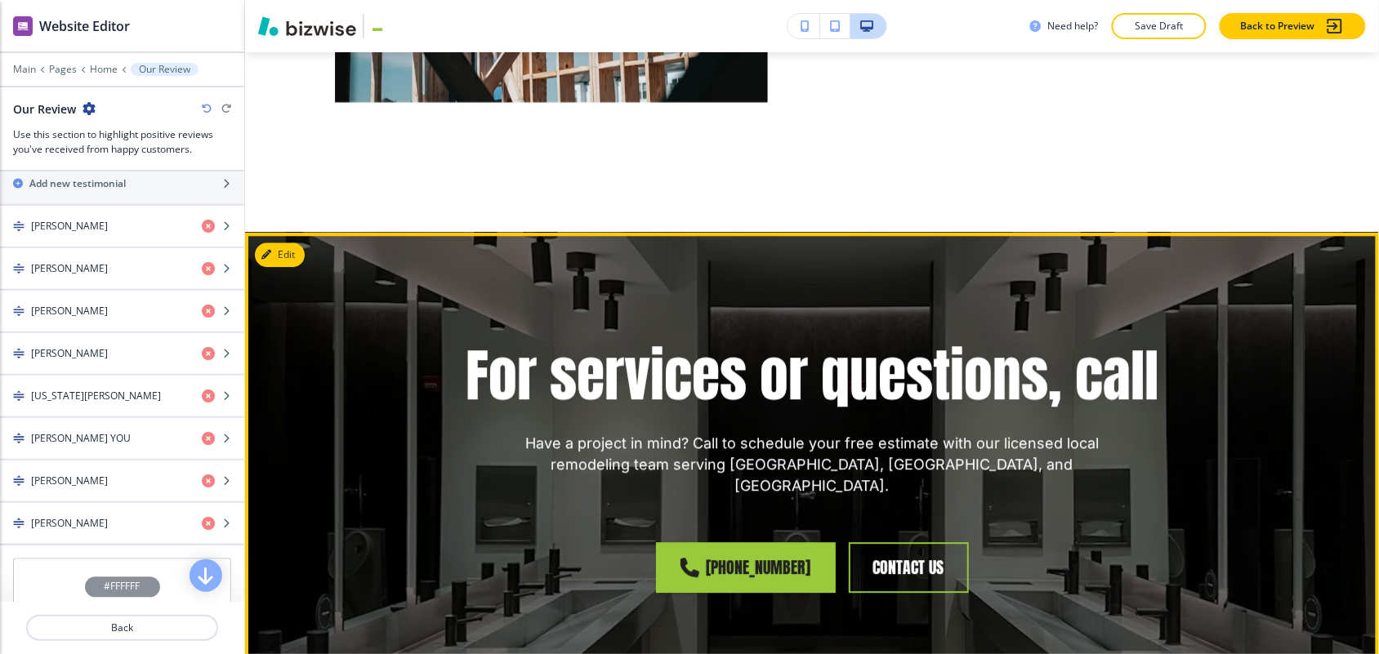
scroll to position [8720, 0]
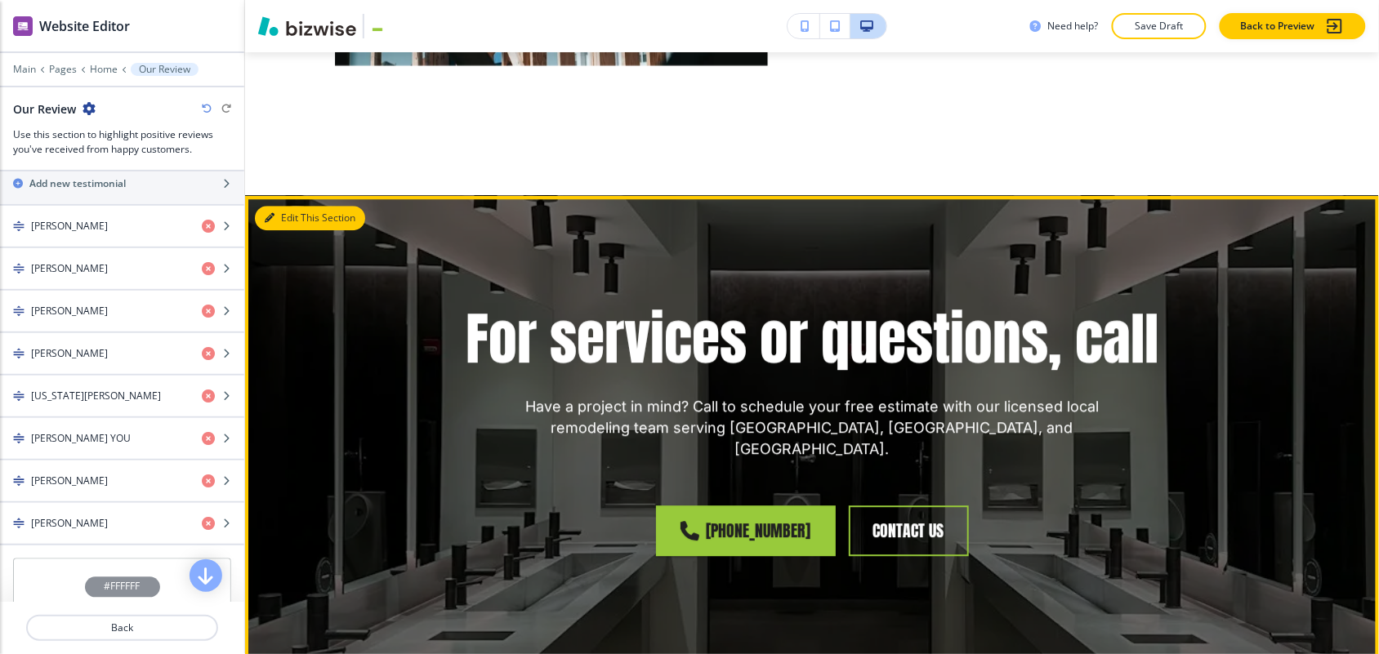
click at [292, 206] on button "Edit This Section" at bounding box center [310, 218] width 110 height 25
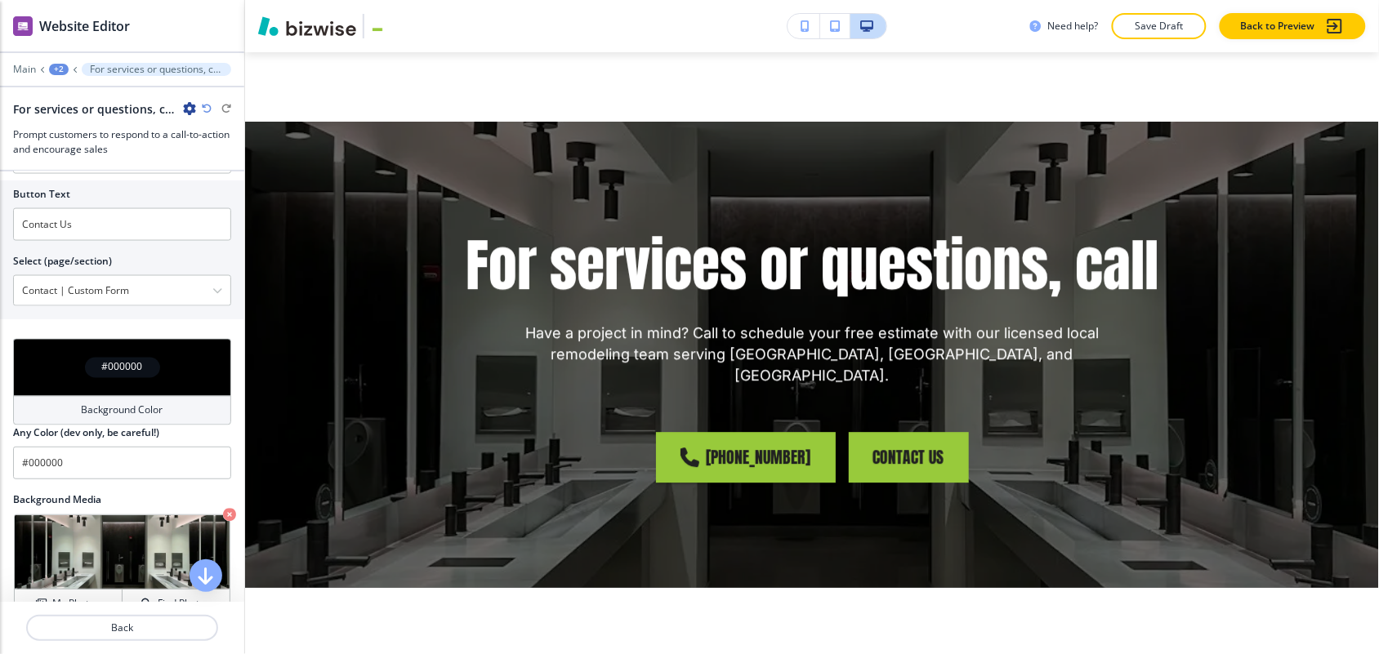
scroll to position [817, 0]
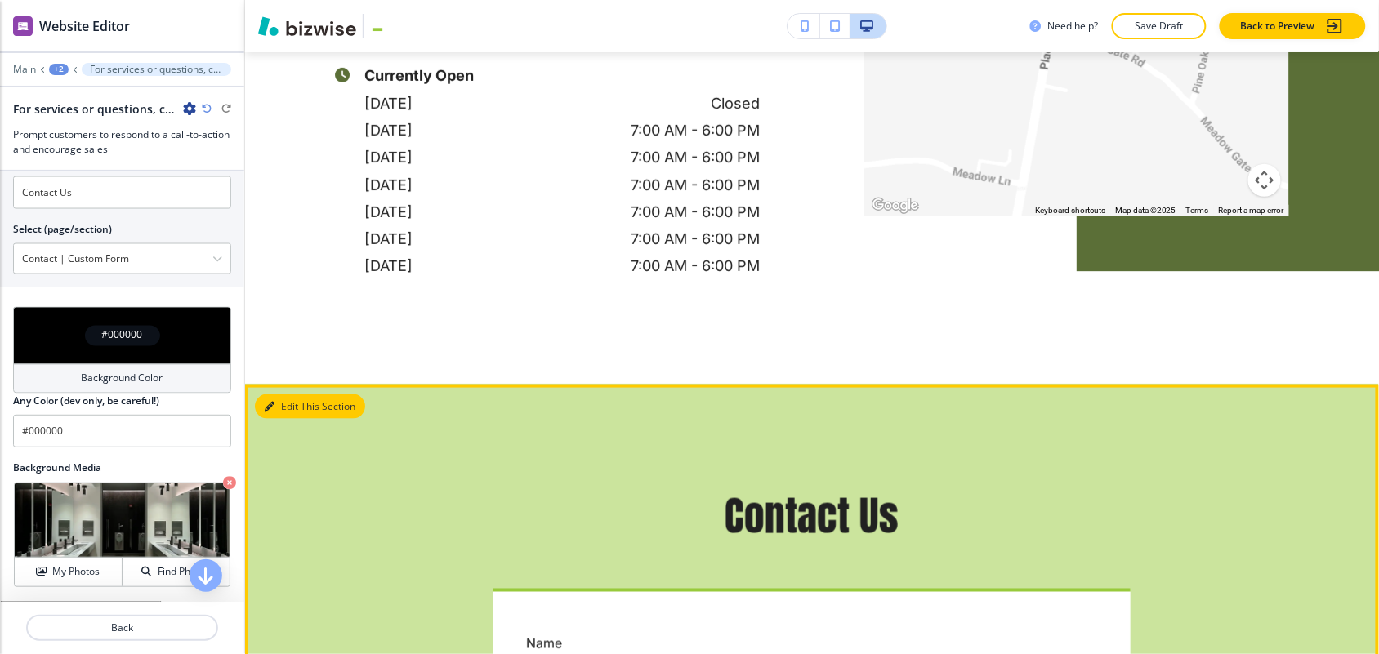
click at [292, 394] on button "Edit This Section" at bounding box center [310, 406] width 110 height 25
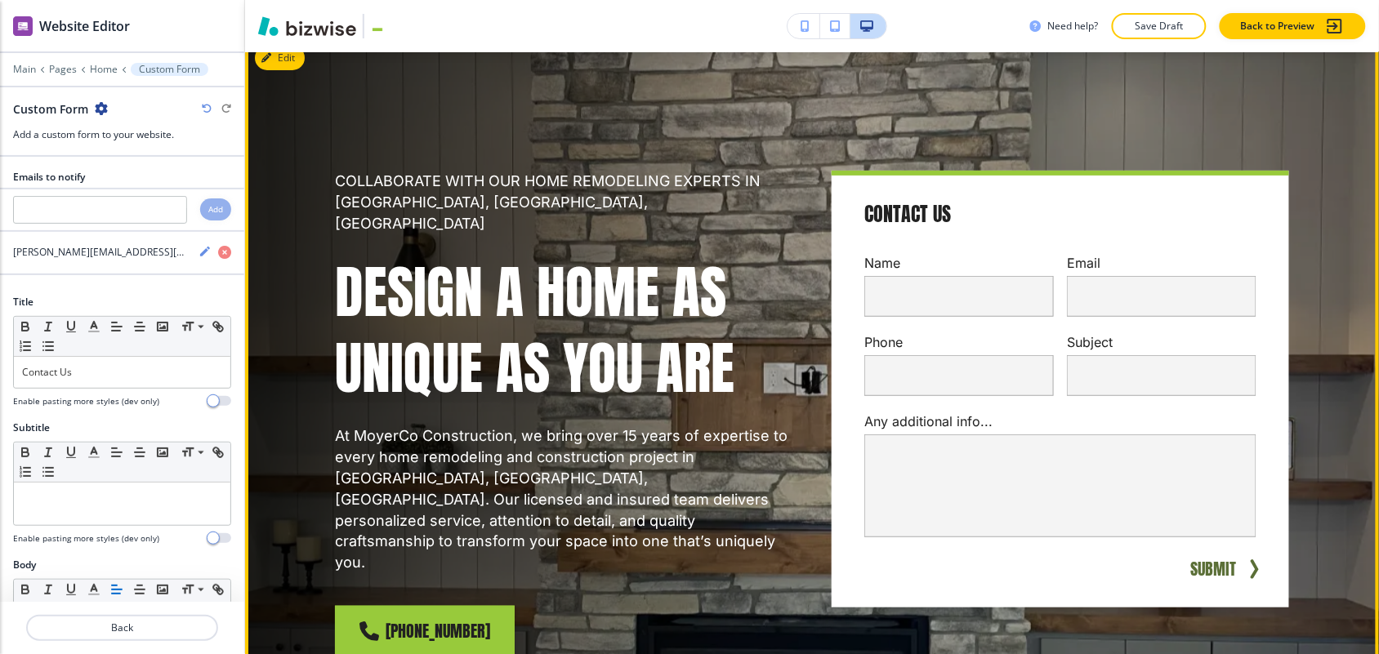
scroll to position [0, 0]
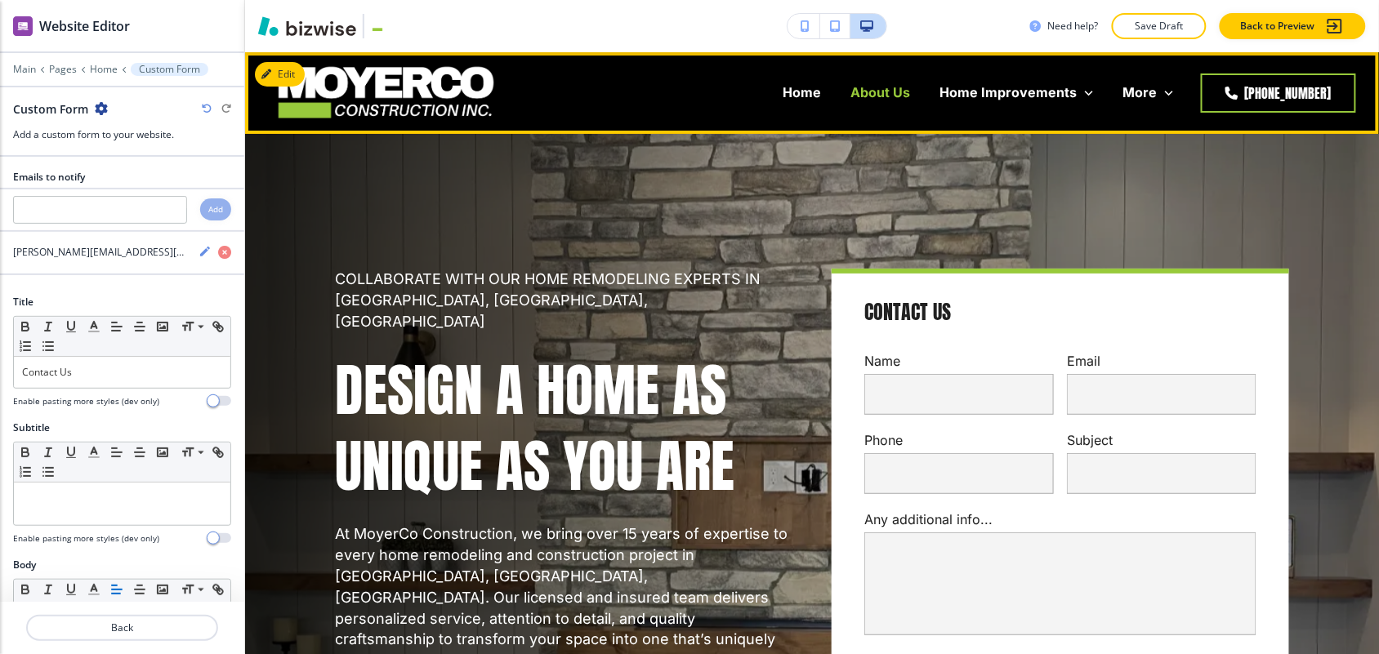
click at [850, 94] on p "About Us" at bounding box center [880, 92] width 60 height 19
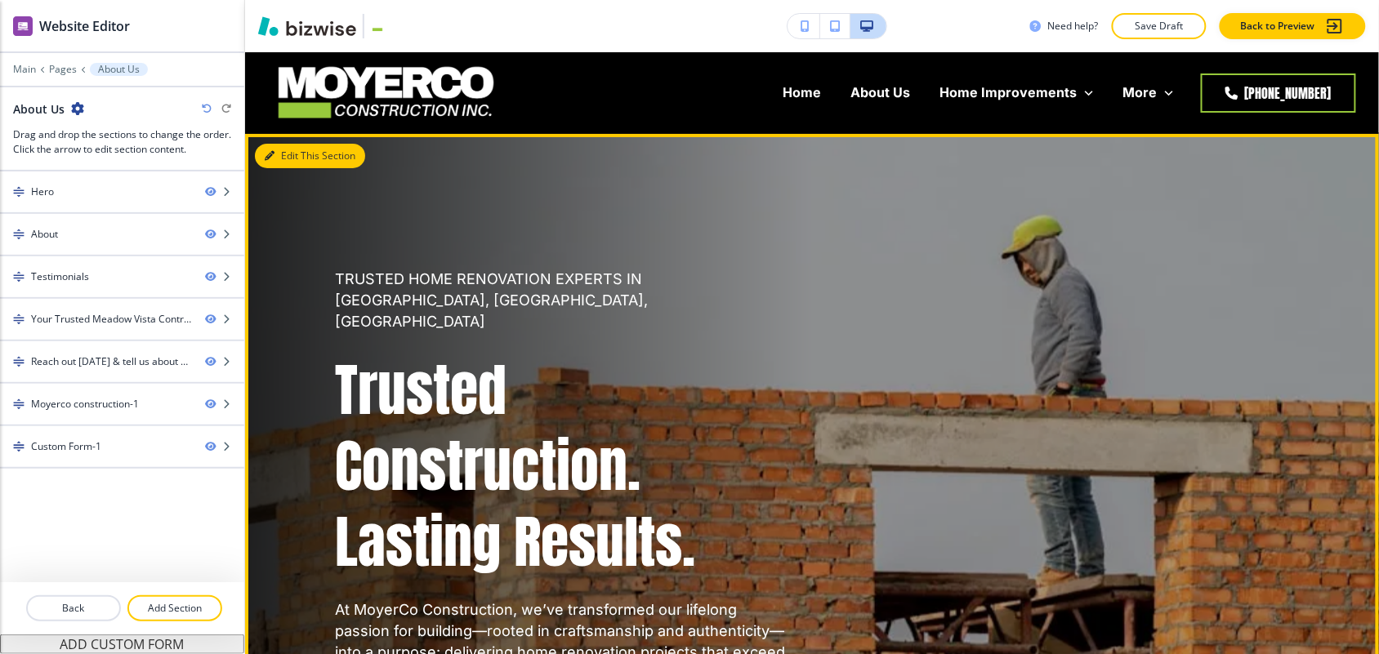
click at [301, 144] on button "Edit This Section" at bounding box center [310, 156] width 110 height 25
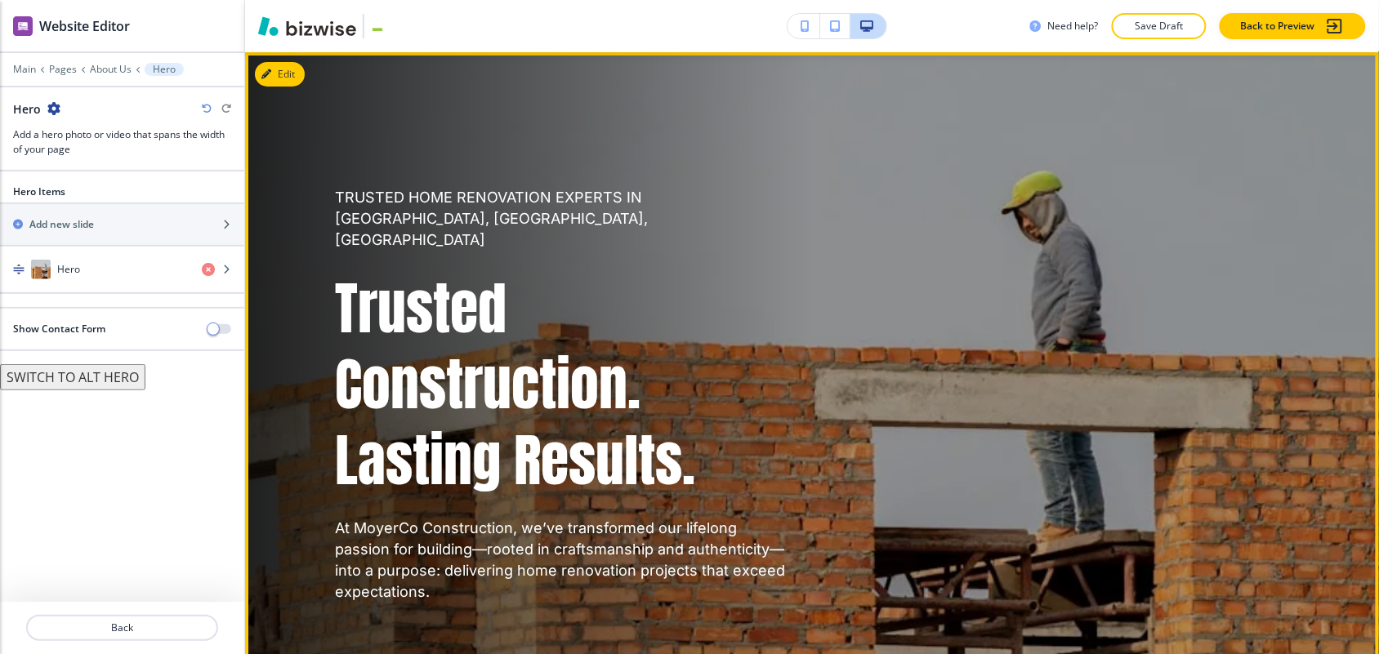
scroll to position [184, 0]
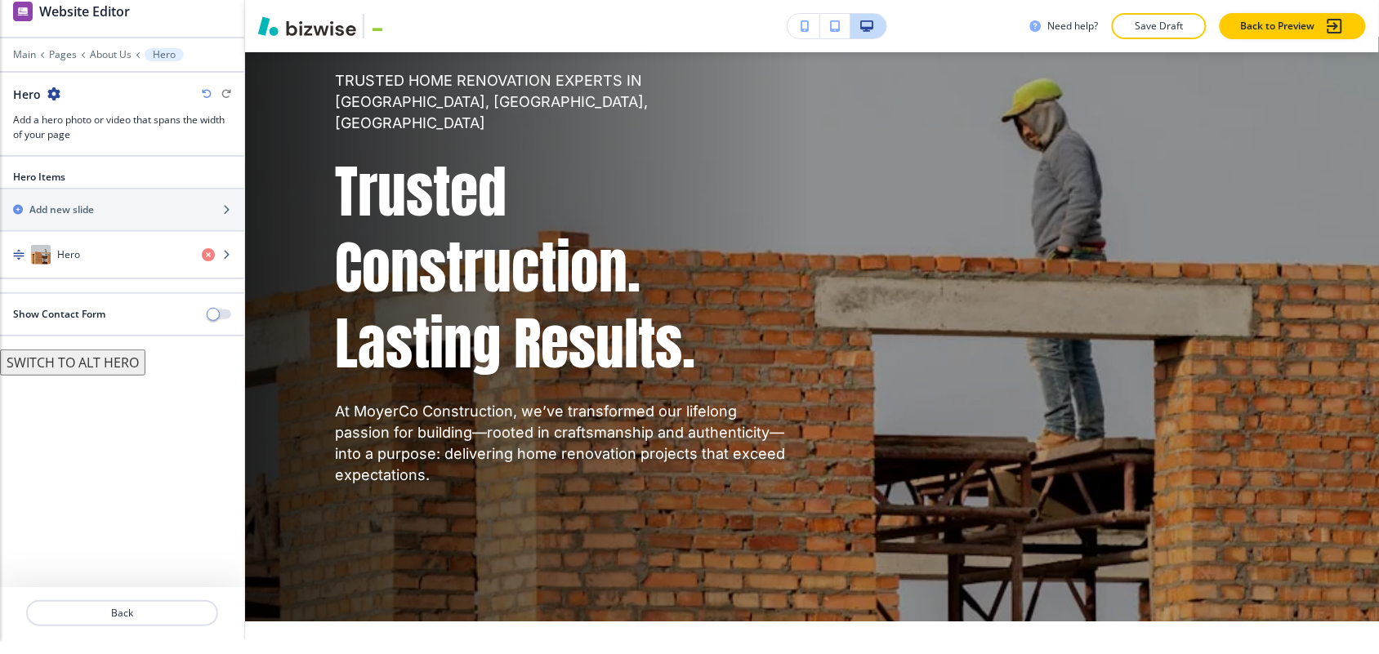
drag, startPoint x: 270, startPoint y: 55, endPoint x: 1201, endPoint y: 572, distance: 1064.6
click at [1201, 572] on div "Cancel Copy Capture" at bounding box center [689, 333] width 1379 height 670
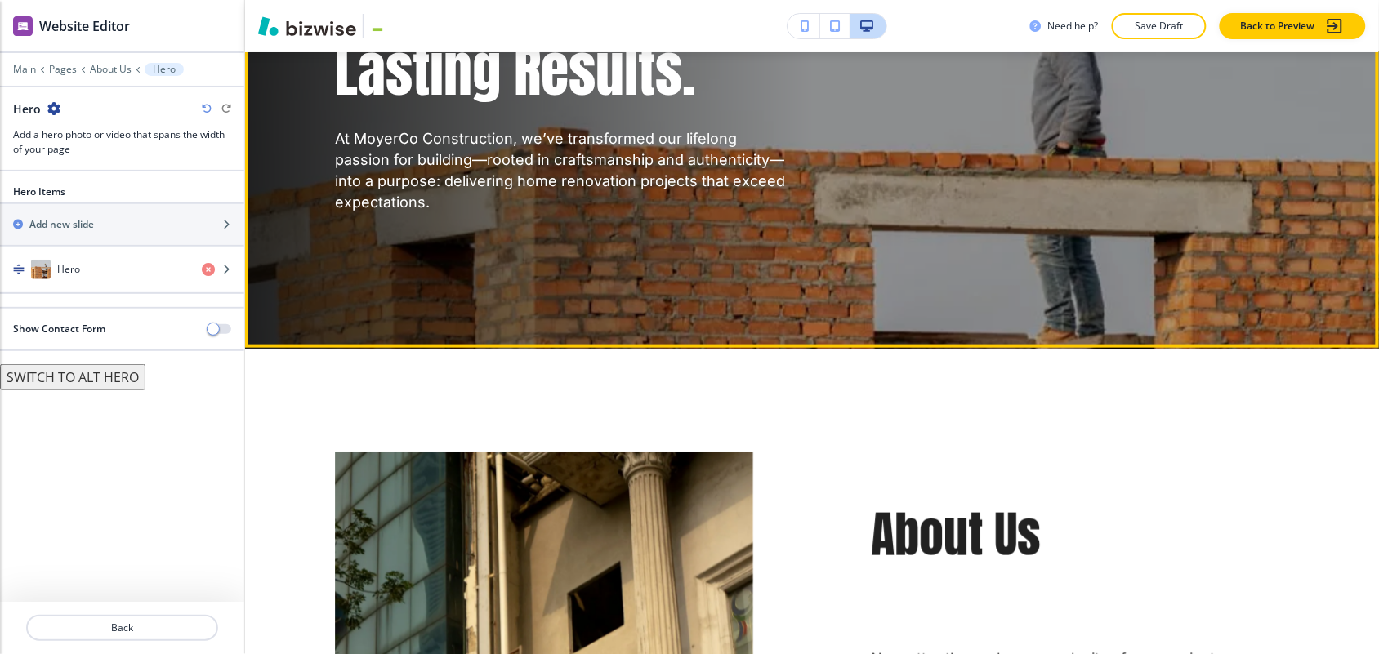
scroll to position [694, 0]
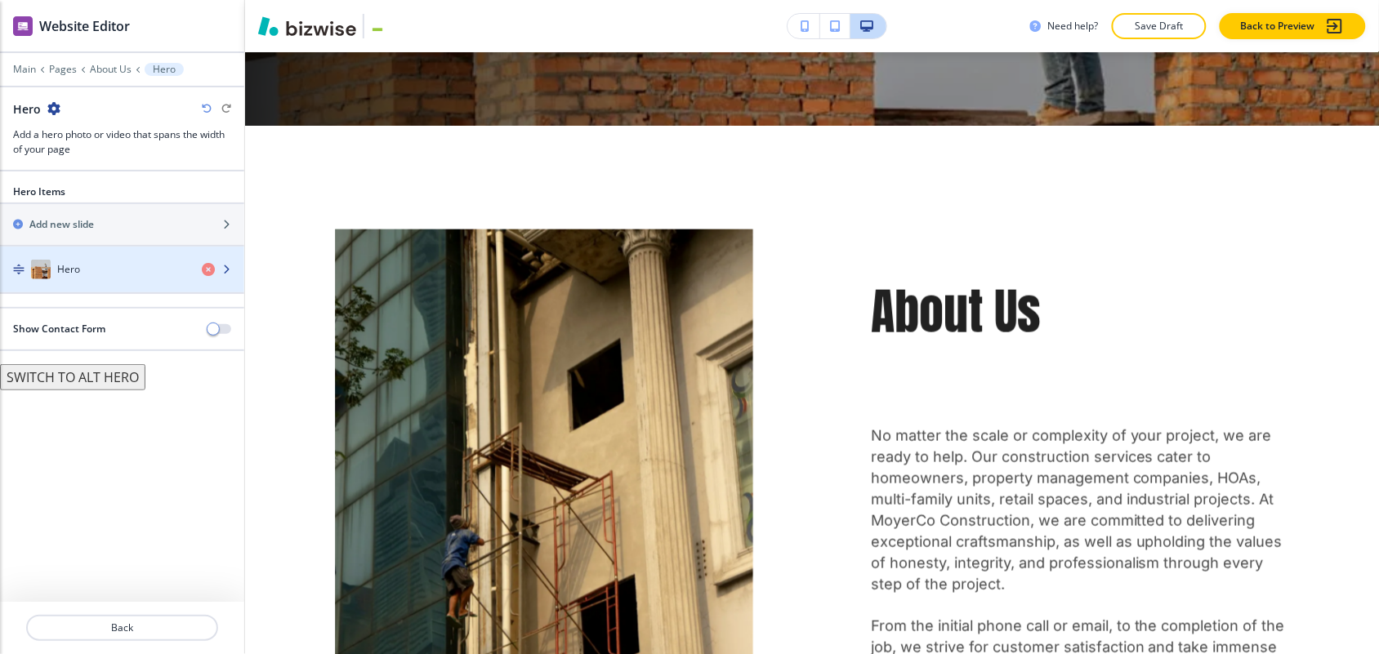
click at [96, 279] on div "button" at bounding box center [122, 285] width 244 height 13
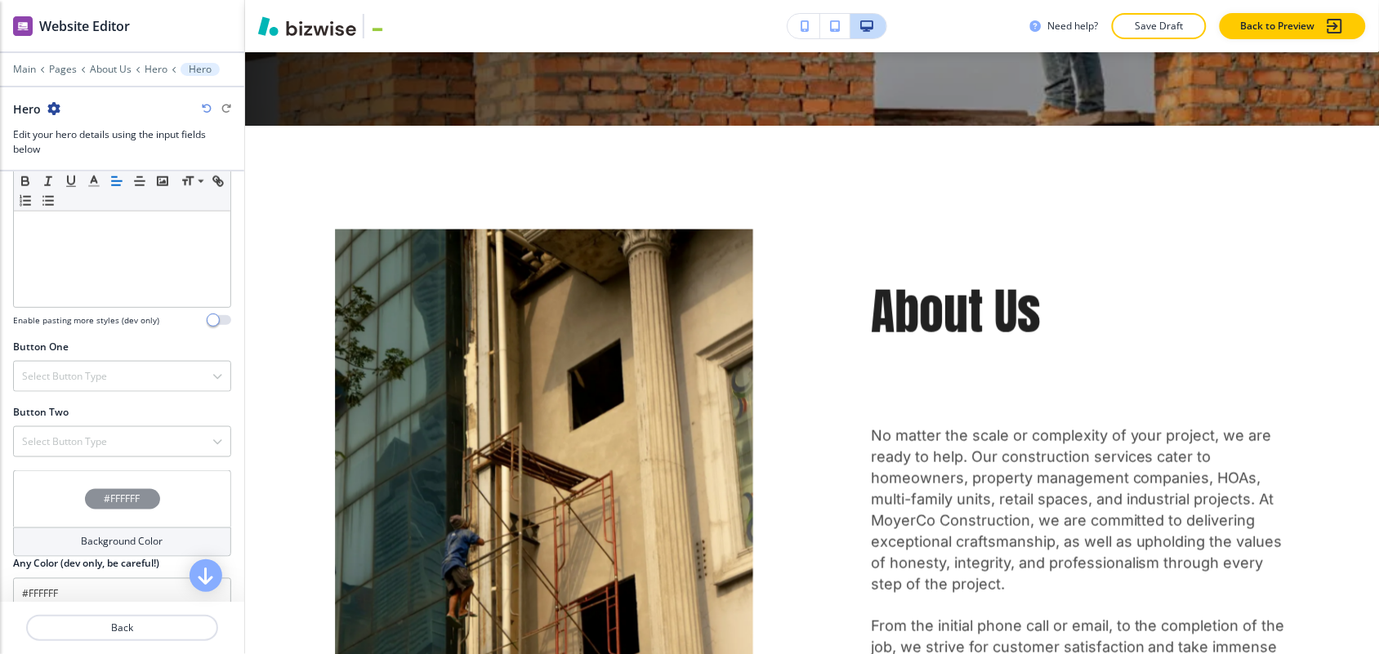
scroll to position [599, 0]
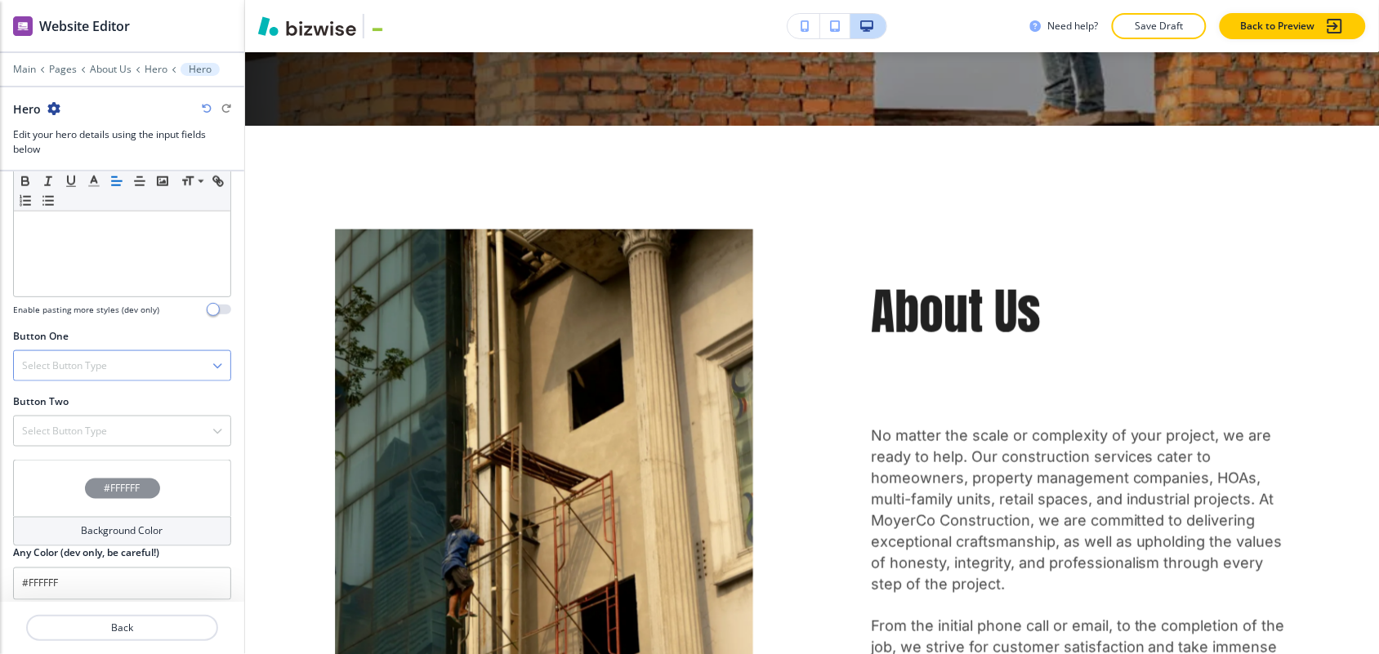
click at [60, 359] on h4 "Select Button Type" at bounding box center [64, 366] width 85 height 15
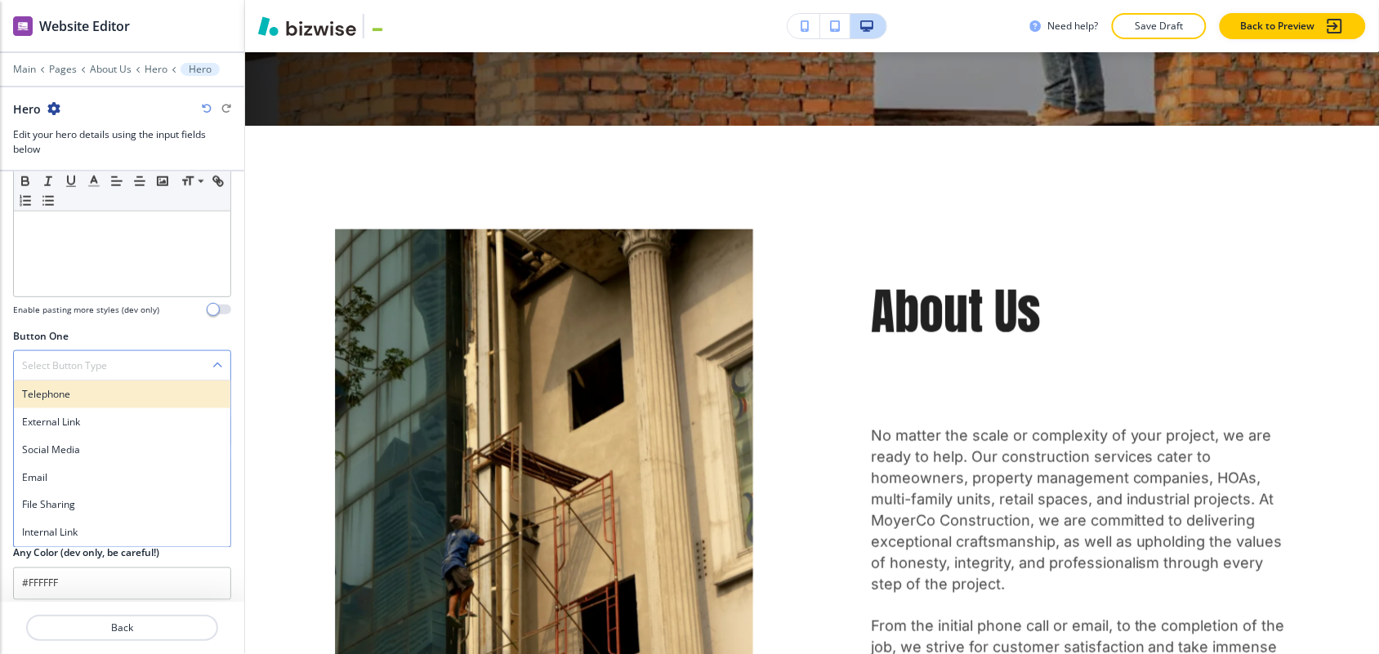
click at [64, 387] on h4 "Telephone" at bounding box center [122, 394] width 200 height 15
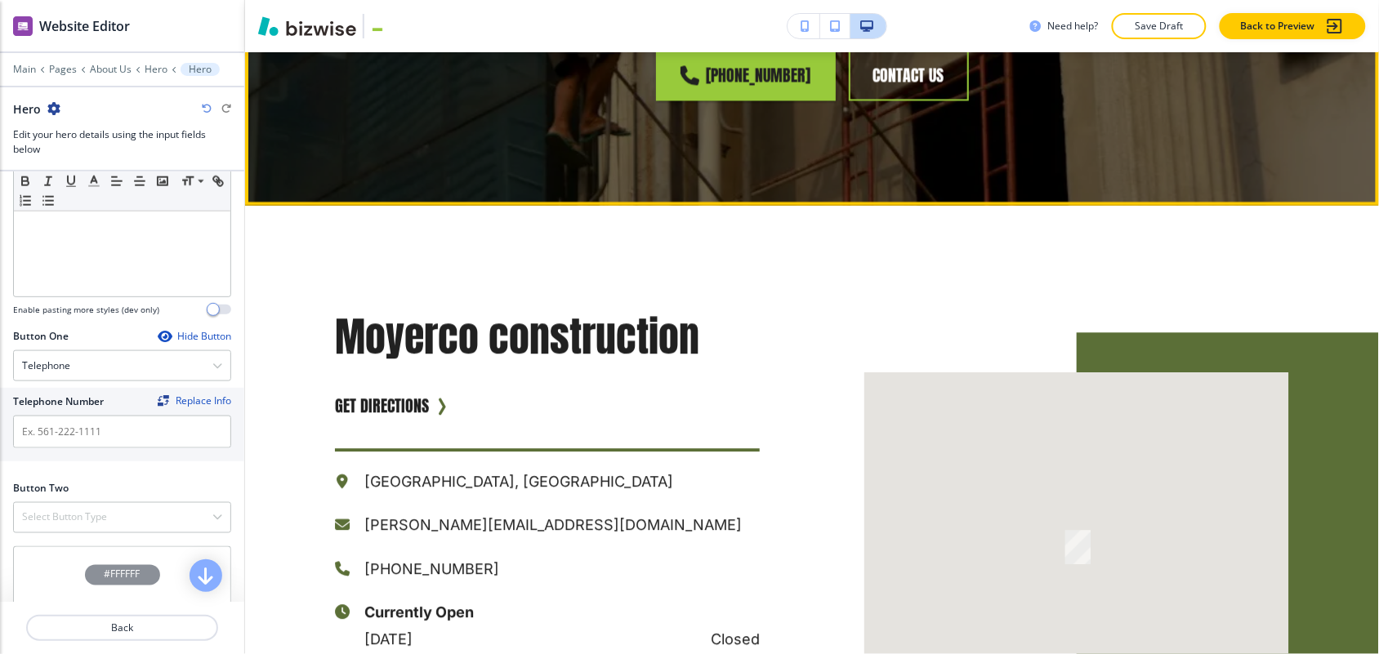
scroll to position [3042, 0]
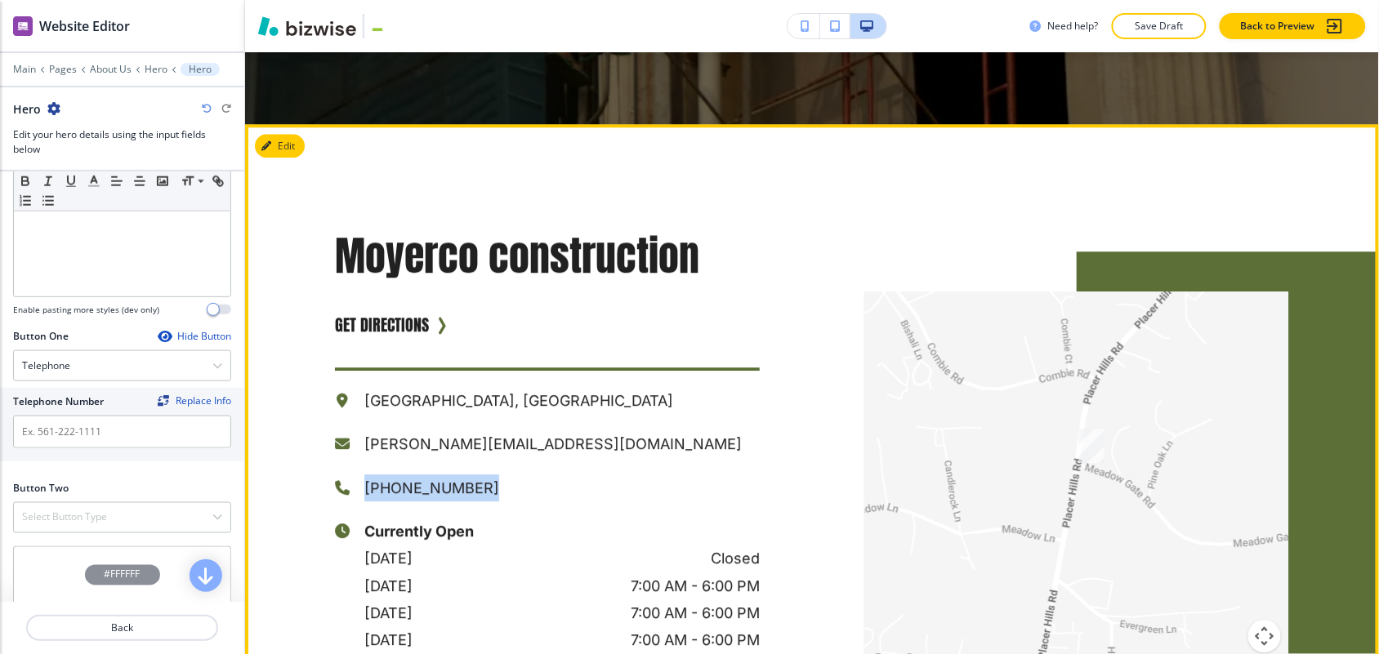
drag, startPoint x: 497, startPoint y: 407, endPoint x: 353, endPoint y: 410, distance: 143.8
click at [353, 474] on div "[PHONE_NUMBER]" at bounding box center [547, 487] width 425 height 27
copy p "[PHONE_NUMBER]"
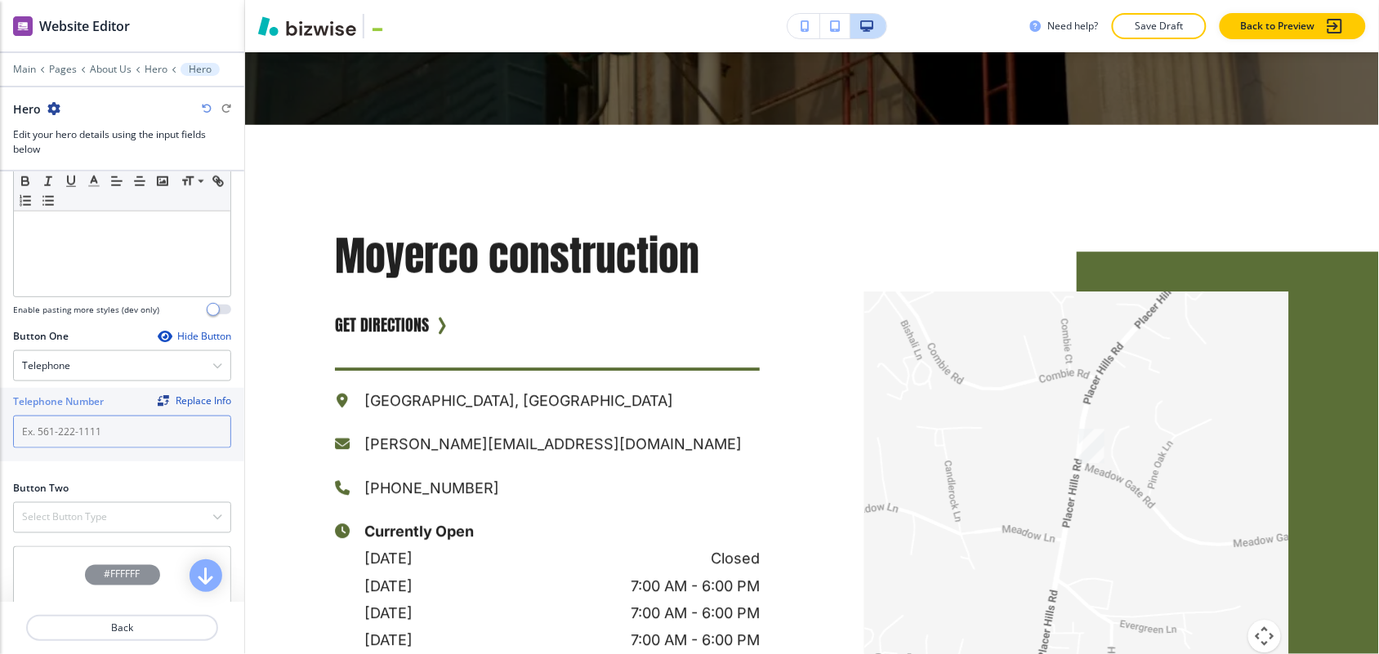
click at [109, 416] on input "text" at bounding box center [122, 432] width 218 height 33
paste input "[PHONE_NUMBER]"
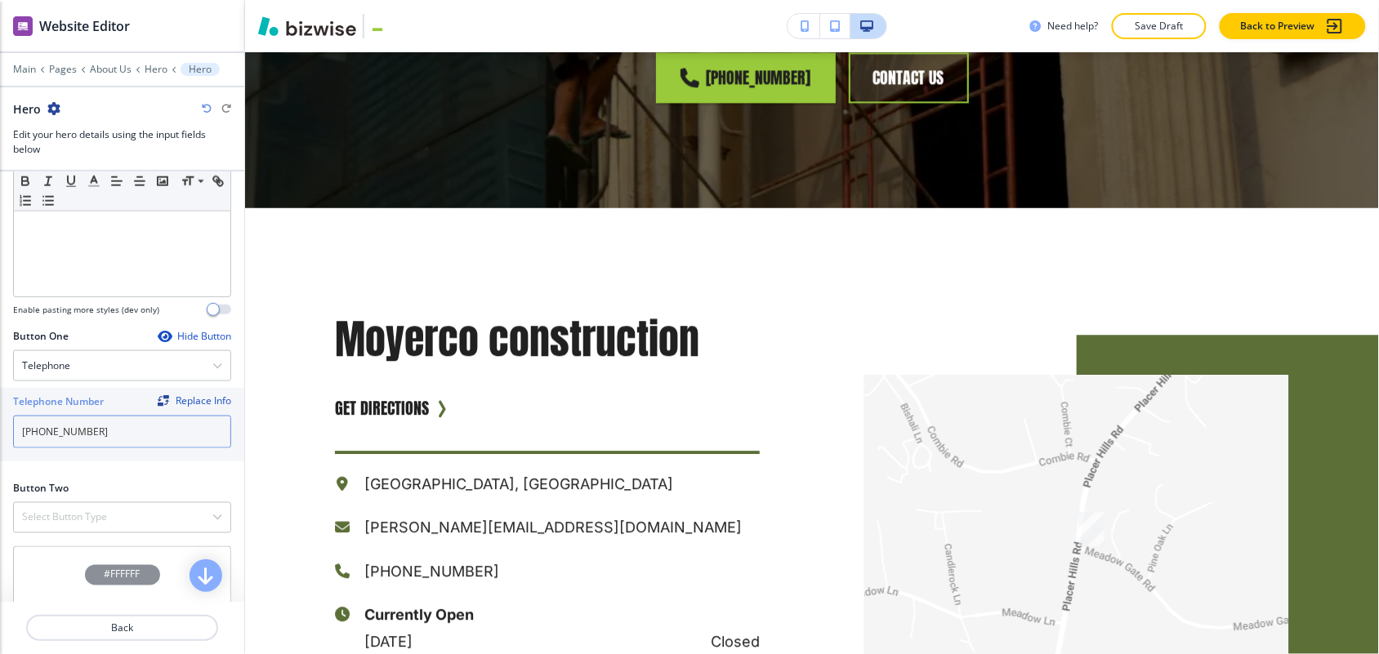
scroll to position [3124, 0]
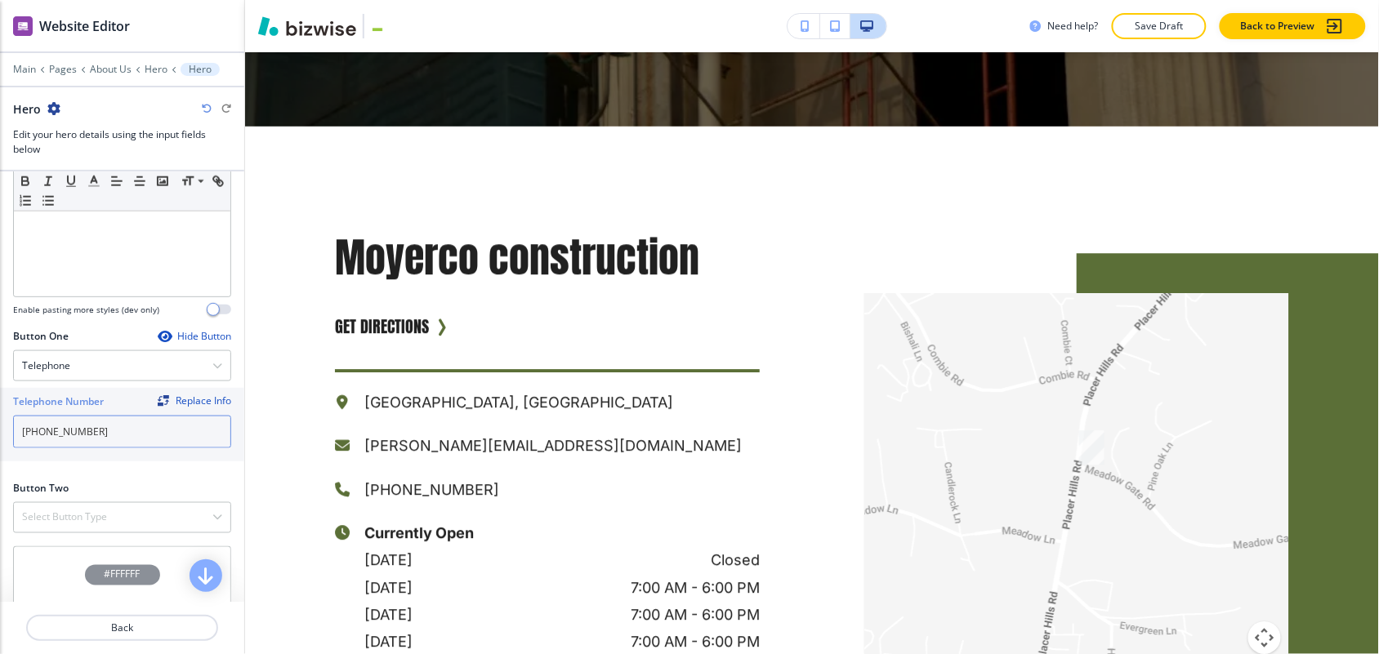
type input "[PHONE_NUMBER]"
